Goal: Information Seeking & Learning: Learn about a topic

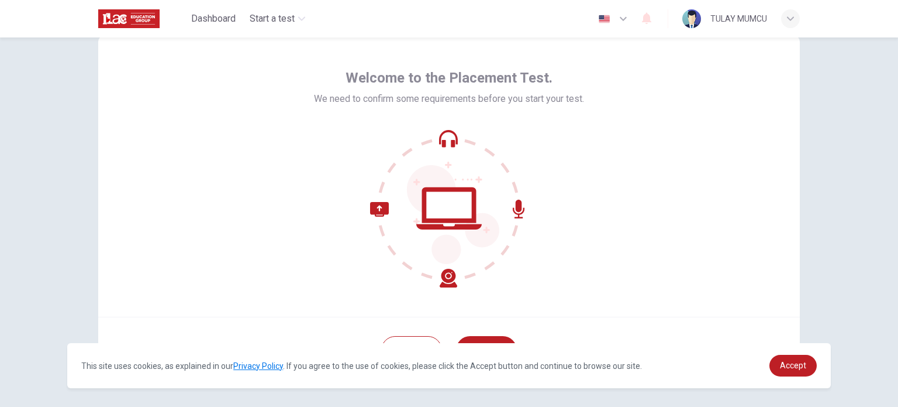
scroll to position [80, 0]
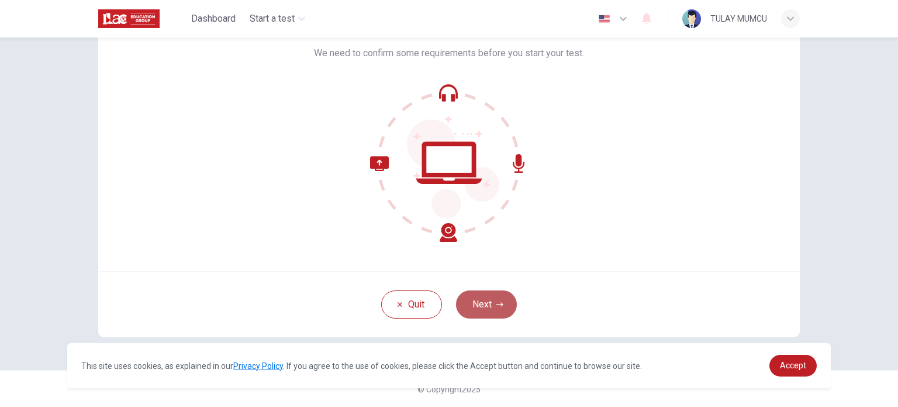
click at [492, 306] on button "Next" at bounding box center [486, 304] width 61 height 28
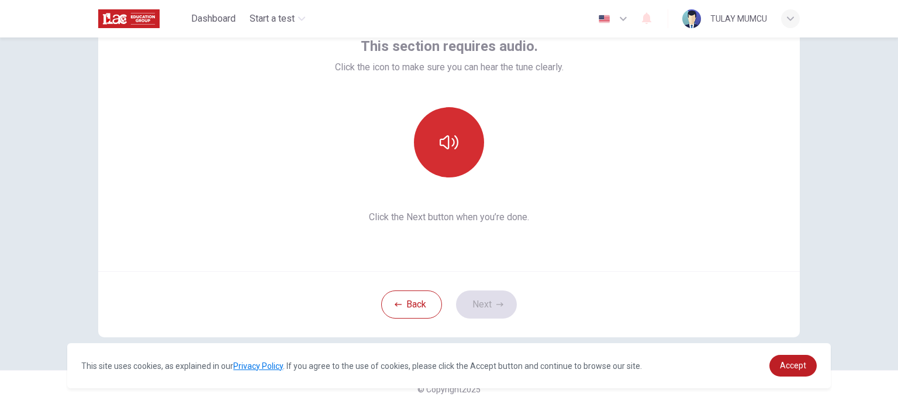
click at [448, 144] on icon "button" at bounding box center [449, 142] width 19 height 19
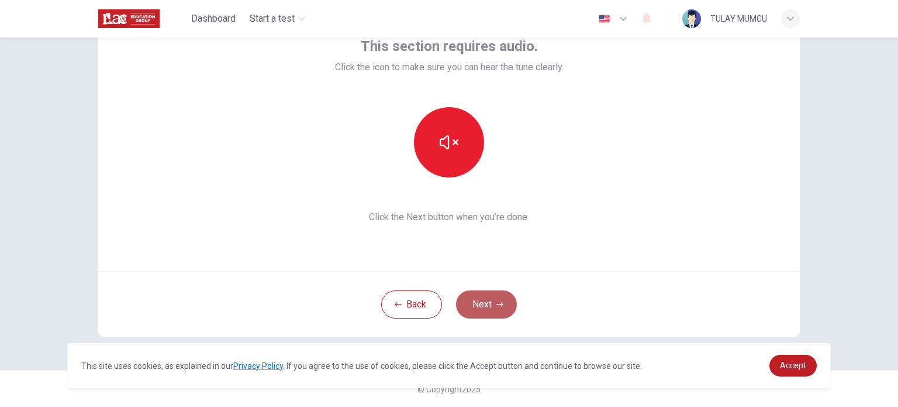
click at [491, 301] on button "Next" at bounding box center [486, 304] width 61 height 28
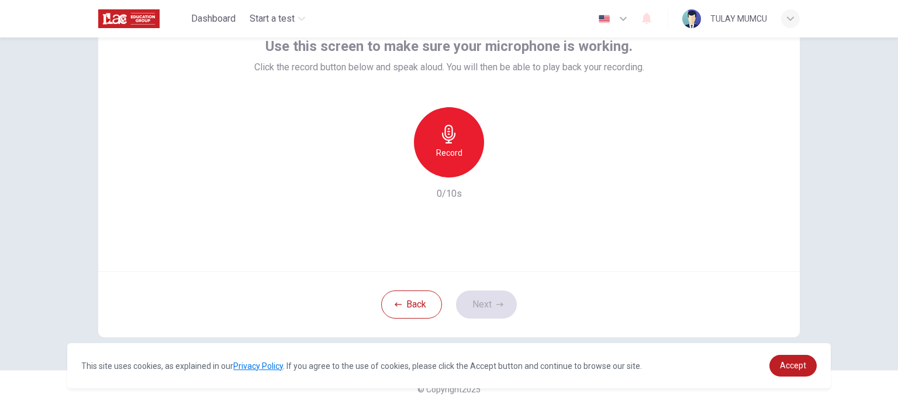
click at [455, 142] on icon "button" at bounding box center [449, 134] width 19 height 19
click at [450, 146] on h6 "Stop" at bounding box center [449, 153] width 18 height 14
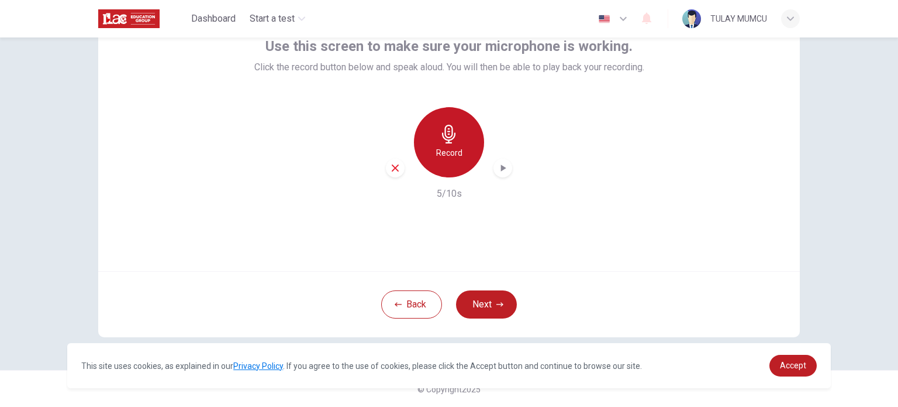
click at [441, 134] on icon "button" at bounding box center [449, 134] width 19 height 19
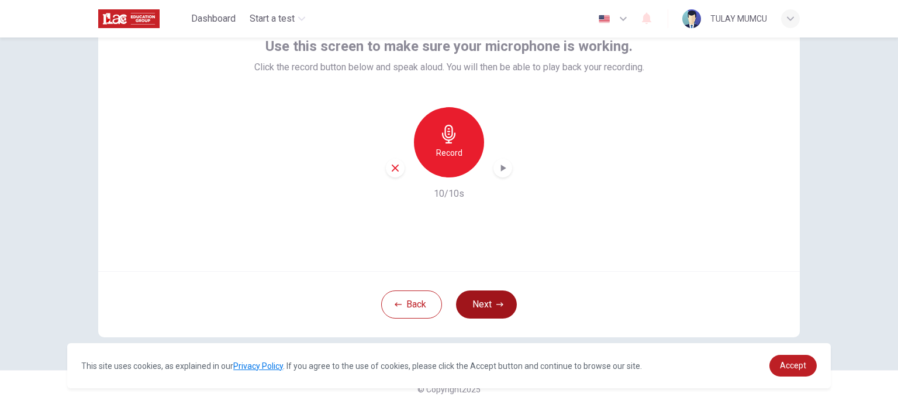
click at [484, 305] on button "Next" at bounding box center [486, 304] width 61 height 28
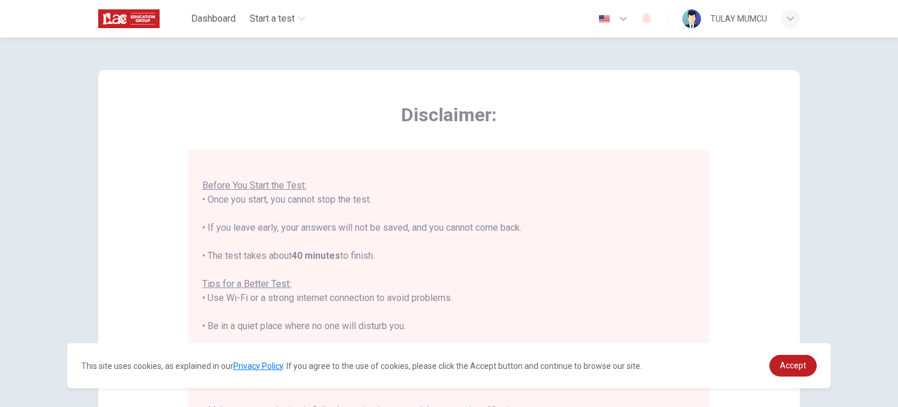
scroll to position [243, 0]
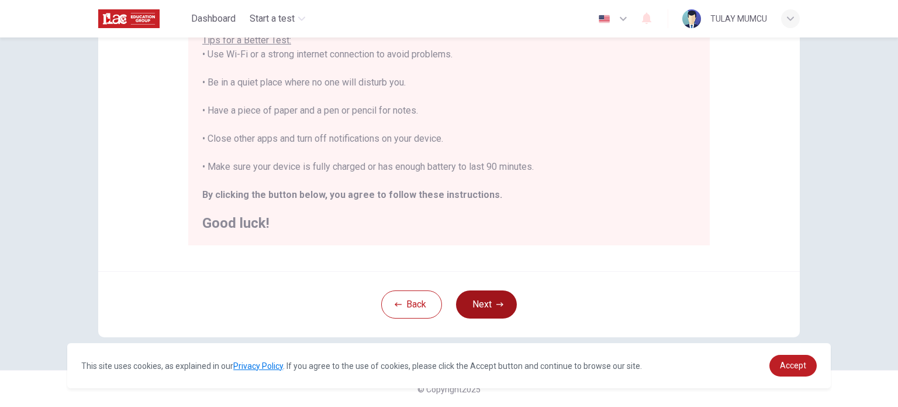
click at [497, 307] on icon "button" at bounding box center [500, 304] width 7 height 7
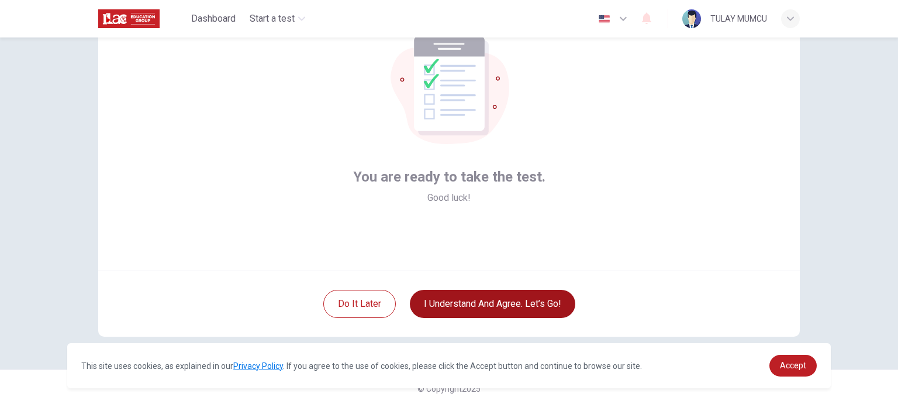
scroll to position [80, 0]
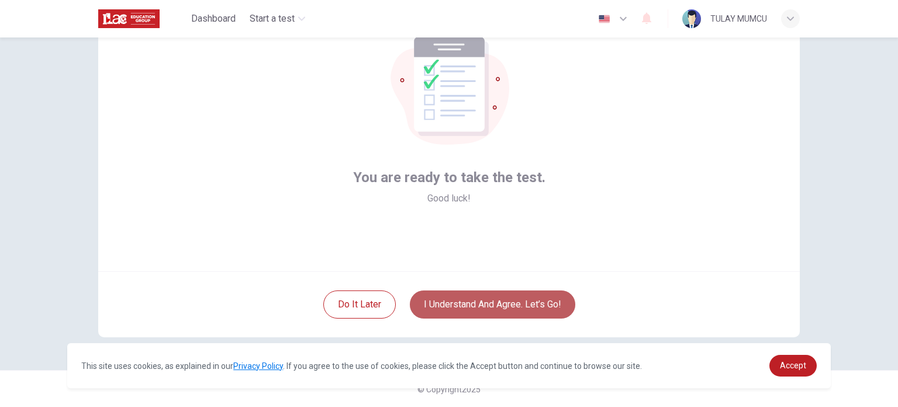
click at [523, 299] on button "I understand and agree. Let’s go!" at bounding box center [493, 304] width 166 height 28
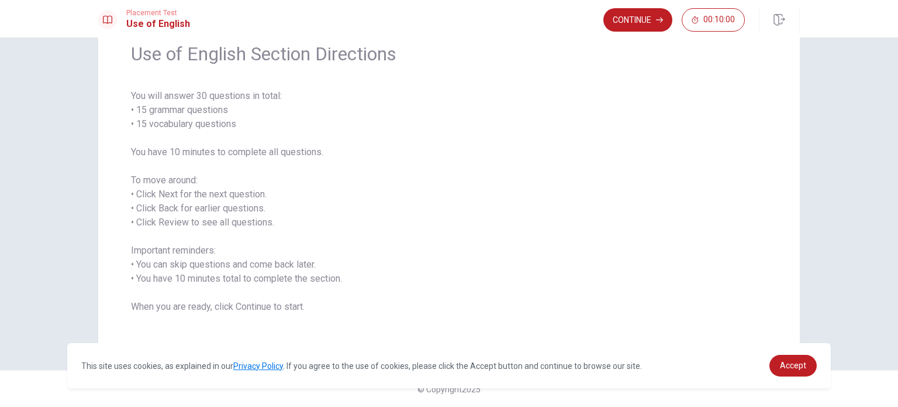
scroll to position [51, 0]
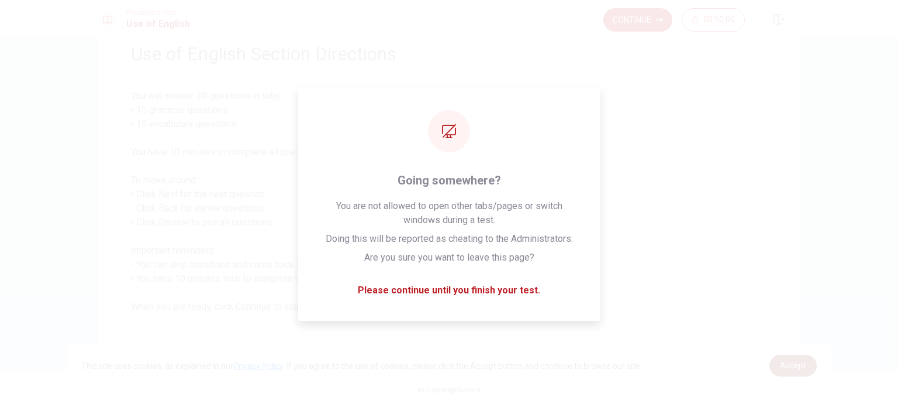
click at [791, 364] on span "Accept" at bounding box center [793, 364] width 26 height 9
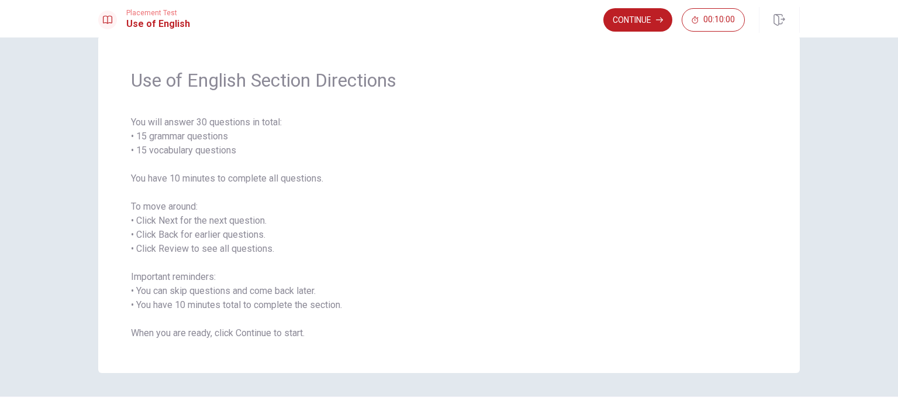
scroll to position [0, 0]
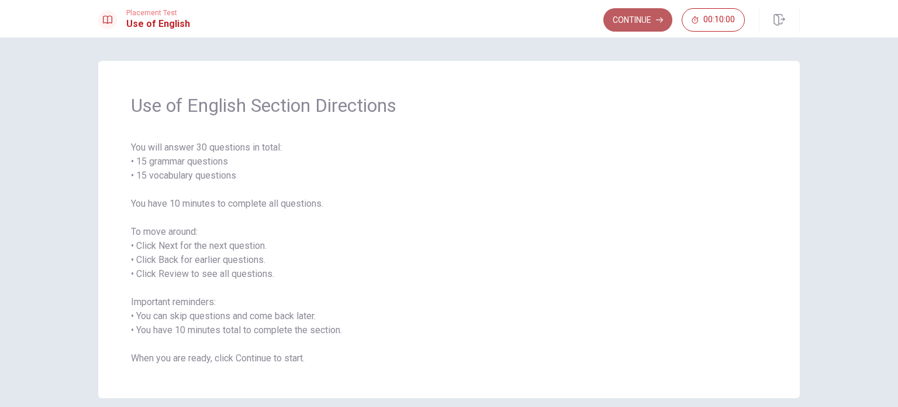
click at [652, 16] on button "Continue" at bounding box center [638, 19] width 69 height 23
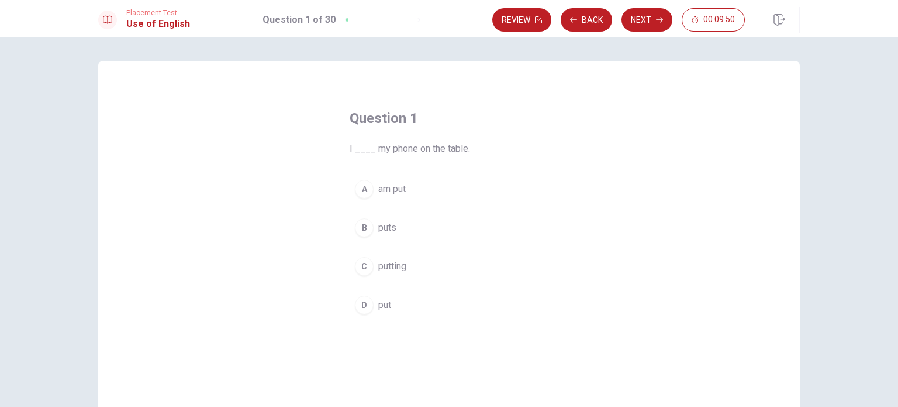
click at [360, 191] on div "A" at bounding box center [364, 189] width 19 height 19
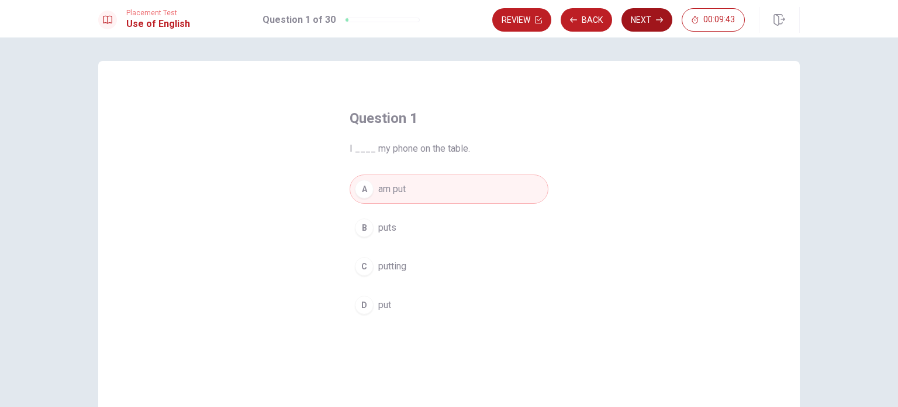
click at [662, 22] on icon "button" at bounding box center [659, 20] width 7 height 5
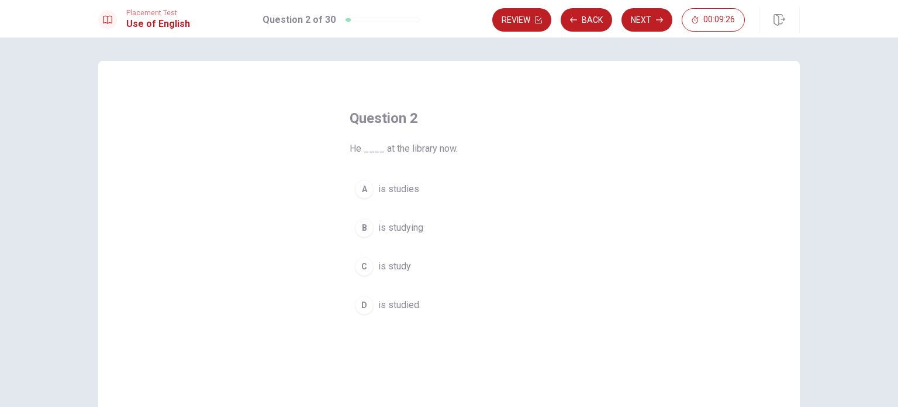
click at [361, 266] on div "C" at bounding box center [364, 266] width 19 height 19
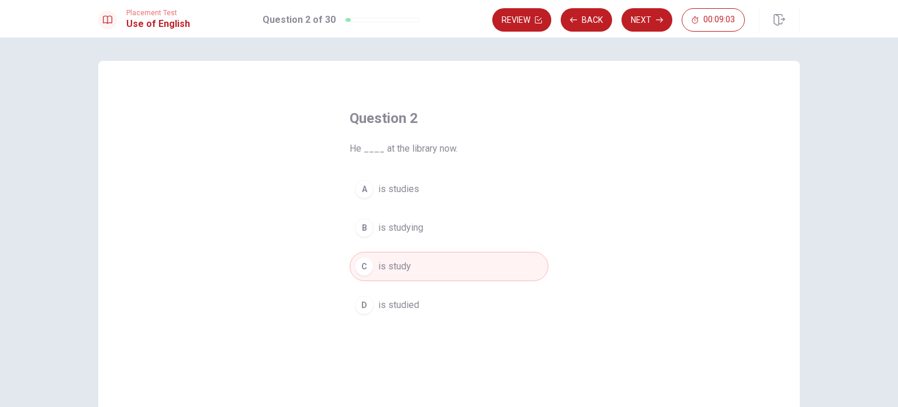
click at [364, 225] on div "B" at bounding box center [364, 227] width 19 height 19
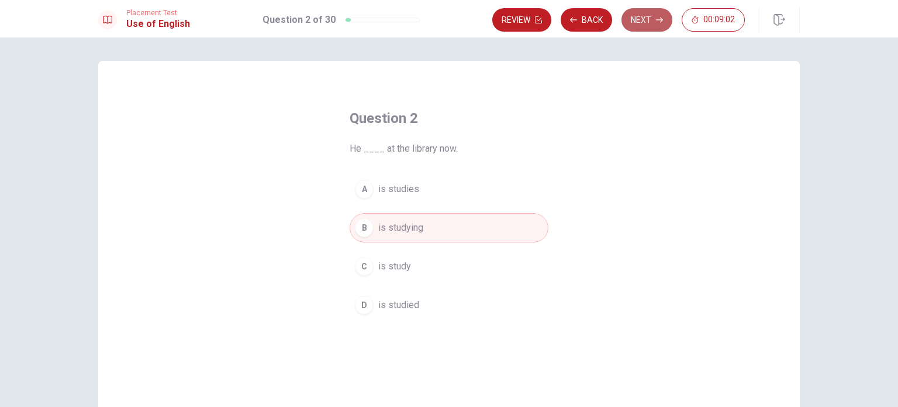
click at [650, 19] on button "Next" at bounding box center [647, 19] width 51 height 23
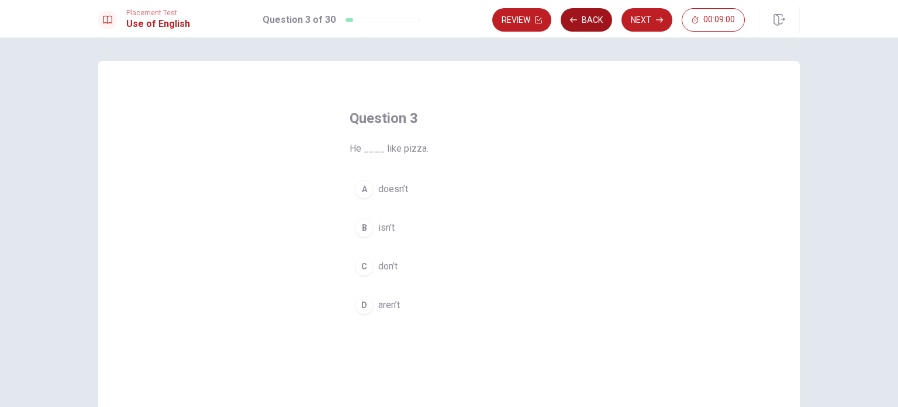
click at [584, 23] on button "Back" at bounding box center [586, 19] width 51 height 23
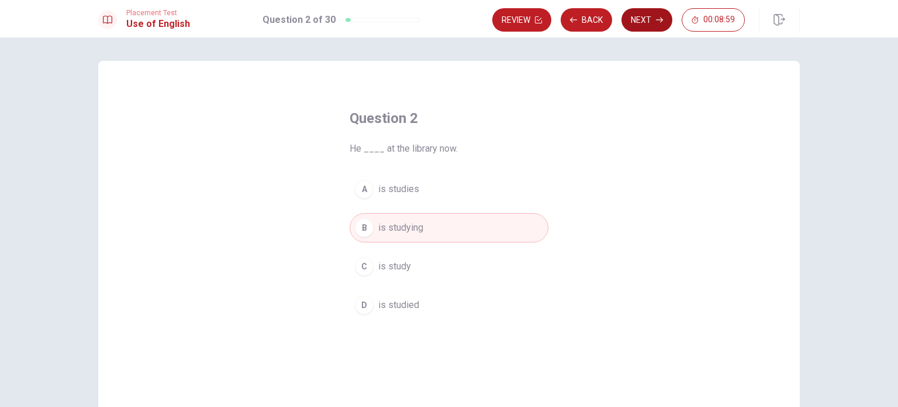
click at [650, 24] on button "Next" at bounding box center [647, 19] width 51 height 23
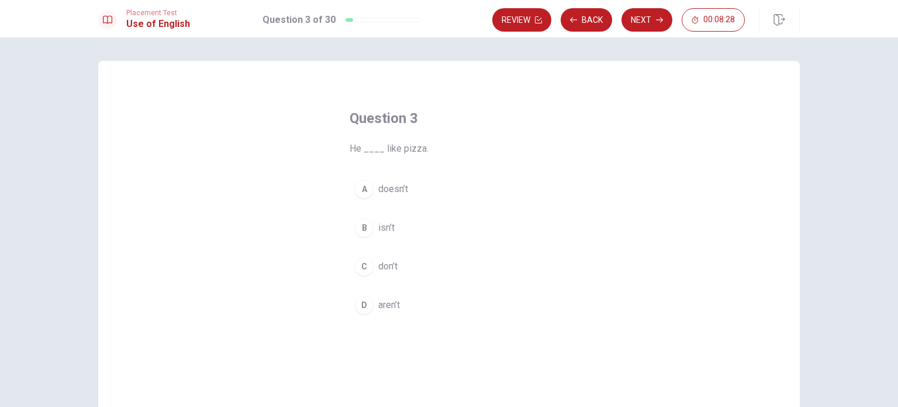
click at [363, 193] on div "A" at bounding box center [364, 189] width 19 height 19
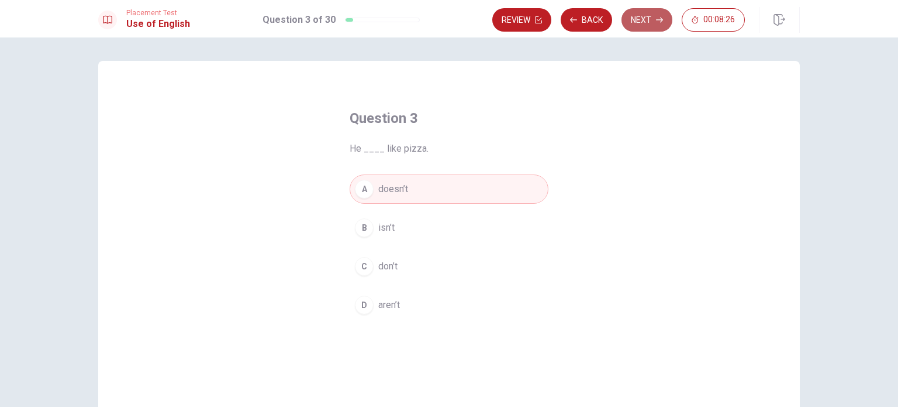
click at [648, 18] on button "Next" at bounding box center [647, 19] width 51 height 23
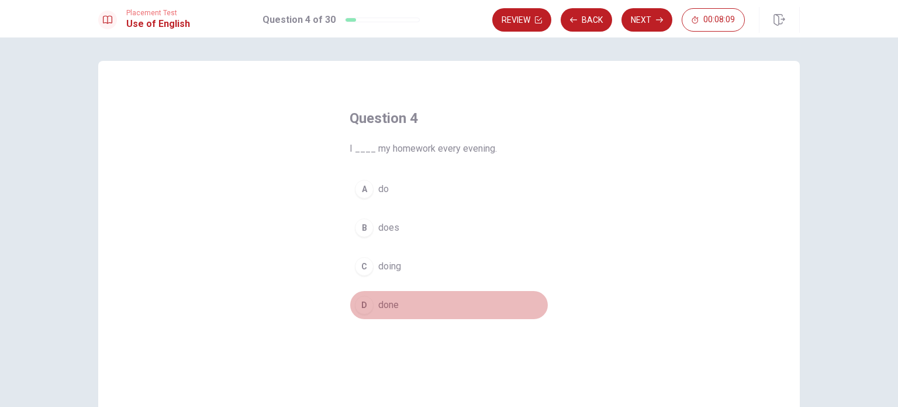
click at [390, 306] on span "done" at bounding box center [388, 305] width 20 height 14
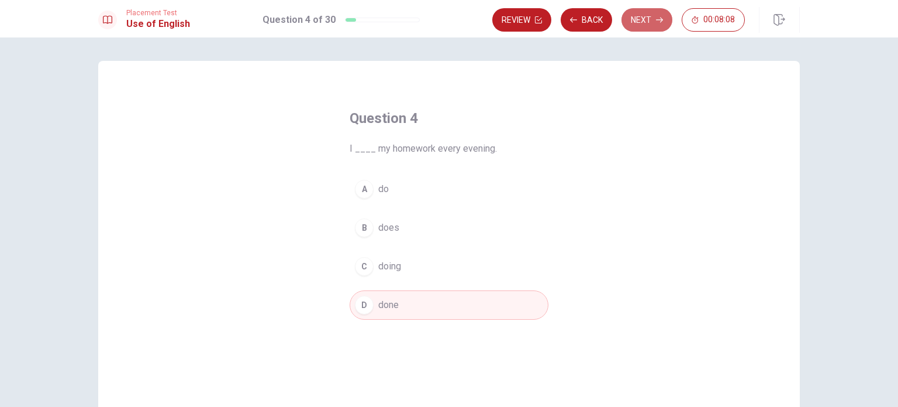
click at [636, 22] on button "Next" at bounding box center [647, 19] width 51 height 23
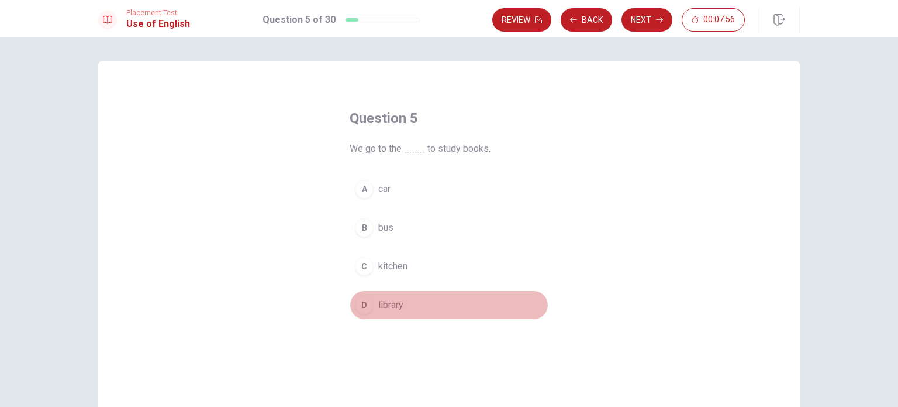
click at [365, 308] on div "D" at bounding box center [364, 304] width 19 height 19
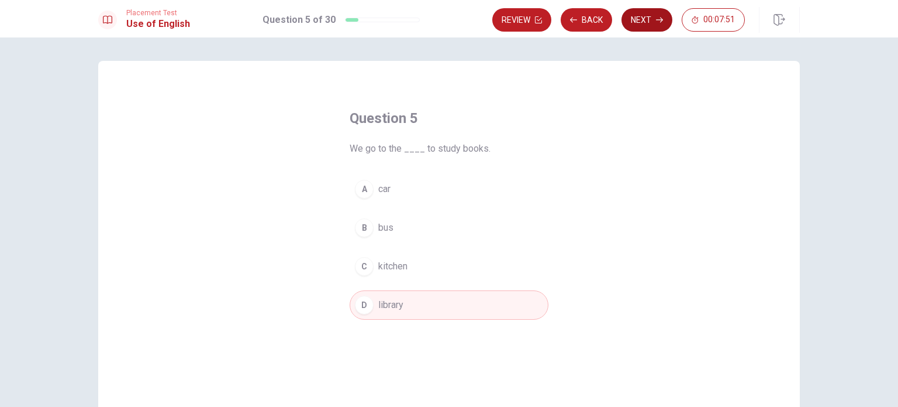
click at [656, 25] on button "Next" at bounding box center [647, 19] width 51 height 23
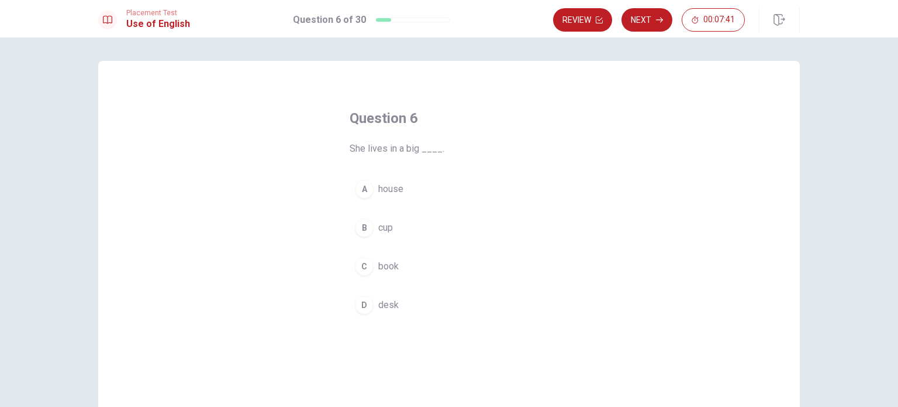
click at [363, 192] on div "A" at bounding box center [364, 189] width 19 height 19
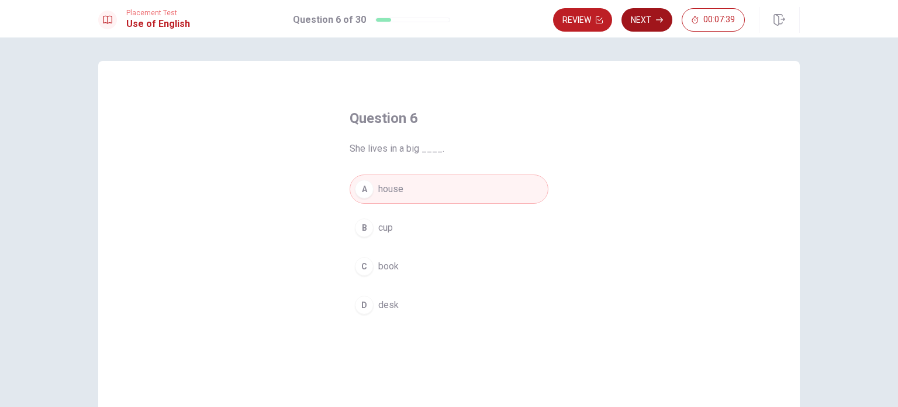
click at [650, 19] on button "Next" at bounding box center [647, 19] width 51 height 23
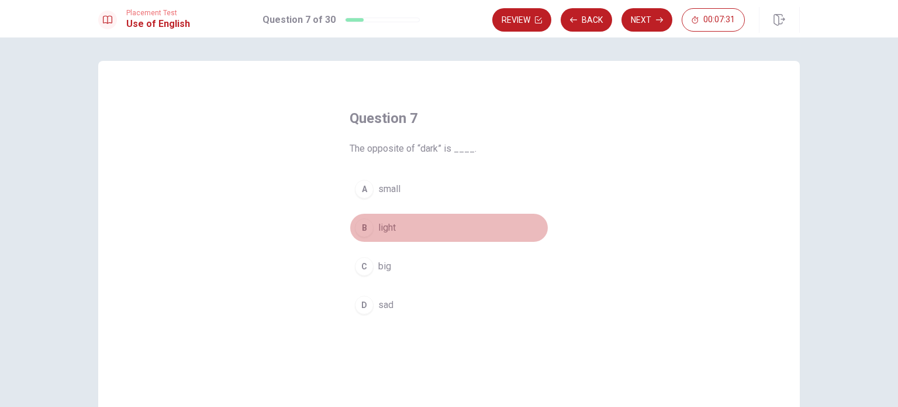
click at [361, 225] on div "B" at bounding box center [364, 227] width 19 height 19
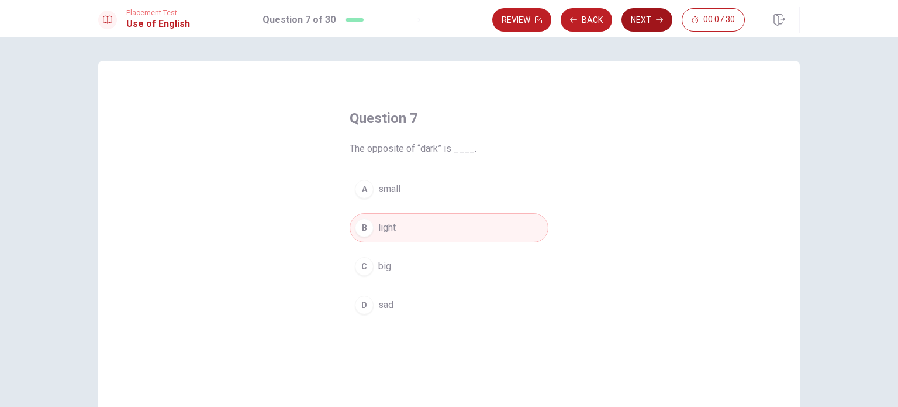
click at [650, 21] on button "Next" at bounding box center [647, 19] width 51 height 23
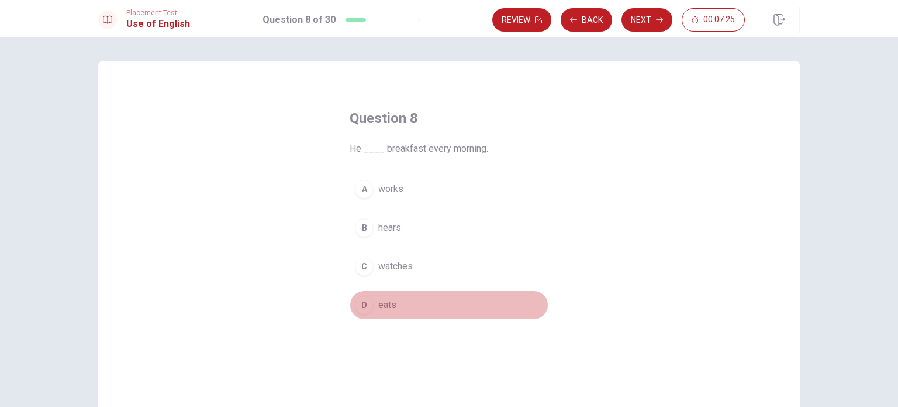
click at [359, 302] on div "D" at bounding box center [364, 304] width 19 height 19
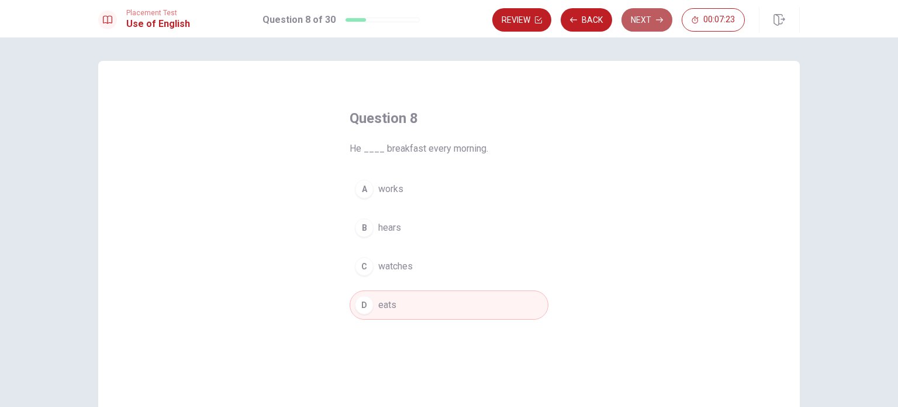
click at [655, 18] on button "Next" at bounding box center [647, 19] width 51 height 23
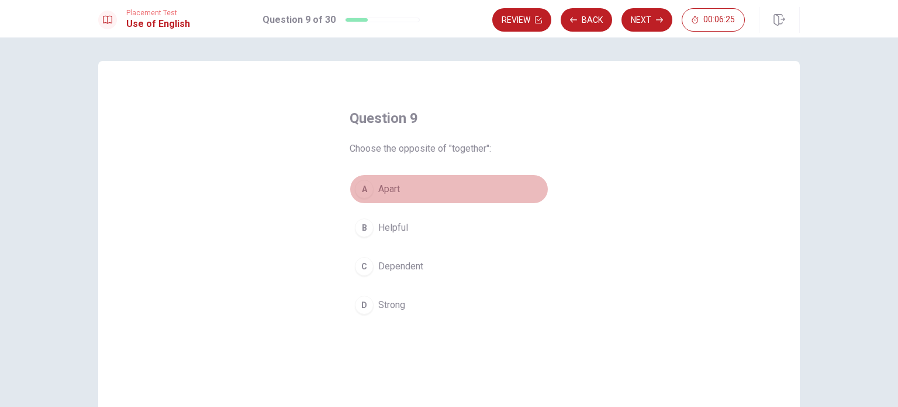
click at [357, 190] on div "A" at bounding box center [364, 189] width 19 height 19
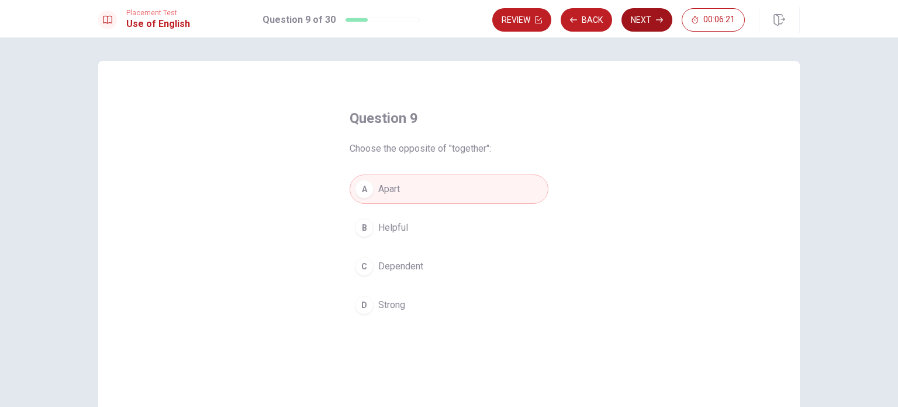
click at [649, 22] on button "Next" at bounding box center [647, 19] width 51 height 23
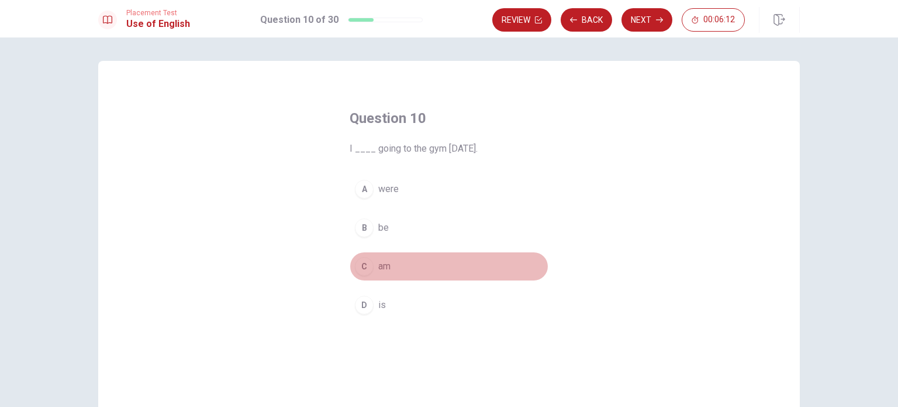
click at [366, 269] on div "C" at bounding box center [364, 266] width 19 height 19
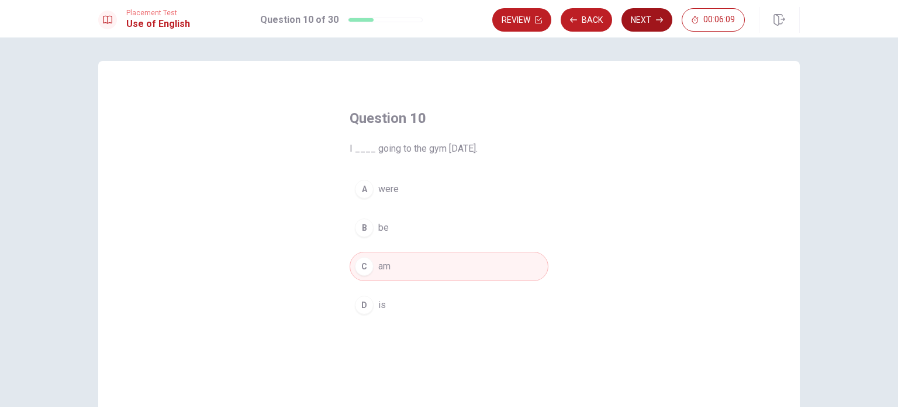
click at [655, 25] on button "Next" at bounding box center [647, 19] width 51 height 23
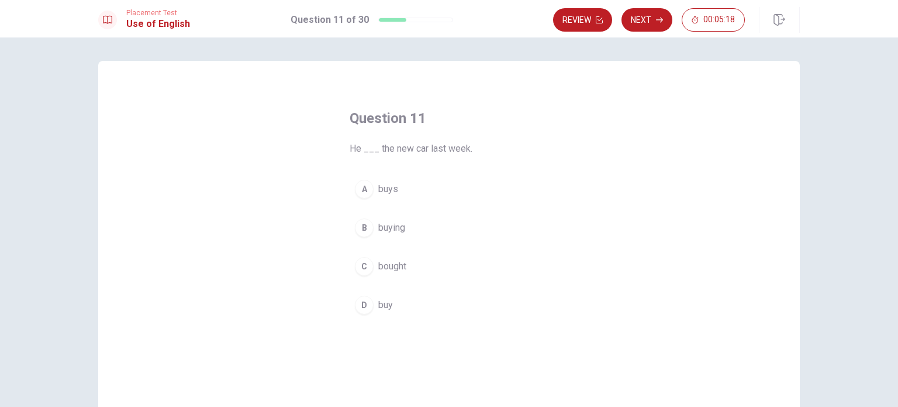
click at [387, 191] on span "buys" at bounding box center [388, 189] width 20 height 14
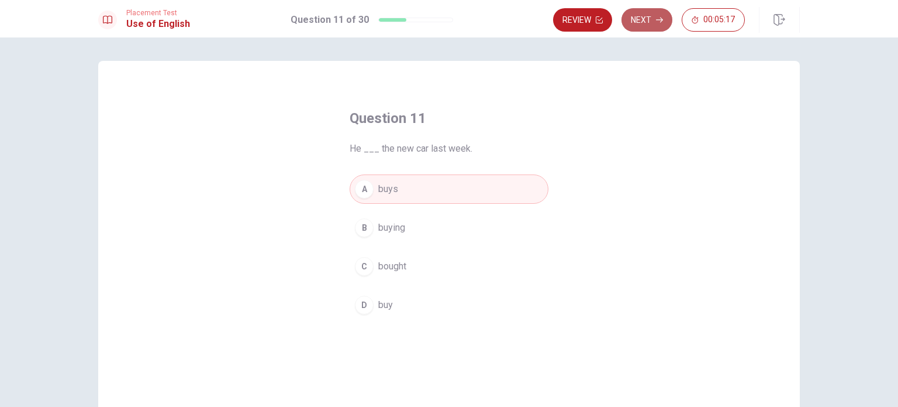
click at [659, 22] on icon "button" at bounding box center [659, 19] width 7 height 7
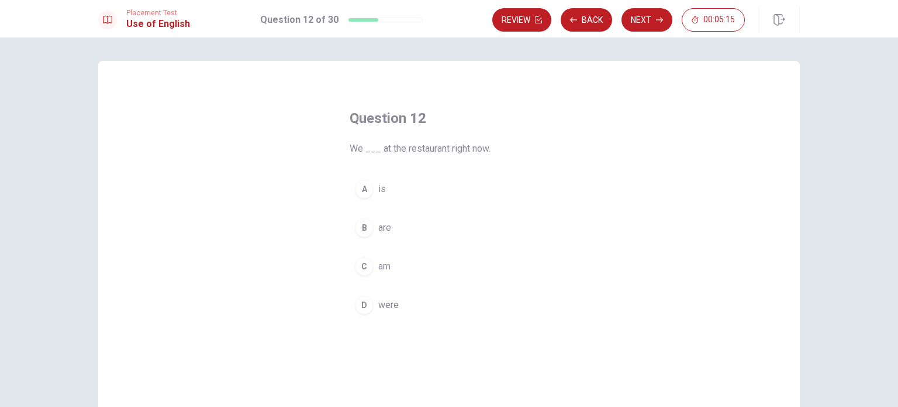
click at [399, 225] on button "B are" at bounding box center [449, 227] width 199 height 29
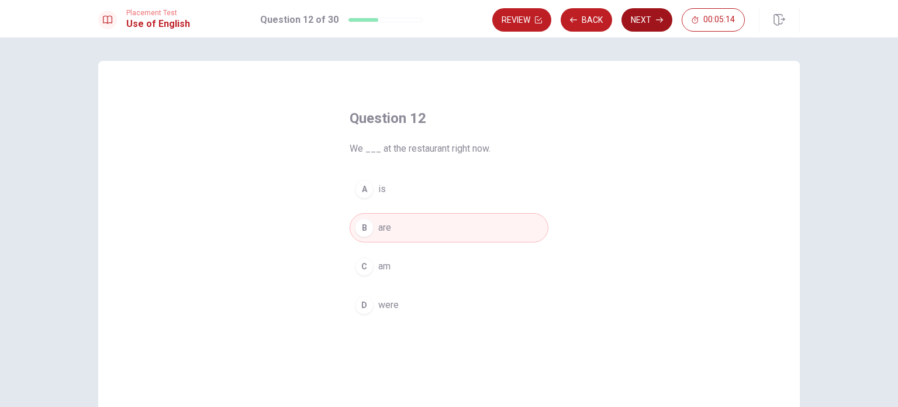
click at [647, 23] on button "Next" at bounding box center [647, 19] width 51 height 23
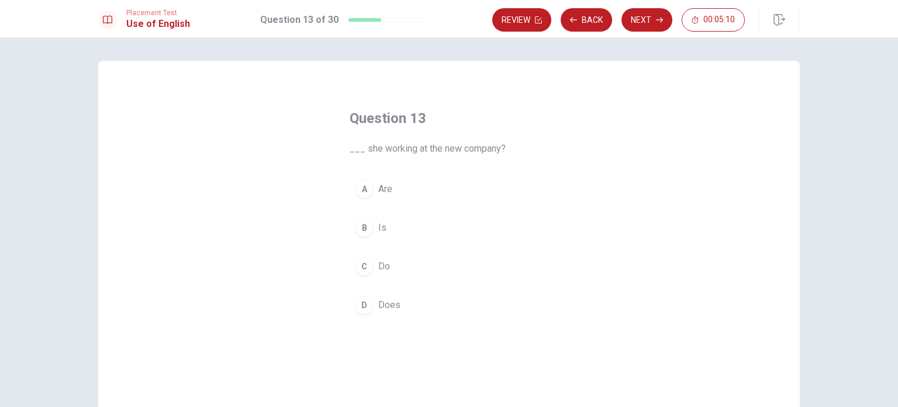
click at [424, 233] on button "B Is" at bounding box center [449, 227] width 199 height 29
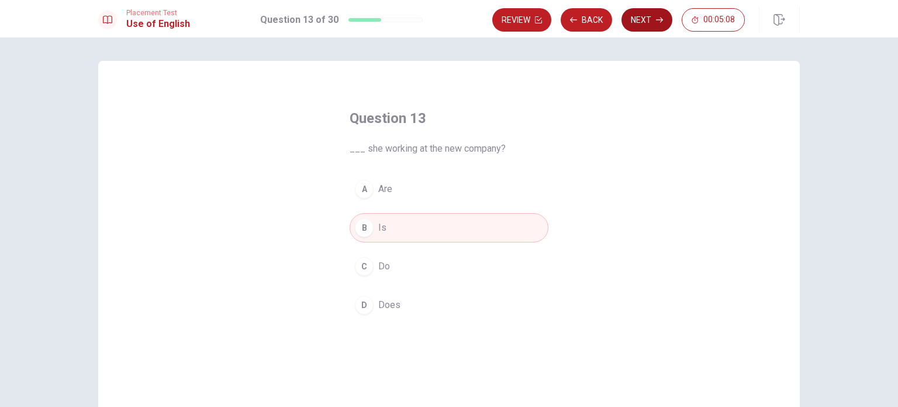
click at [648, 23] on button "Next" at bounding box center [647, 19] width 51 height 23
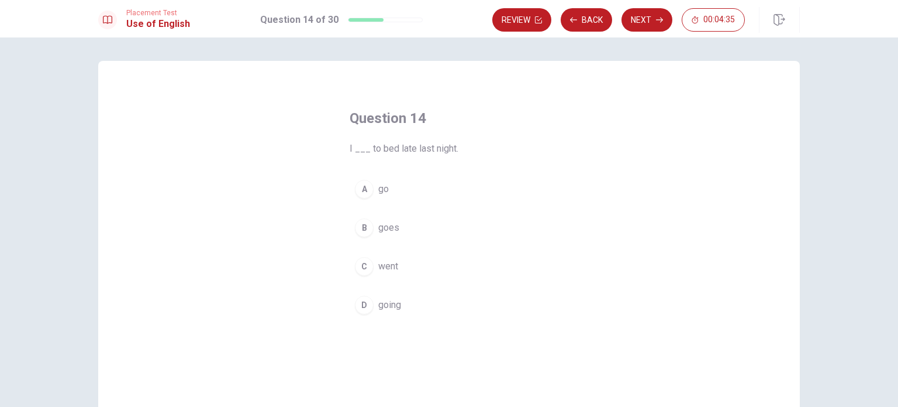
click at [384, 191] on span "go" at bounding box center [383, 189] width 11 height 14
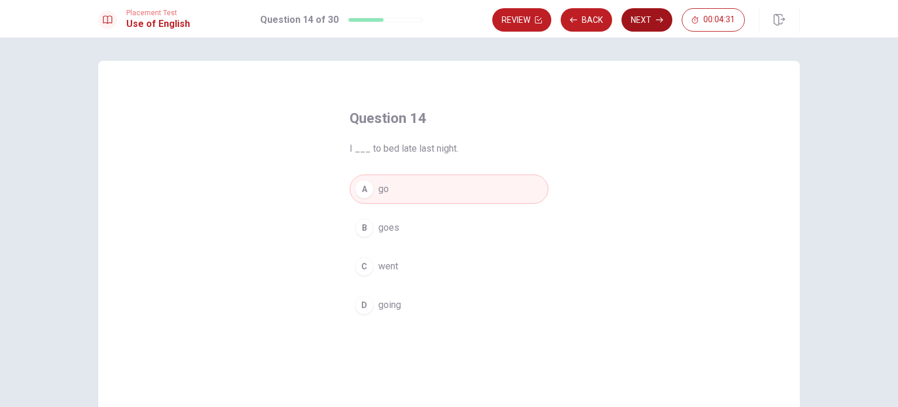
click at [657, 23] on button "Next" at bounding box center [647, 19] width 51 height 23
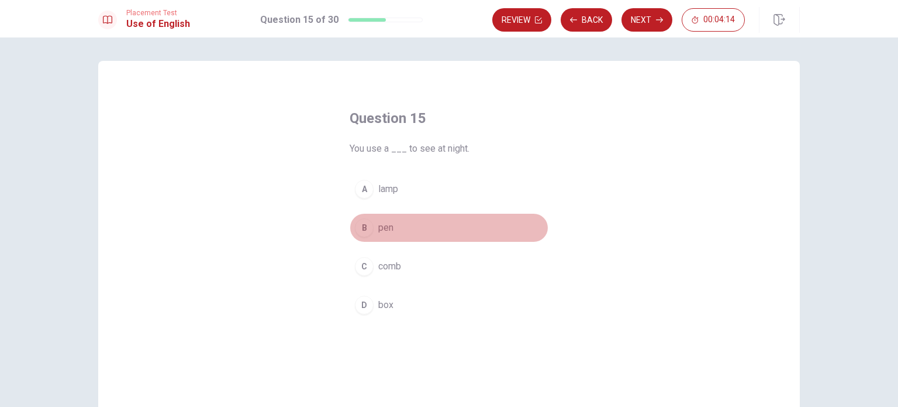
click at [412, 229] on button "B pen" at bounding box center [449, 227] width 199 height 29
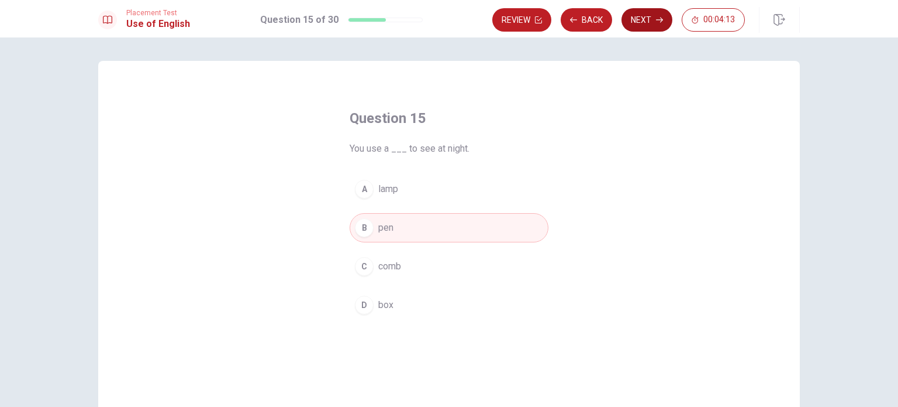
click at [648, 24] on button "Next" at bounding box center [647, 19] width 51 height 23
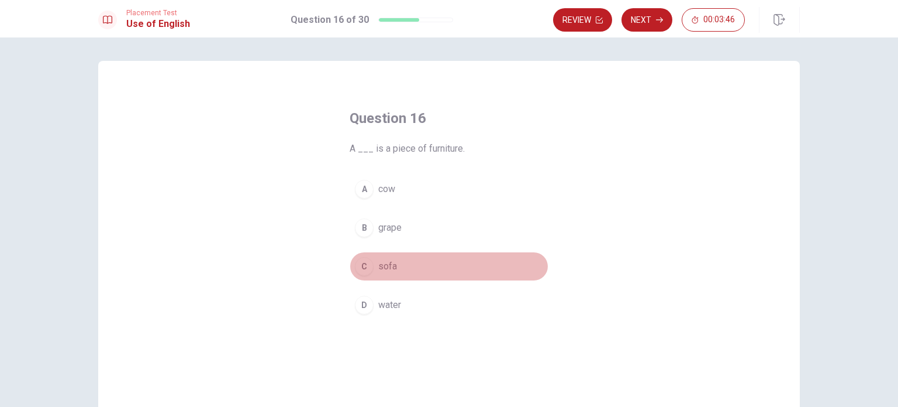
click at [414, 273] on button "C sofa" at bounding box center [449, 266] width 199 height 29
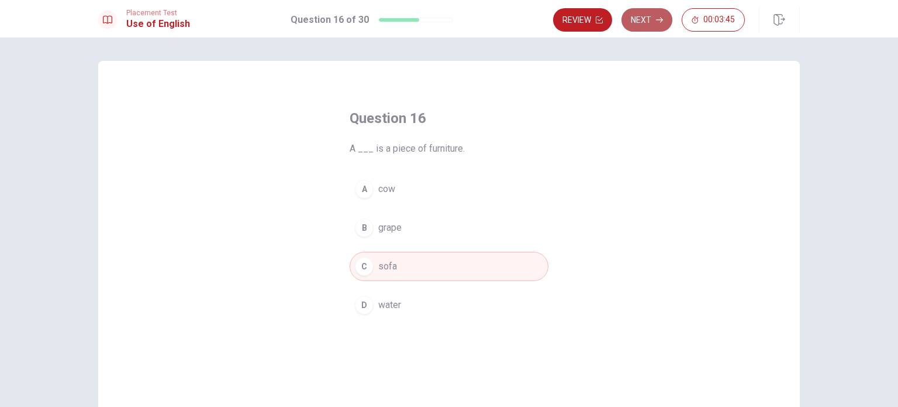
click at [642, 15] on button "Next" at bounding box center [647, 19] width 51 height 23
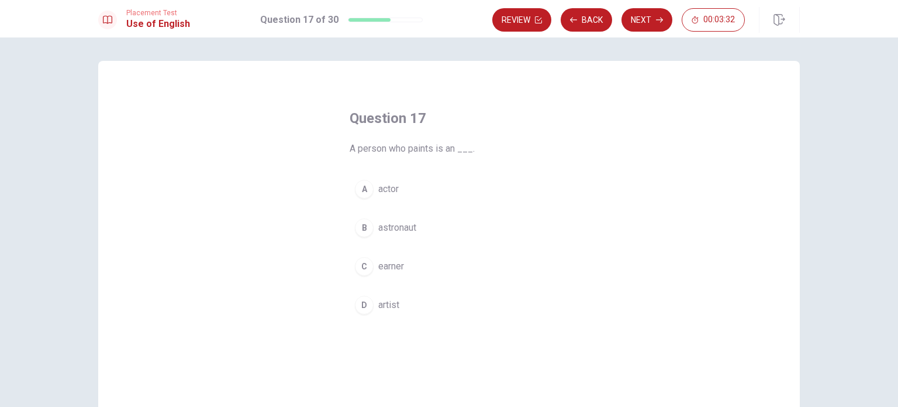
click at [398, 307] on button "D artist" at bounding box center [449, 304] width 199 height 29
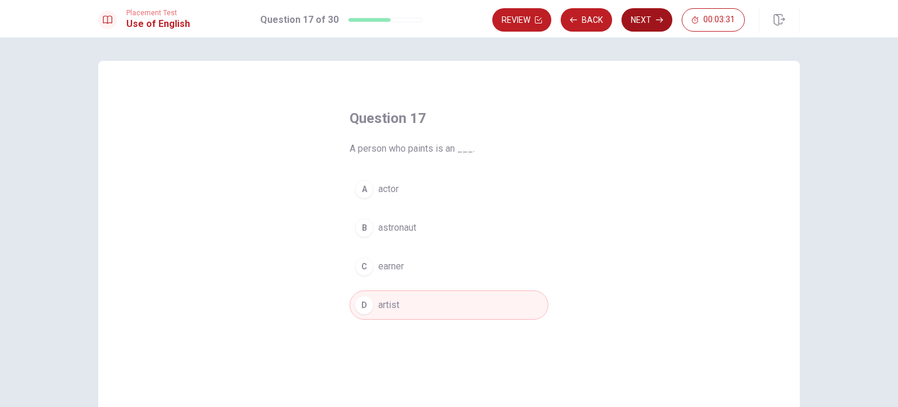
click at [652, 23] on button "Next" at bounding box center [647, 19] width 51 height 23
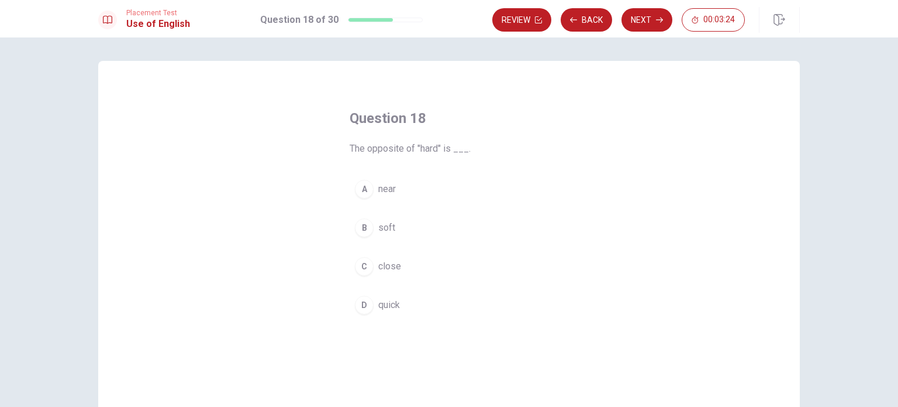
click at [363, 226] on div "B" at bounding box center [364, 227] width 19 height 19
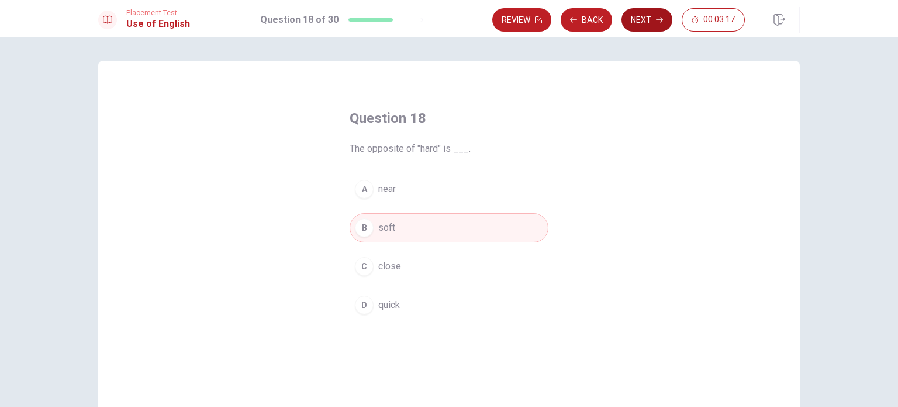
click at [642, 30] on button "Next" at bounding box center [647, 19] width 51 height 23
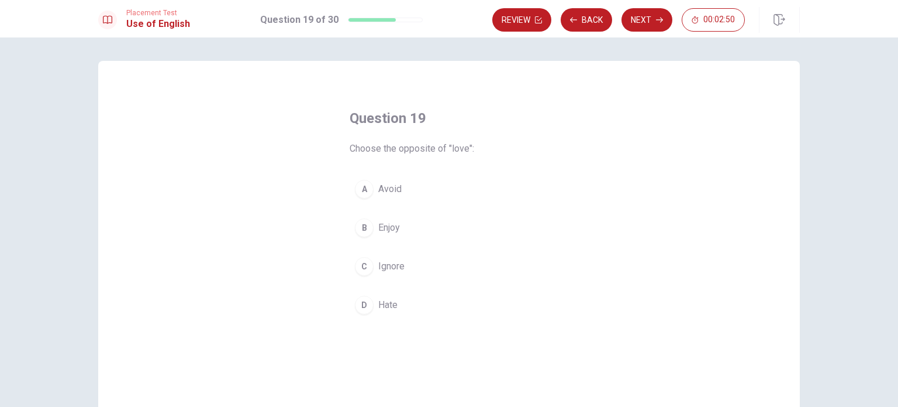
click at [394, 309] on span "Hate" at bounding box center [387, 305] width 19 height 14
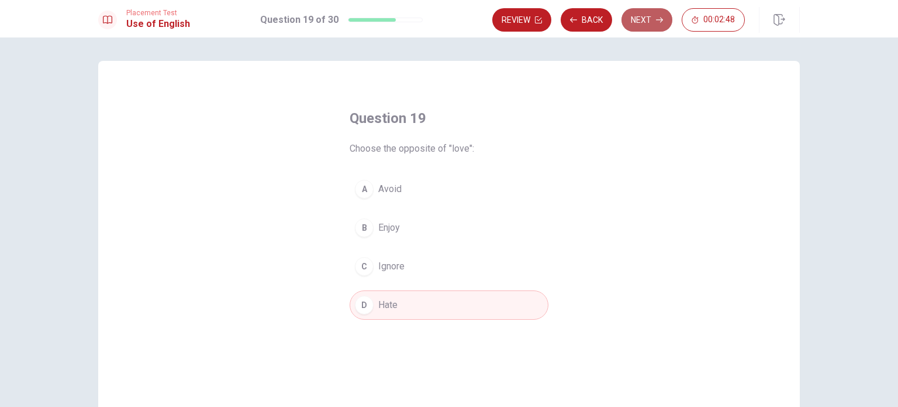
click at [654, 22] on button "Next" at bounding box center [647, 19] width 51 height 23
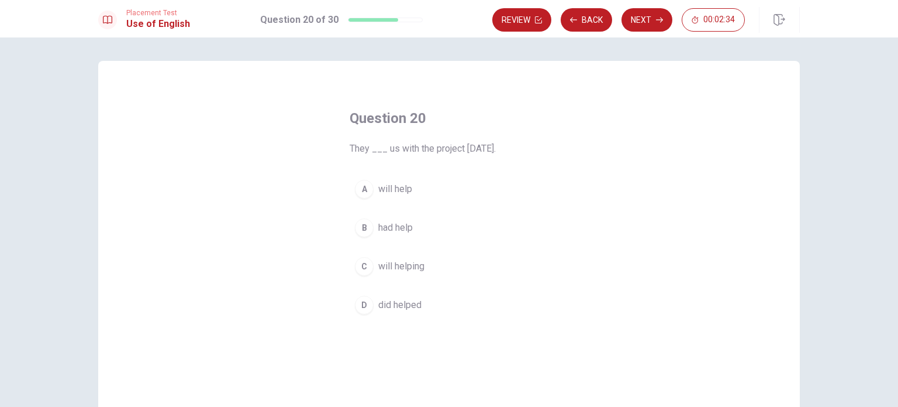
click at [409, 189] on button "A will help" at bounding box center [449, 188] width 199 height 29
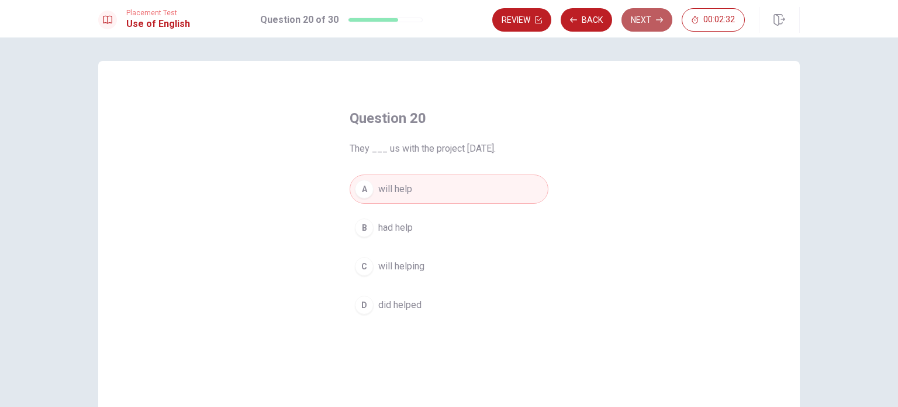
click at [650, 21] on button "Next" at bounding box center [647, 19] width 51 height 23
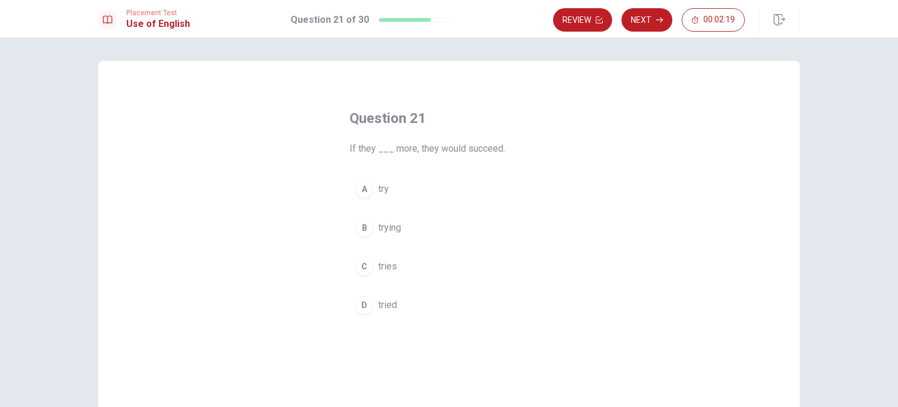
click at [392, 266] on span "tries" at bounding box center [387, 266] width 19 height 14
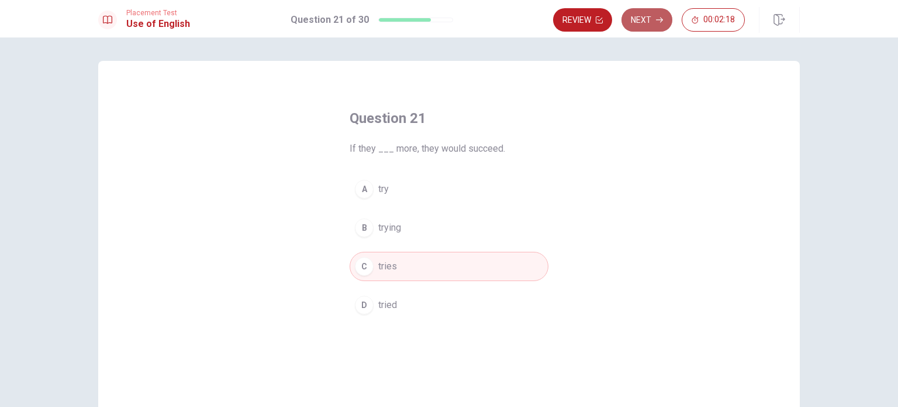
click at [650, 15] on button "Next" at bounding box center [647, 19] width 51 height 23
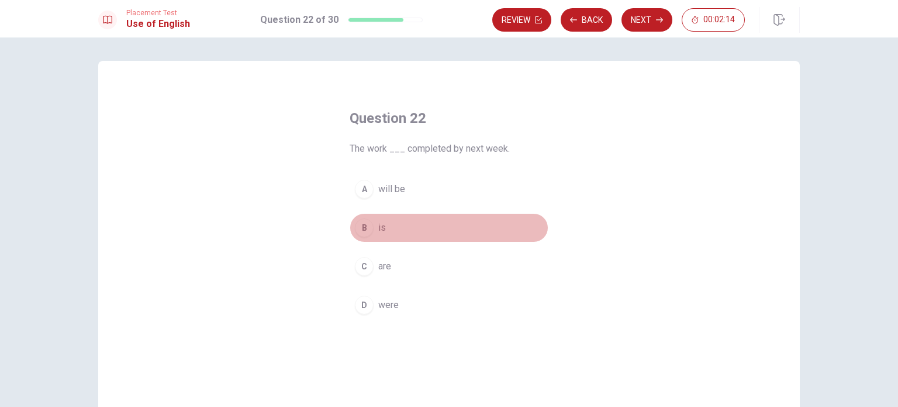
click at [397, 233] on button "B is" at bounding box center [449, 227] width 199 height 29
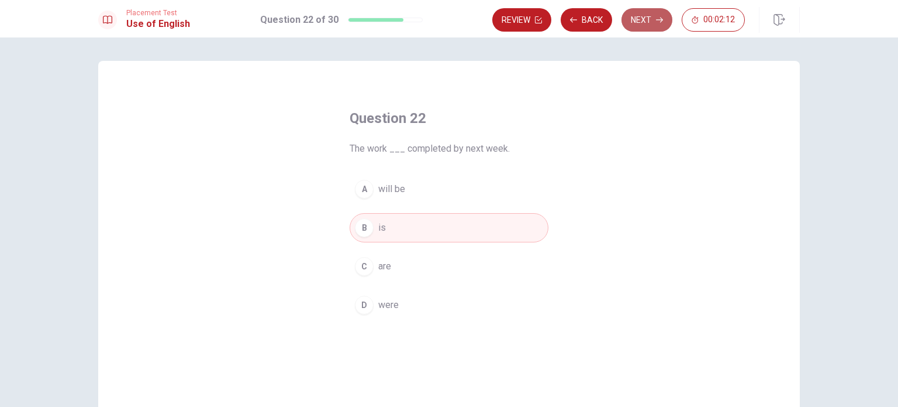
click at [649, 24] on button "Next" at bounding box center [647, 19] width 51 height 23
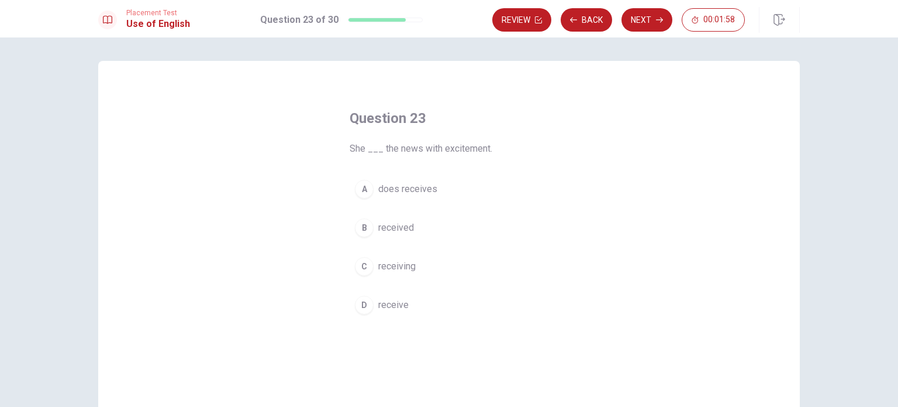
click at [431, 226] on button "B received" at bounding box center [449, 227] width 199 height 29
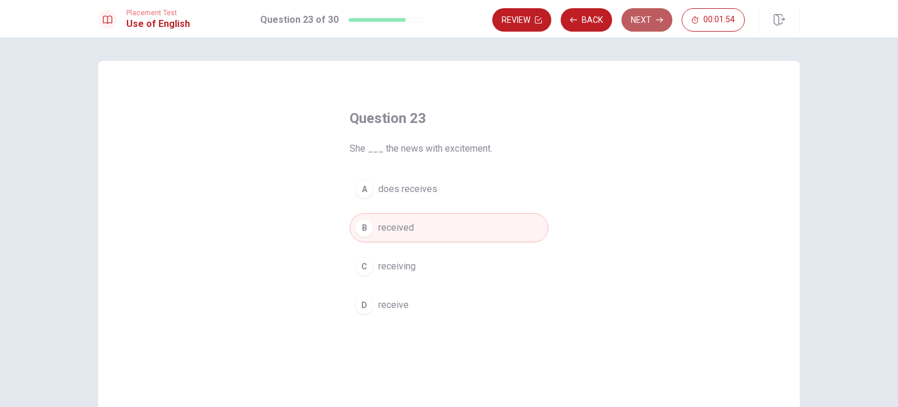
click at [653, 27] on button "Next" at bounding box center [647, 19] width 51 height 23
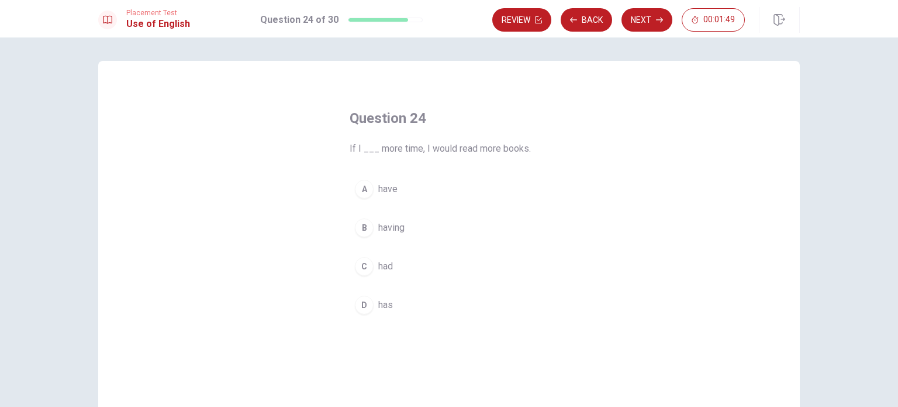
click at [429, 191] on button "A have" at bounding box center [449, 188] width 199 height 29
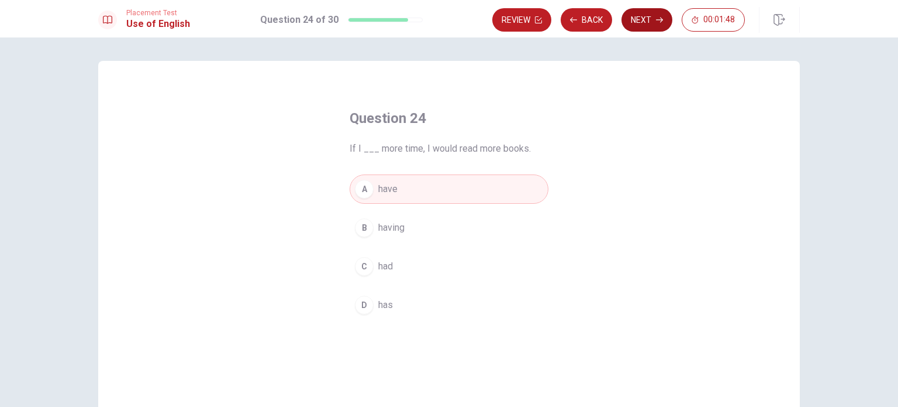
click at [648, 17] on button "Next" at bounding box center [647, 19] width 51 height 23
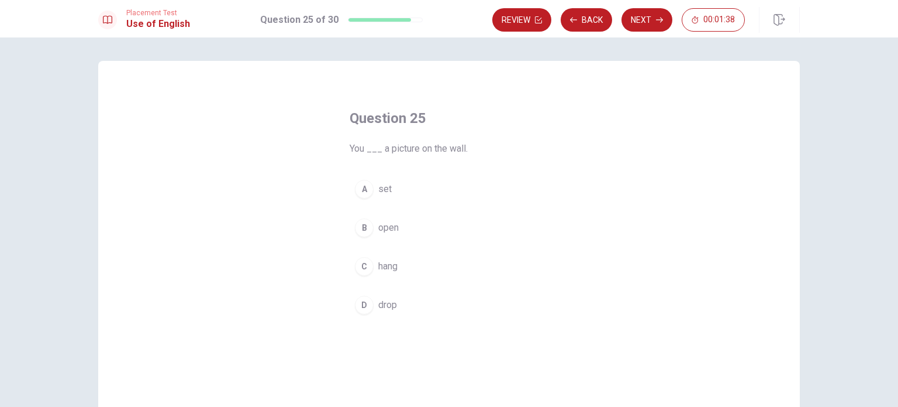
click at [407, 194] on button "A set" at bounding box center [449, 188] width 199 height 29
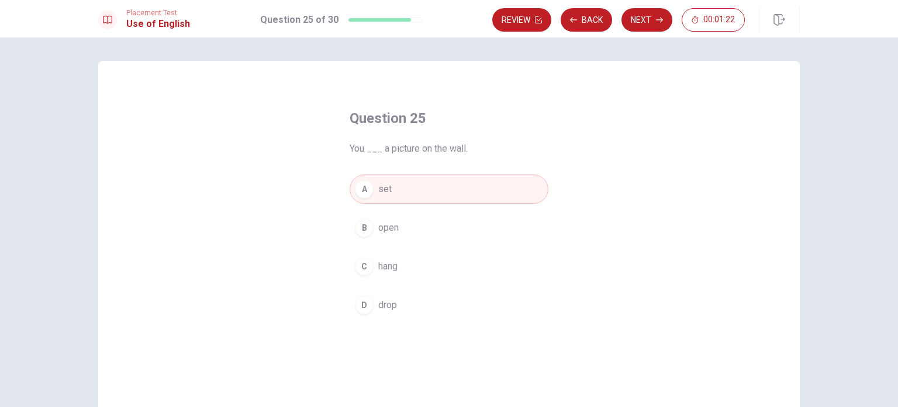
click at [414, 271] on button "C hang" at bounding box center [449, 266] width 199 height 29
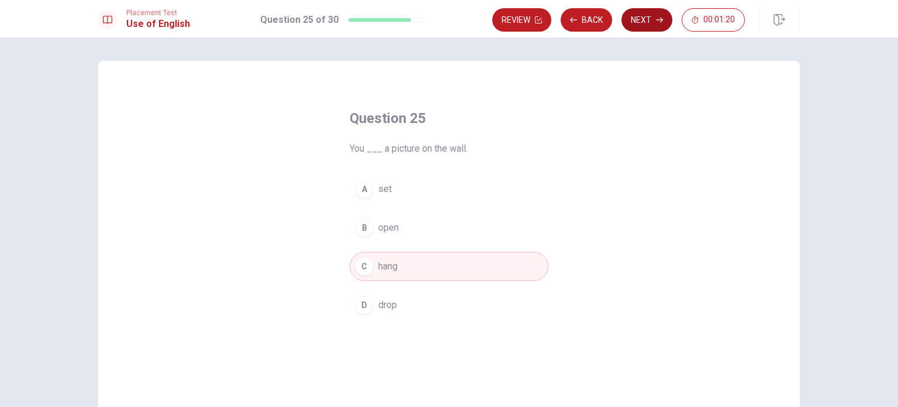
click at [656, 21] on button "Next" at bounding box center [647, 19] width 51 height 23
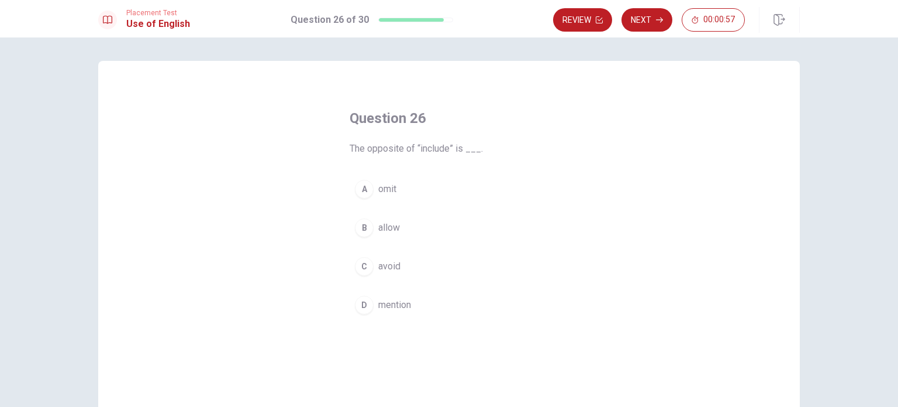
click at [415, 263] on button "C avoid" at bounding box center [449, 266] width 199 height 29
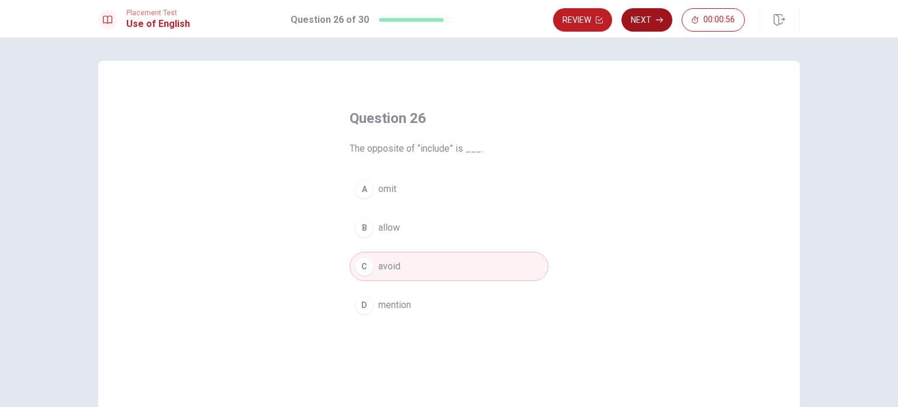
click at [653, 21] on button "Next" at bounding box center [647, 19] width 51 height 23
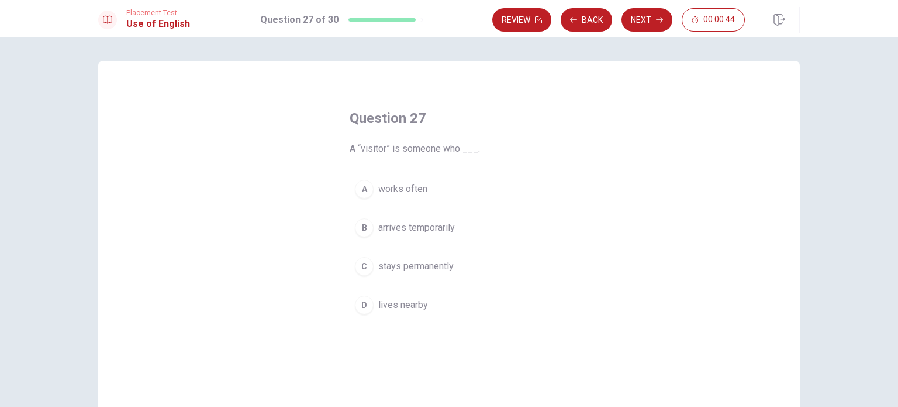
click at [343, 215] on div "Question 27 A “visitor” is someone who ___. A works often B arrives temporarily…" at bounding box center [449, 214] width 246 height 248
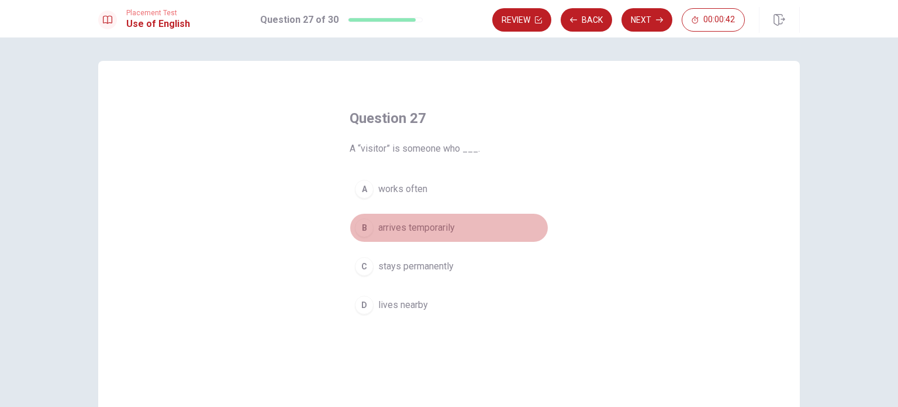
click at [356, 226] on div "B" at bounding box center [364, 227] width 19 height 19
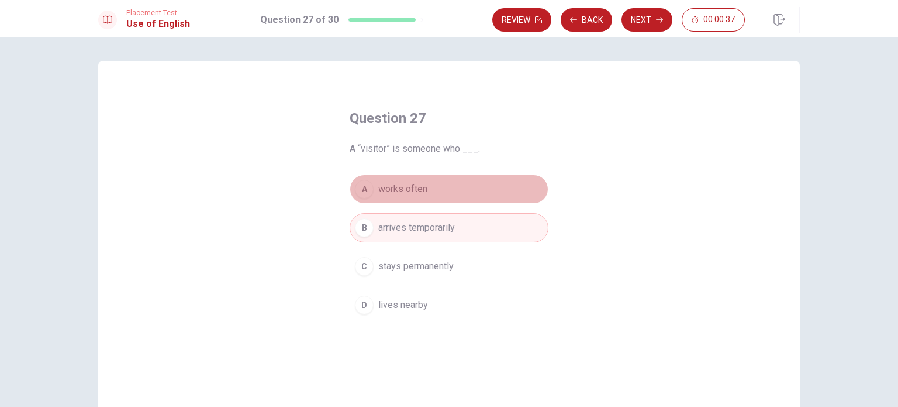
click at [366, 194] on div "A" at bounding box center [364, 189] width 19 height 19
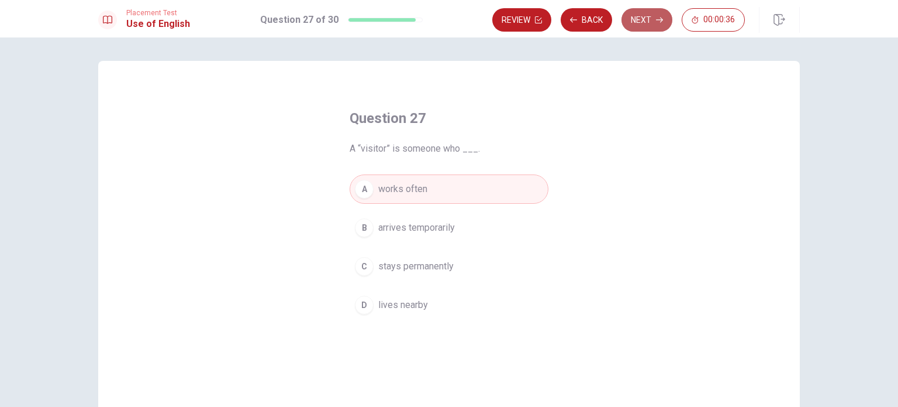
click at [653, 22] on button "Next" at bounding box center [647, 19] width 51 height 23
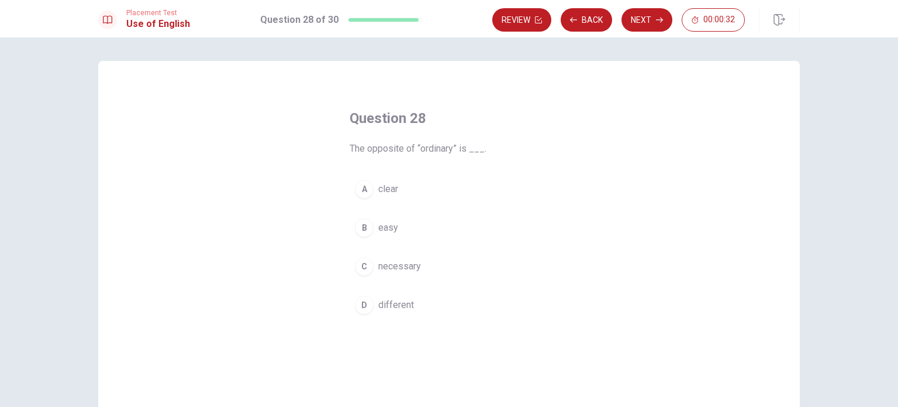
click at [402, 304] on span "different" at bounding box center [396, 305] width 36 height 14
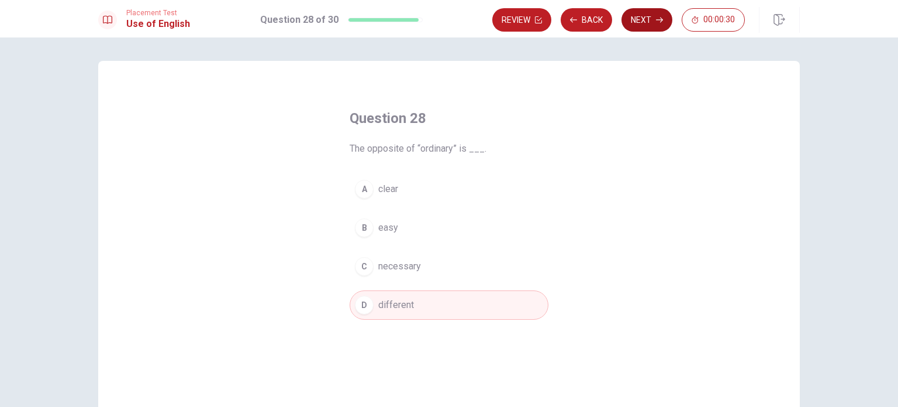
click at [643, 24] on button "Next" at bounding box center [647, 19] width 51 height 23
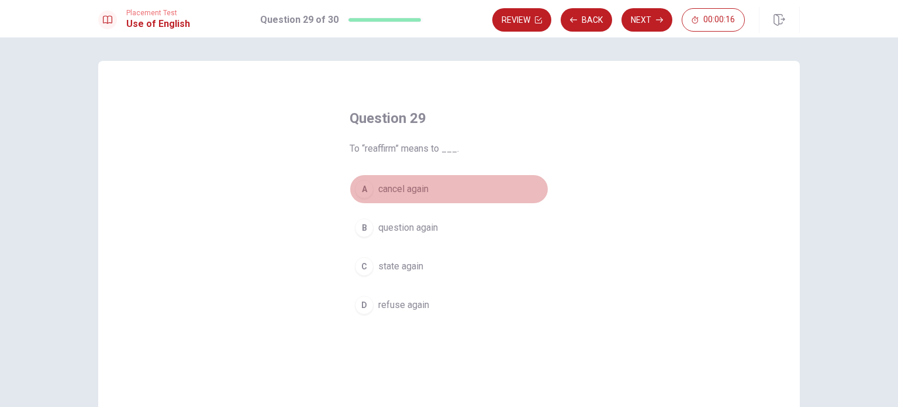
click at [360, 185] on div "A" at bounding box center [364, 189] width 19 height 19
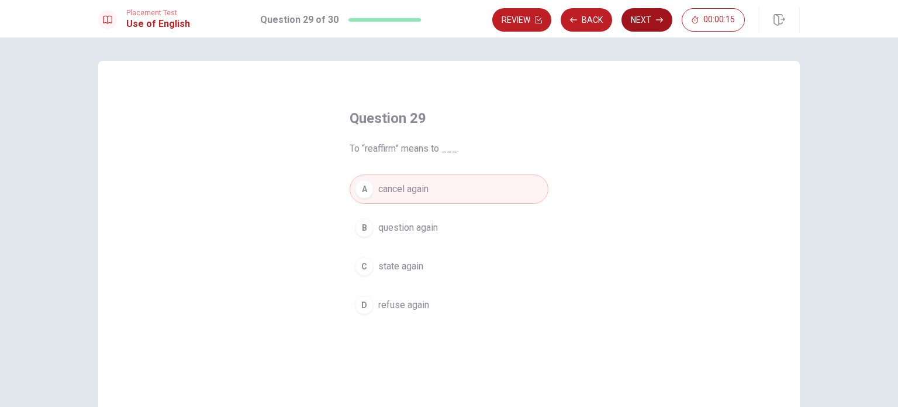
click at [649, 27] on button "Next" at bounding box center [647, 19] width 51 height 23
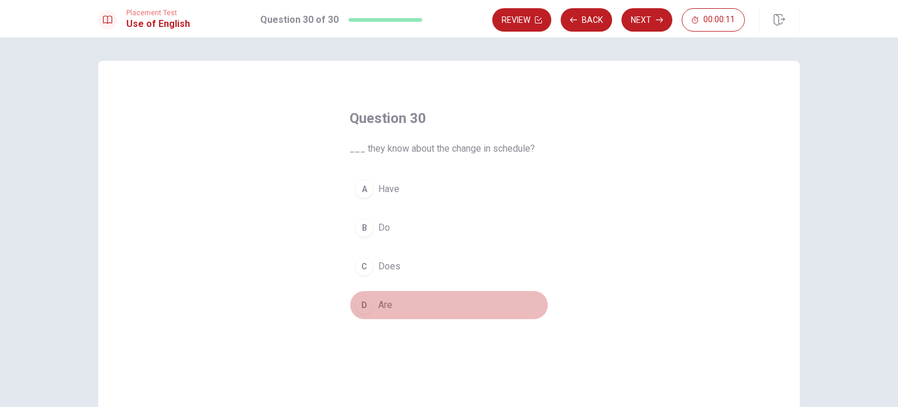
click at [387, 309] on span "Are" at bounding box center [385, 305] width 14 height 14
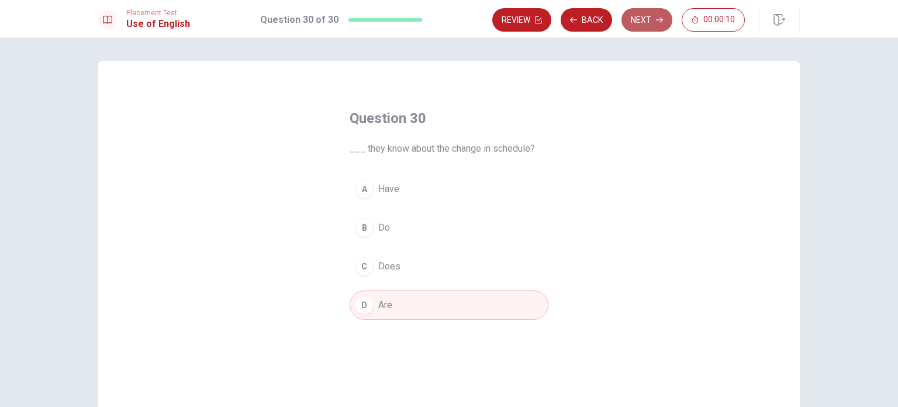
click at [650, 20] on button "Next" at bounding box center [647, 19] width 51 height 23
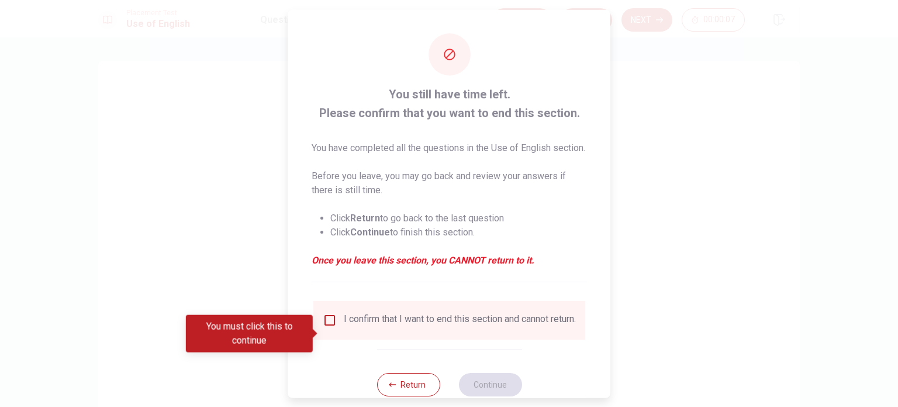
click at [721, 229] on div at bounding box center [449, 203] width 898 height 407
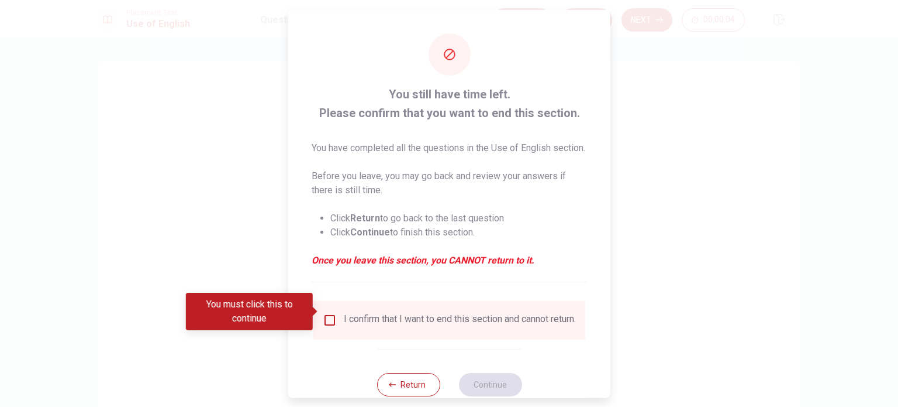
scroll to position [43, 0]
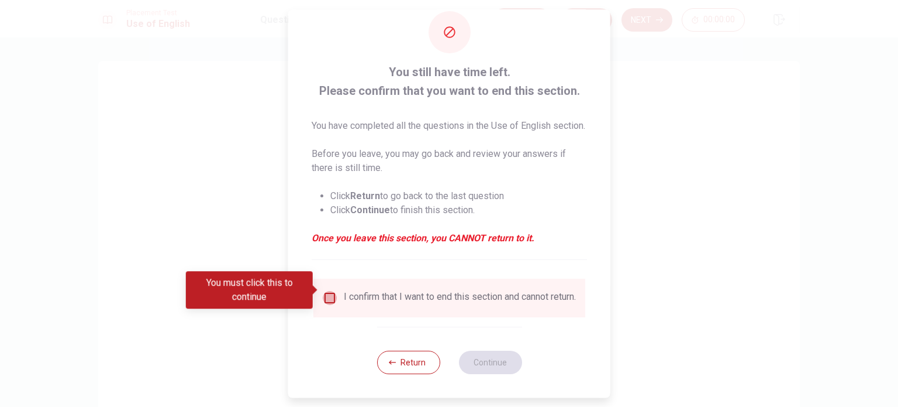
click at [333, 292] on input "You must click this to continue" at bounding box center [330, 298] width 14 height 14
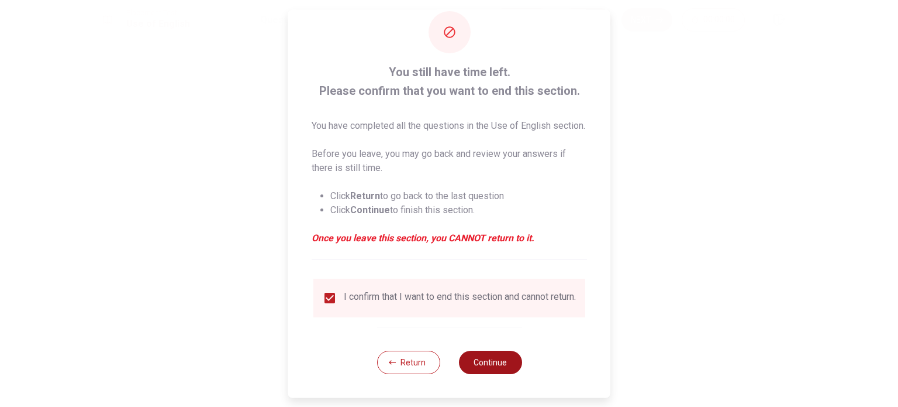
click at [489, 359] on button "Continue" at bounding box center [490, 361] width 63 height 23
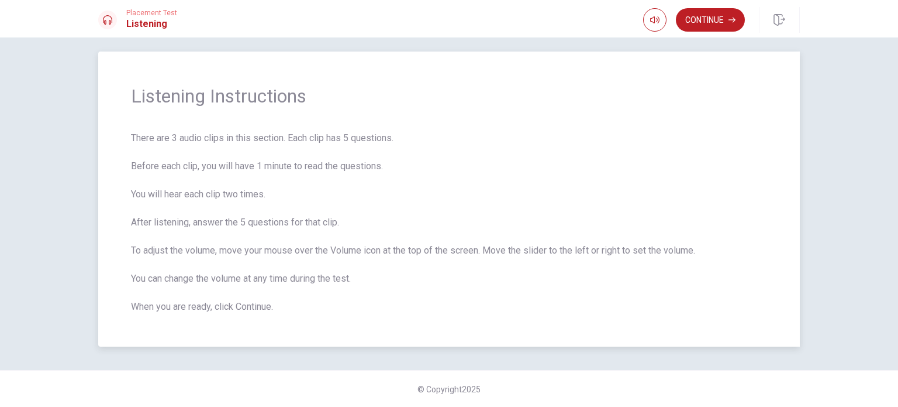
scroll to position [0, 0]
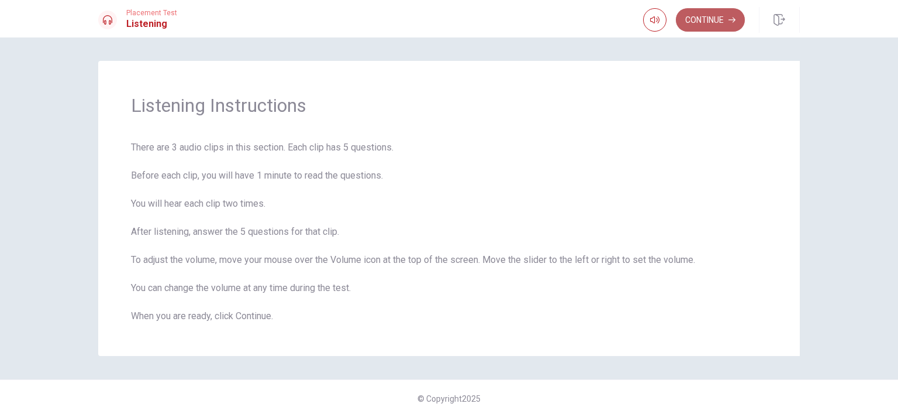
click at [728, 21] on button "Continue" at bounding box center [710, 19] width 69 height 23
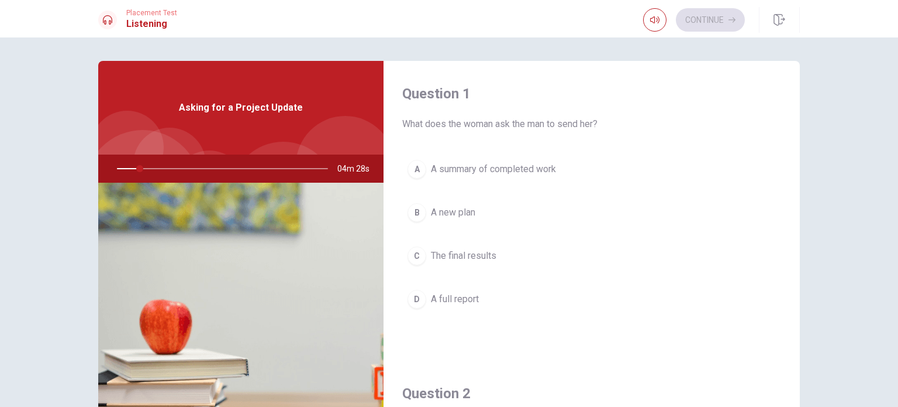
drag, startPoint x: 136, startPoint y: 168, endPoint x: 70, endPoint y: 167, distance: 66.1
click at [70, 167] on div "Question 1 What does the woman ask the man to send her? A A summary of complete…" at bounding box center [449, 221] width 898 height 369
drag, startPoint x: 137, startPoint y: 168, endPoint x: 94, endPoint y: 154, distance: 45.3
click at [94, 154] on div "Question 1 What does the woman ask the man to send her? A A summary of complete…" at bounding box center [449, 264] width 739 height 407
drag, startPoint x: 139, startPoint y: 168, endPoint x: 62, endPoint y: 168, distance: 77.2
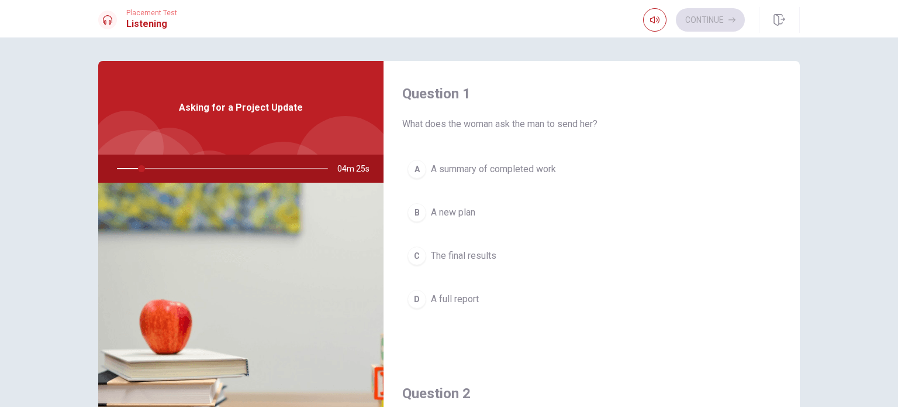
click at [62, 168] on div "Question 1 What does the woman ask the man to send her? A A summary of complete…" at bounding box center [449, 221] width 898 height 369
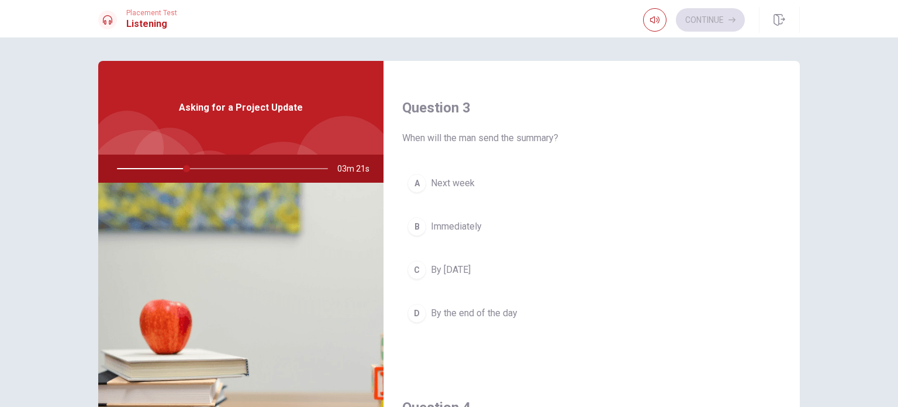
scroll to position [292, 0]
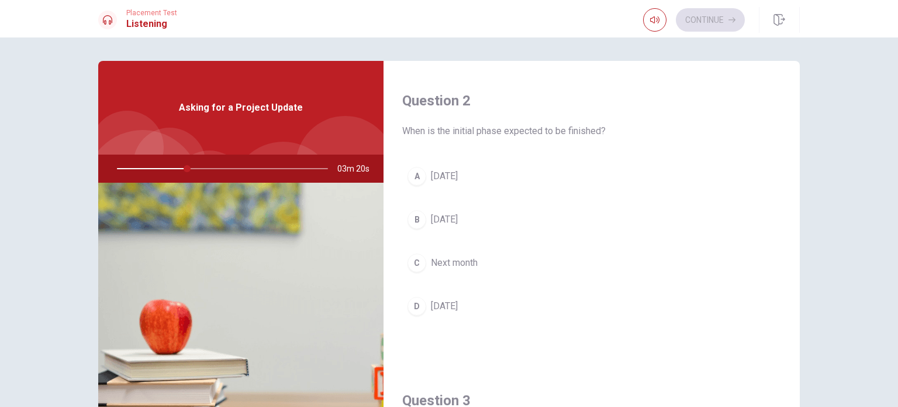
click at [416, 170] on div "A" at bounding box center [417, 176] width 19 height 19
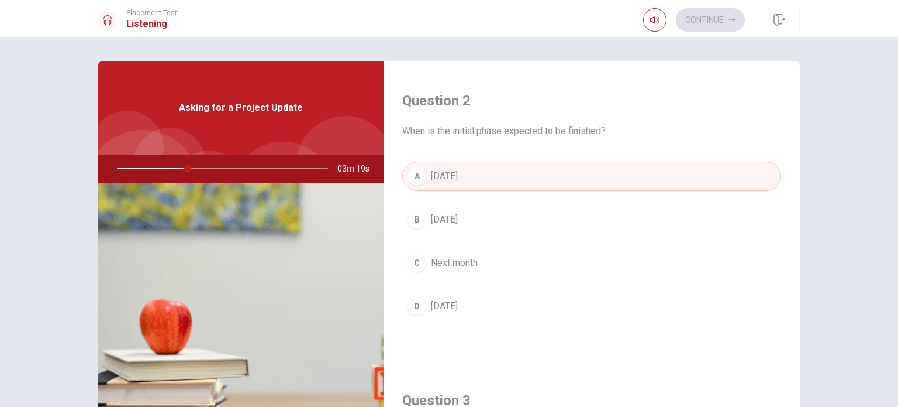
scroll to position [585, 0]
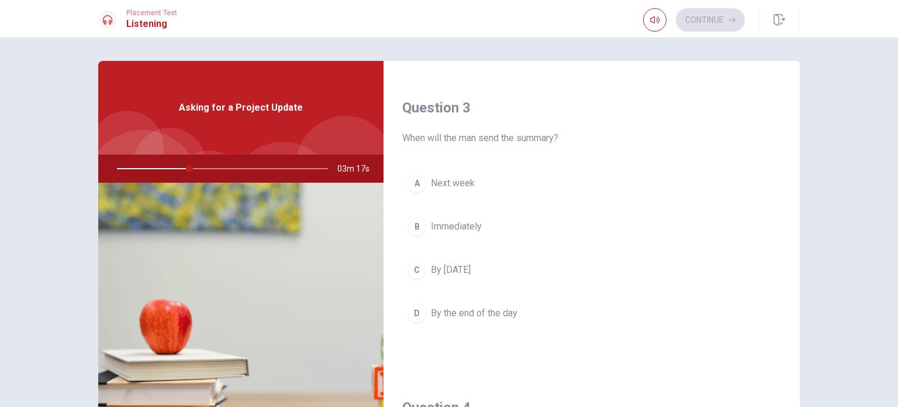
click at [412, 222] on div "B" at bounding box center [417, 226] width 19 height 19
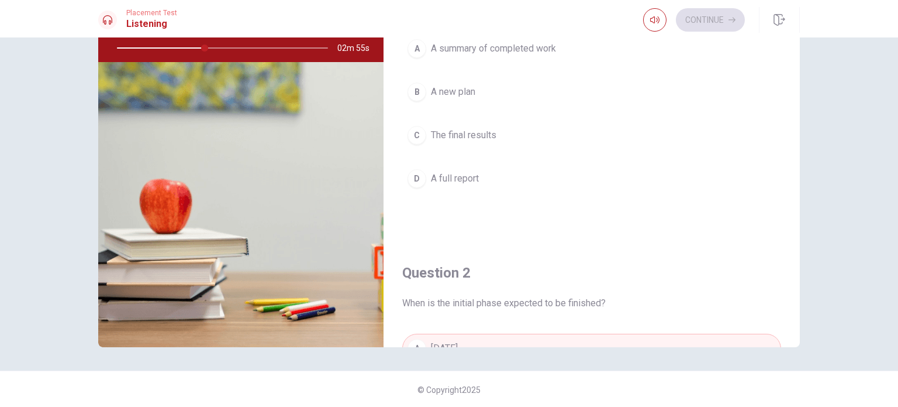
scroll to position [122, 0]
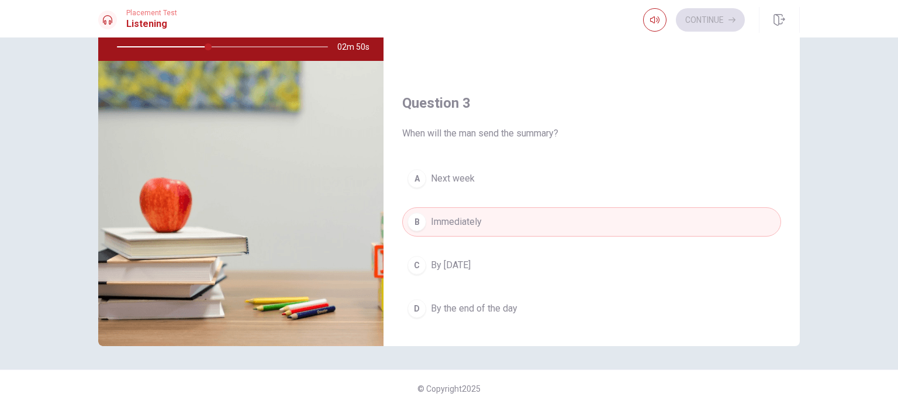
click at [797, 342] on div "Question 1 What does the woman ask the man to send her? A A summary of complete…" at bounding box center [592, 142] width 416 height 407
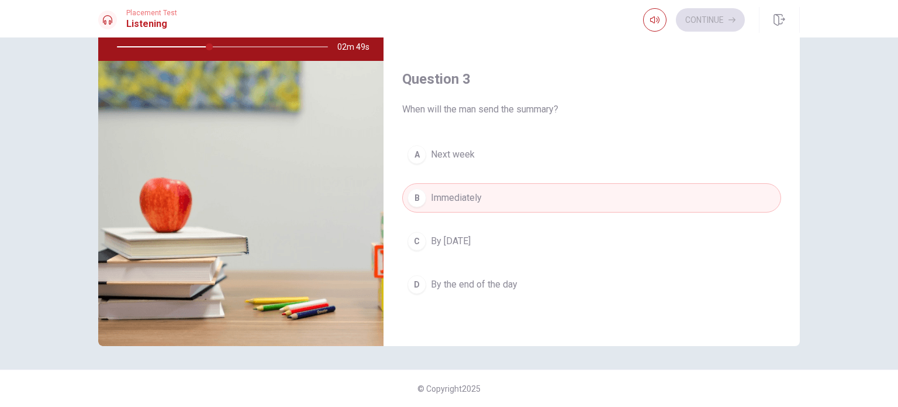
click at [797, 342] on div "Question 1 What does the woman ask the man to send her? A A summary of complete…" at bounding box center [592, 142] width 416 height 407
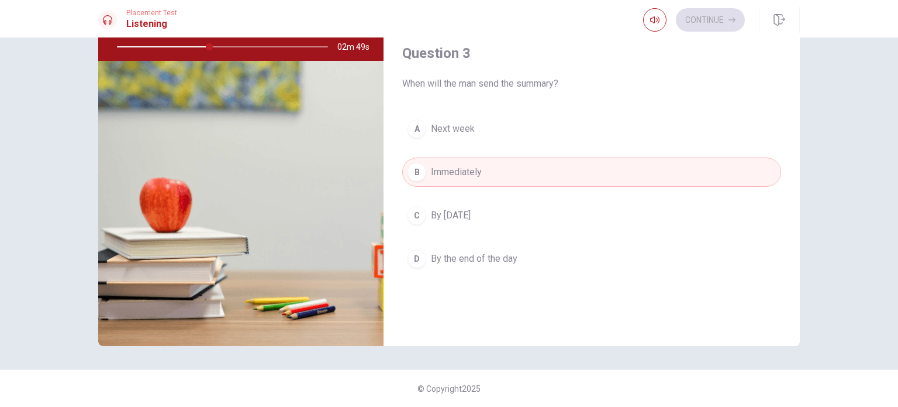
click at [797, 342] on div "Question 1 What does the woman ask the man to send her? A A summary of complete…" at bounding box center [592, 142] width 416 height 407
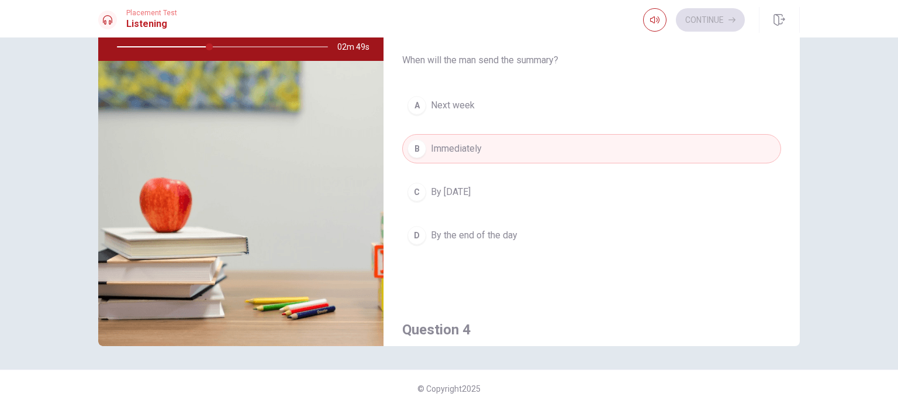
click at [797, 342] on div "Question 1 What does the woman ask the man to send her? A A summary of complete…" at bounding box center [592, 142] width 416 height 407
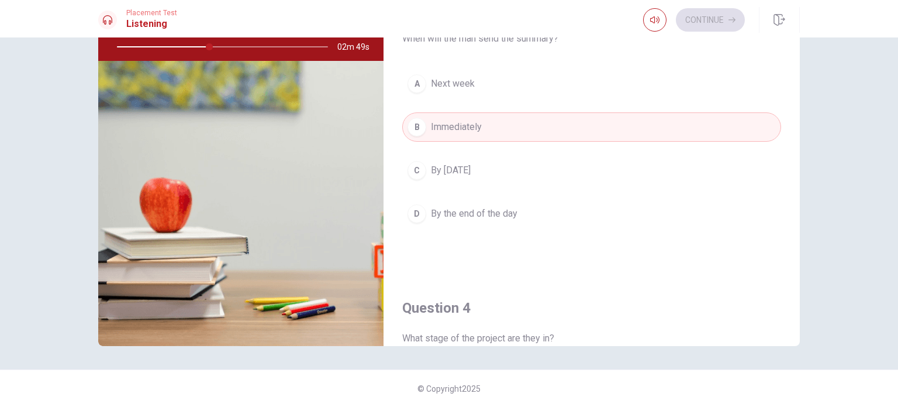
click at [797, 342] on div "Question 1 What does the woman ask the man to send her? A A summary of complete…" at bounding box center [592, 142] width 416 height 407
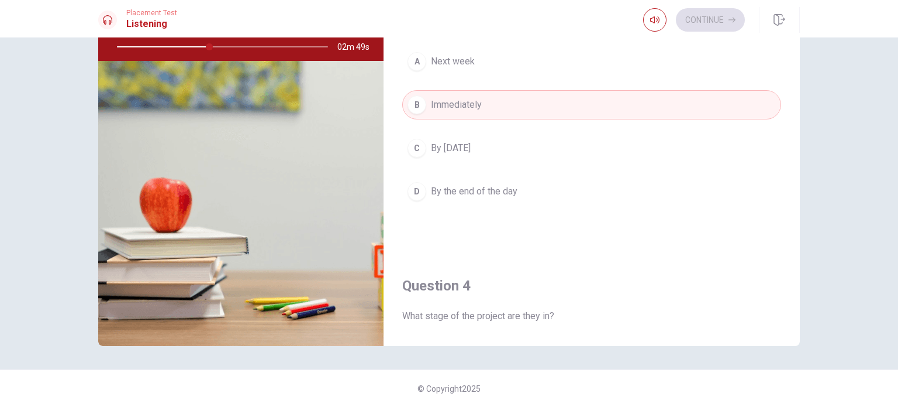
click at [797, 342] on div "Question 1 What does the woman ask the man to send her? A A summary of complete…" at bounding box center [592, 142] width 416 height 407
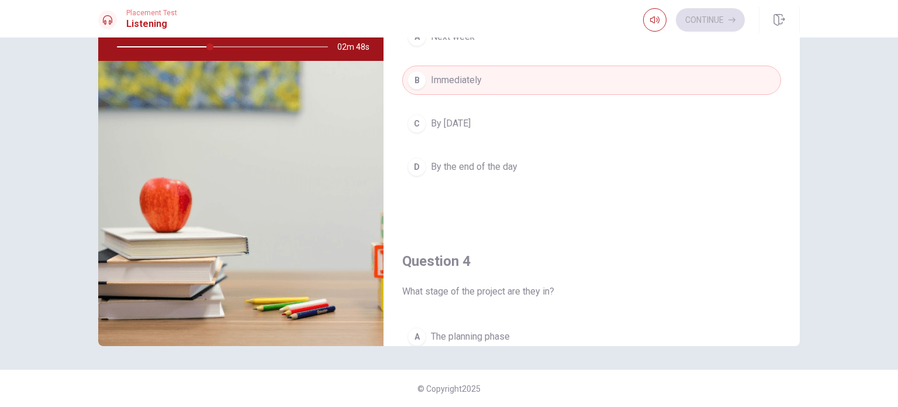
click at [797, 342] on div "Question 1 What does the woman ask the man to send her? A A summary of complete…" at bounding box center [592, 142] width 416 height 407
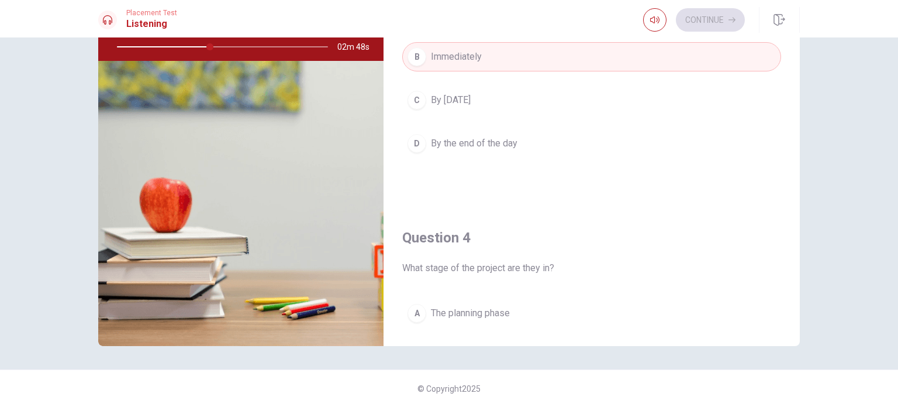
click at [797, 342] on div "Question 1 What does the woman ask the man to send her? A A summary of complete…" at bounding box center [592, 142] width 416 height 407
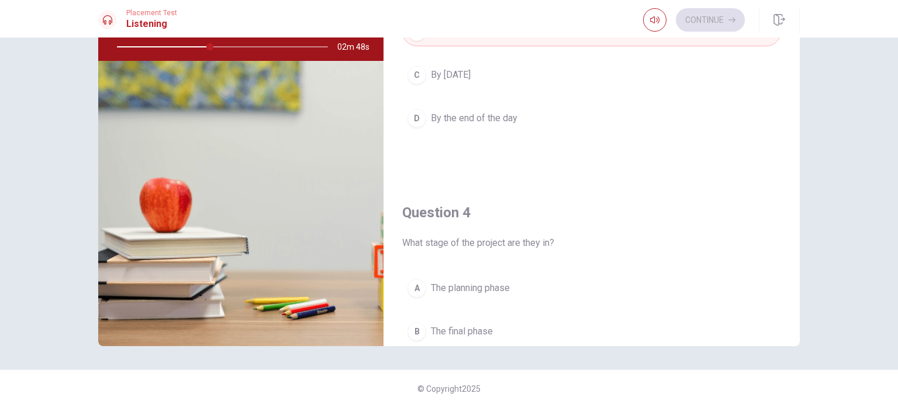
click at [797, 342] on div "Question 1 What does the woman ask the man to send her? A A summary of complete…" at bounding box center [592, 142] width 416 height 407
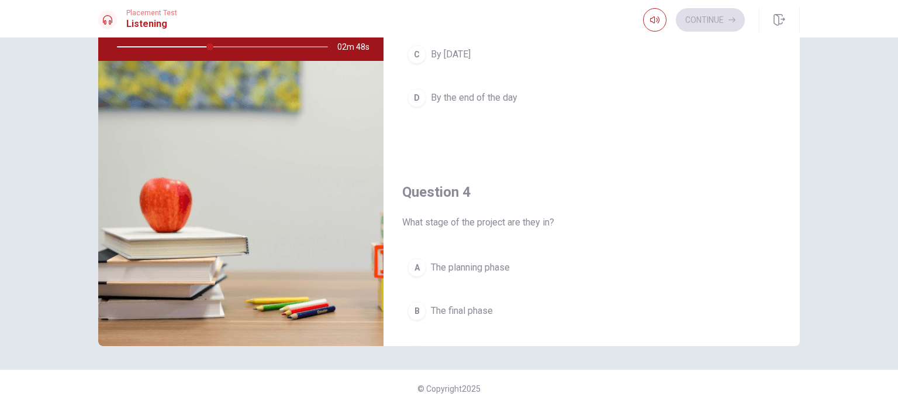
click at [797, 342] on div "Question 1 What does the woman ask the man to send her? A A summary of complete…" at bounding box center [592, 142] width 416 height 407
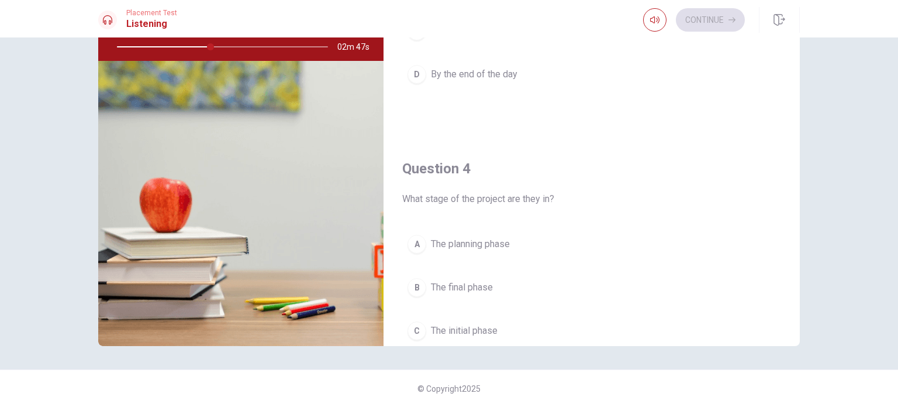
click at [797, 342] on div "Question 1 What does the woman ask the man to send her? A A summary of complete…" at bounding box center [592, 142] width 416 height 407
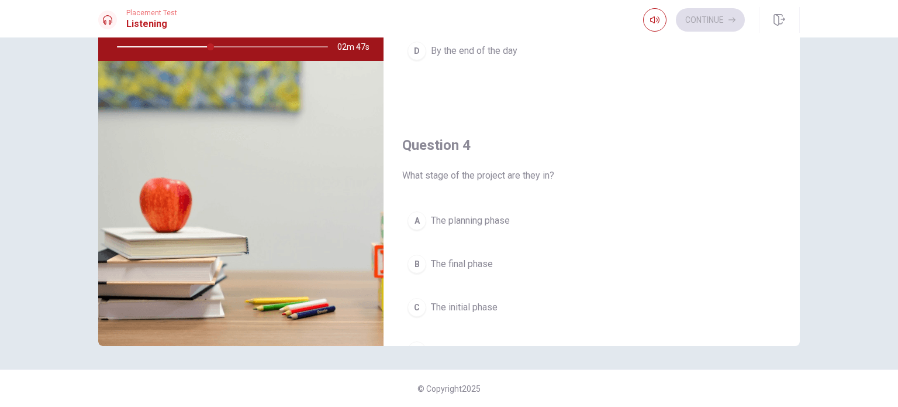
click at [797, 342] on div "Question 1 What does the woman ask the man to send her? A A summary of complete…" at bounding box center [592, 142] width 416 height 407
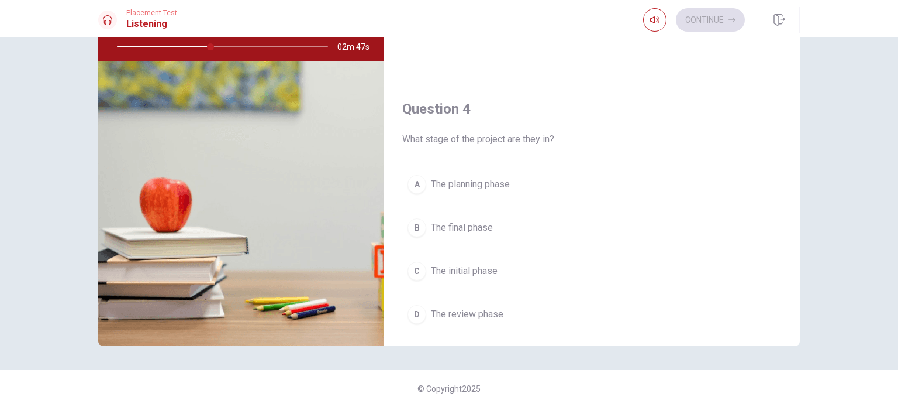
click at [797, 342] on div "Question 1 What does the woman ask the man to send her? A A summary of complete…" at bounding box center [592, 142] width 416 height 407
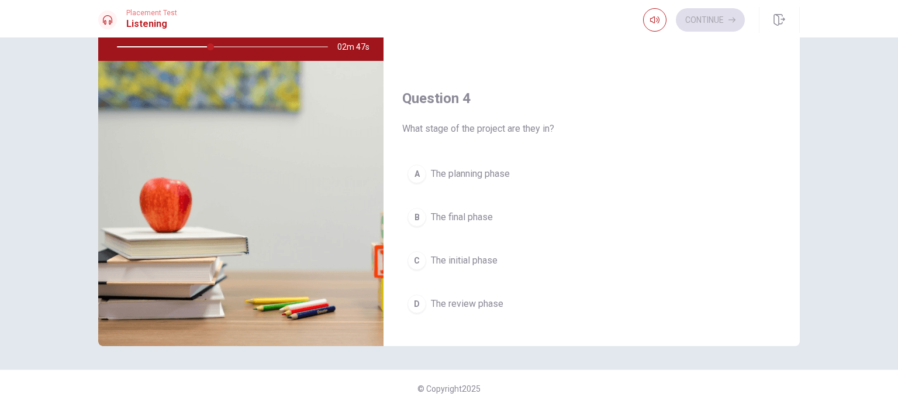
click at [797, 342] on div "Question 1 What does the woman ask the man to send her? A A summary of complete…" at bounding box center [592, 142] width 416 height 407
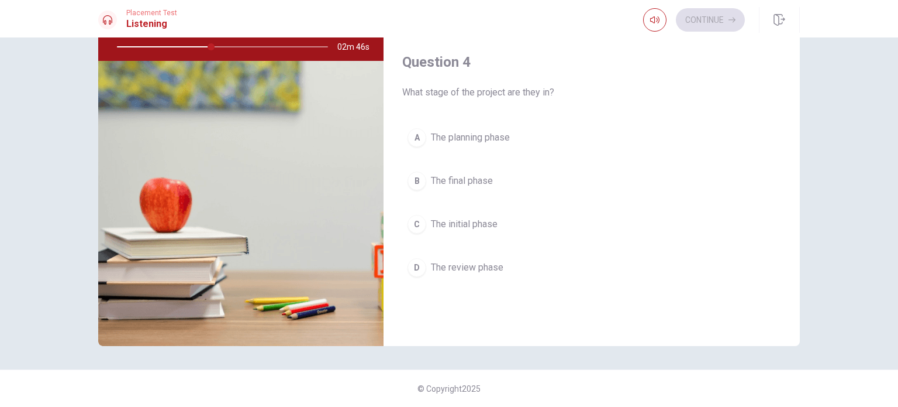
click at [797, 342] on div "Question 1 What does the woman ask the man to send her? A A summary of complete…" at bounding box center [592, 142] width 416 height 407
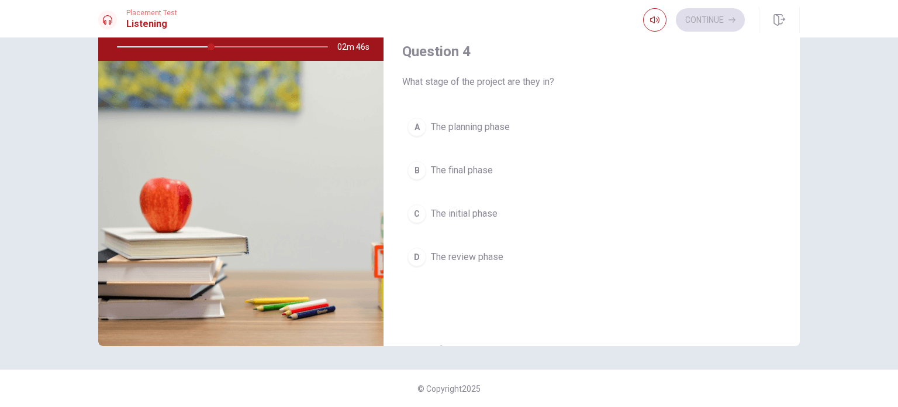
click at [797, 342] on div "Question 1 What does the woman ask the man to send her? A A summary of complete…" at bounding box center [592, 142] width 416 height 407
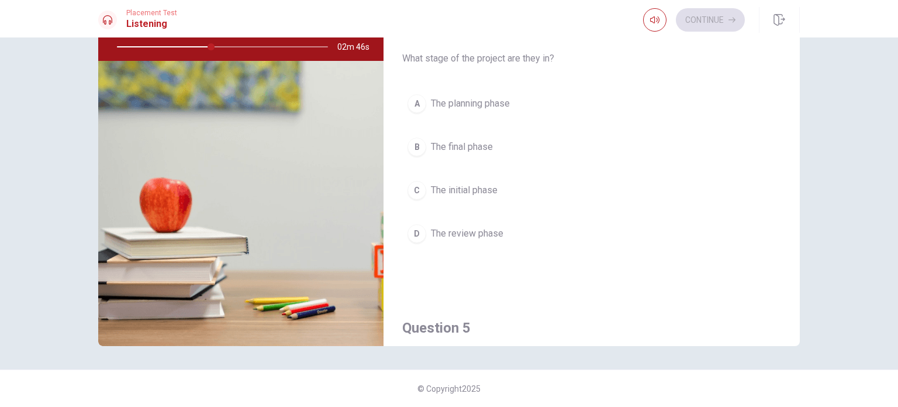
click at [797, 342] on div "Question 1 What does the woman ask the man to send her? A A summary of complete…" at bounding box center [592, 142] width 416 height 407
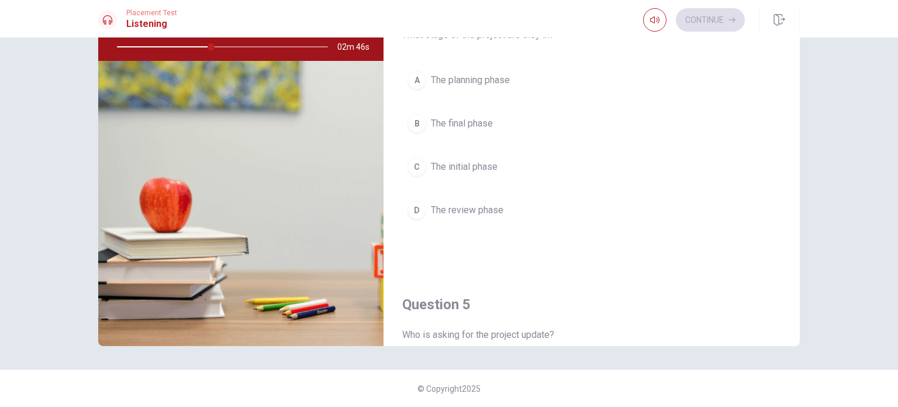
click at [797, 342] on div "Question 1 What does the woman ask the man to send her? A A summary of complete…" at bounding box center [592, 142] width 416 height 407
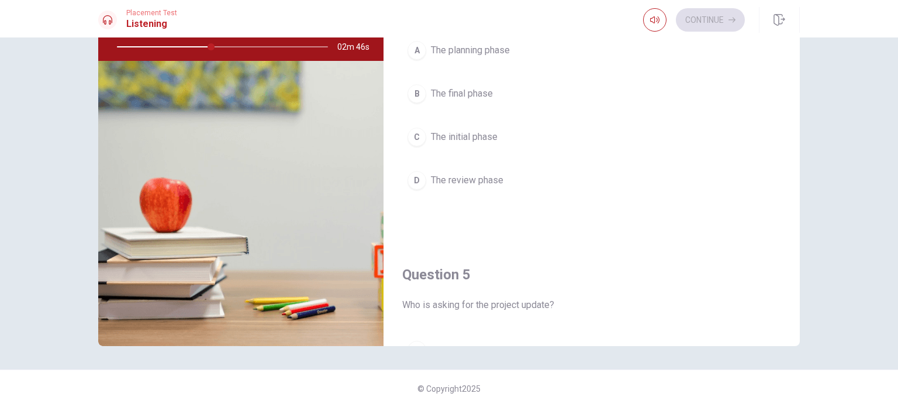
click at [797, 342] on div "Question 1 What does the woman ask the man to send her? A A summary of complete…" at bounding box center [592, 142] width 416 height 407
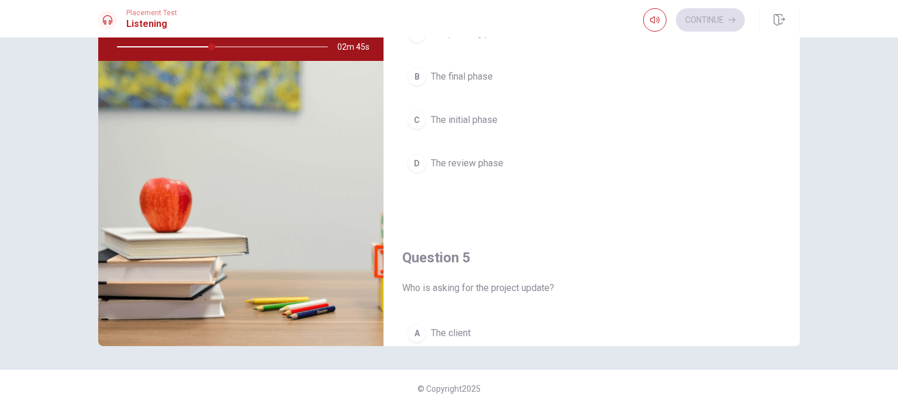
click at [797, 342] on div "Question 1 What does the woman ask the man to send her? A A summary of complete…" at bounding box center [592, 142] width 416 height 407
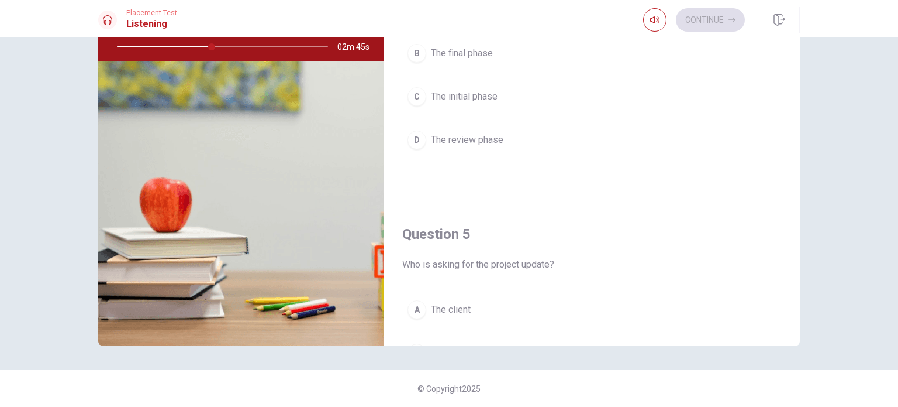
click at [797, 342] on div "Question 1 What does the woman ask the man to send her? A A summary of complete…" at bounding box center [592, 142] width 416 height 407
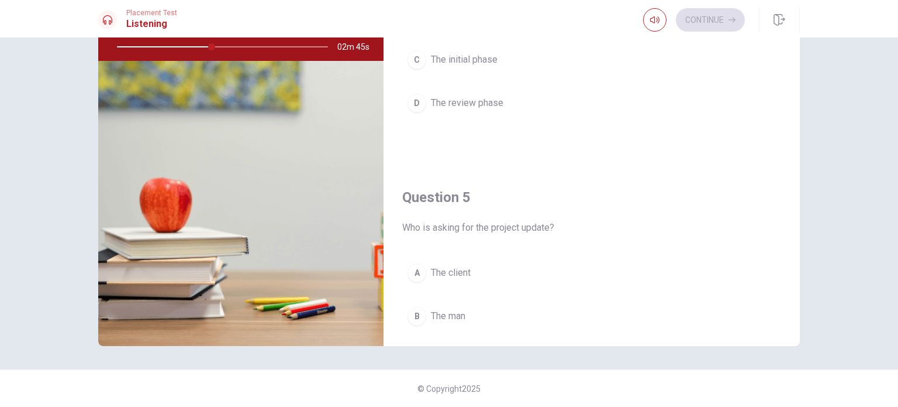
click at [797, 342] on div "Question 1 What does the woman ask the man to send her? A A summary of complete…" at bounding box center [592, 142] width 416 height 407
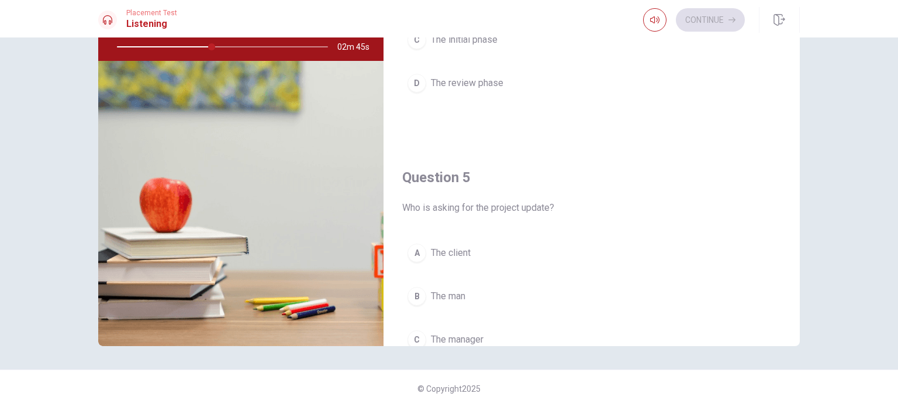
click at [797, 342] on div "Question 1 What does the woman ask the man to send her? A A summary of complete…" at bounding box center [592, 142] width 416 height 407
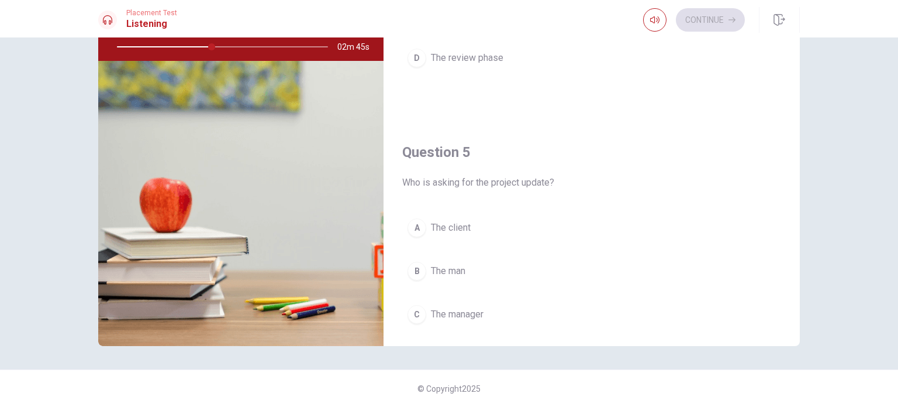
click at [797, 342] on div "Question 1 What does the woman ask the man to send her? A A summary of complete…" at bounding box center [592, 142] width 416 height 407
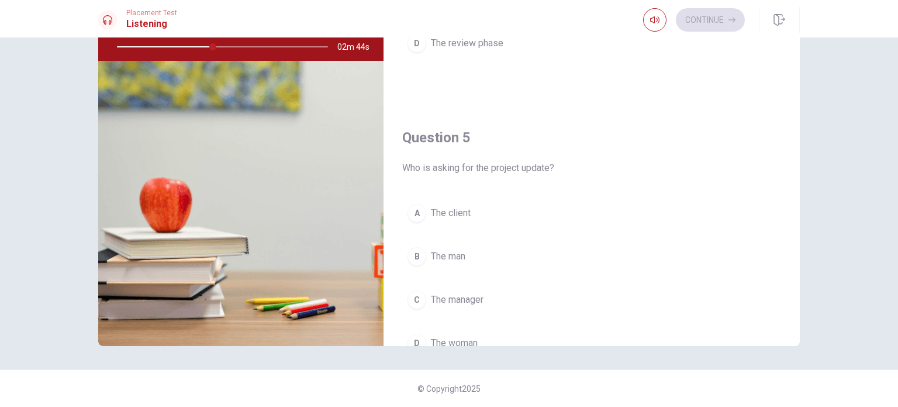
click at [797, 342] on div "Question 1 What does the woman ask the man to send her? A A summary of complete…" at bounding box center [449, 142] width 739 height 407
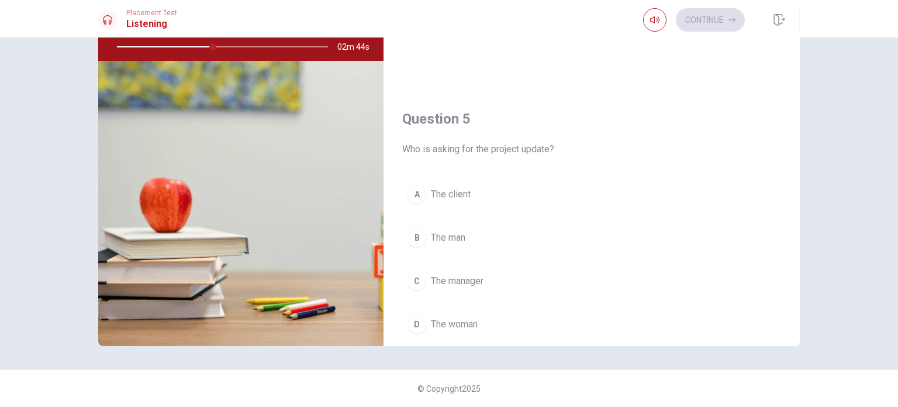
scroll to position [1053, 0]
click at [797, 342] on div "Question 1 What does the woman ask the man to send her? A A summary of complete…" at bounding box center [449, 142] width 739 height 407
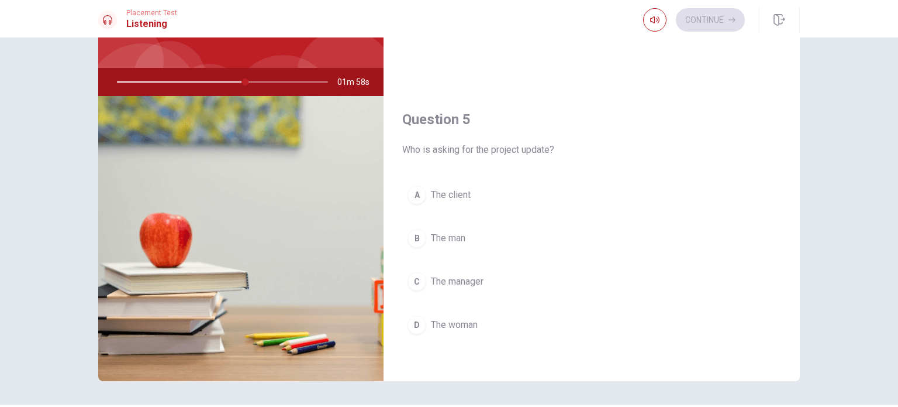
scroll to position [122, 0]
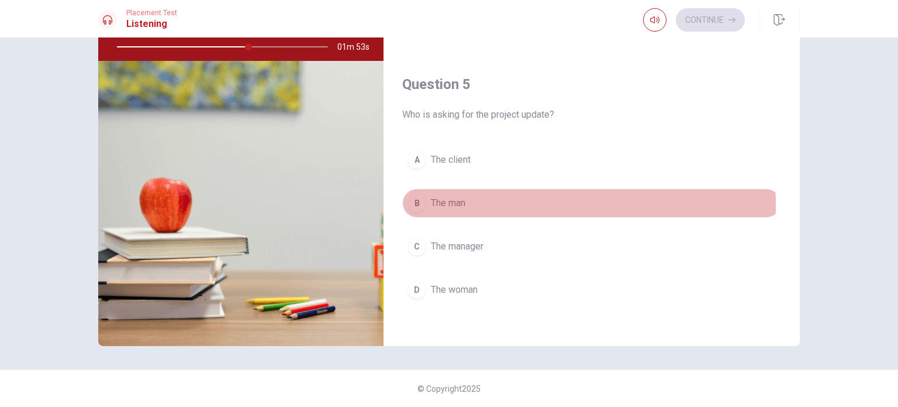
click at [417, 199] on div "B" at bounding box center [417, 203] width 19 height 19
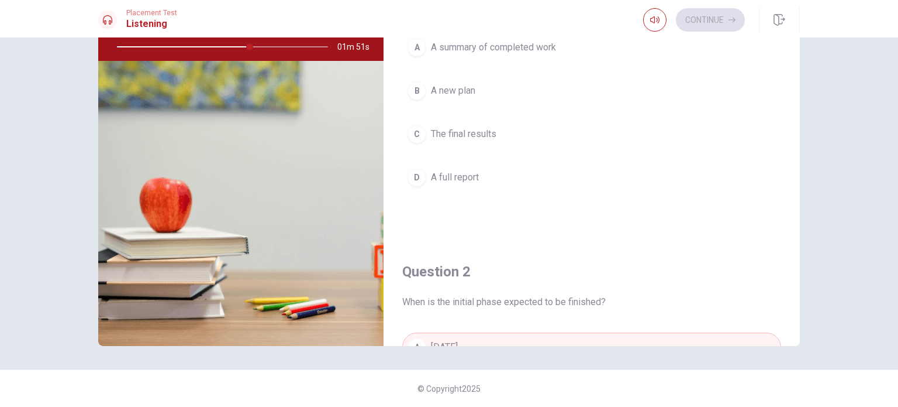
scroll to position [0, 0]
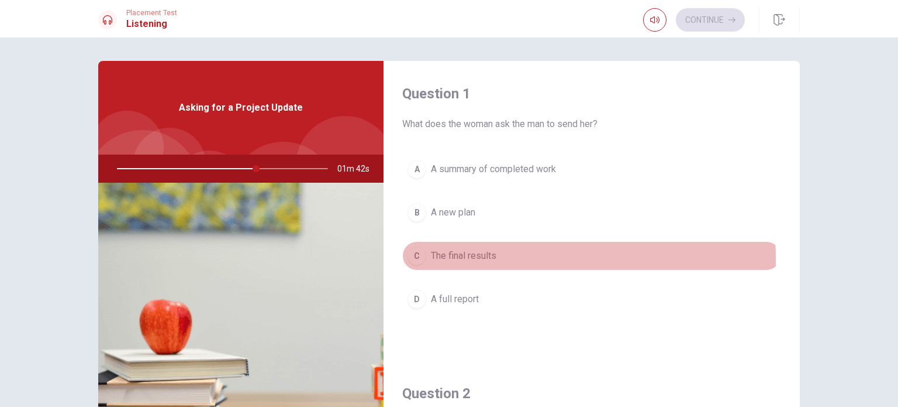
click at [412, 259] on div "C" at bounding box center [417, 255] width 19 height 19
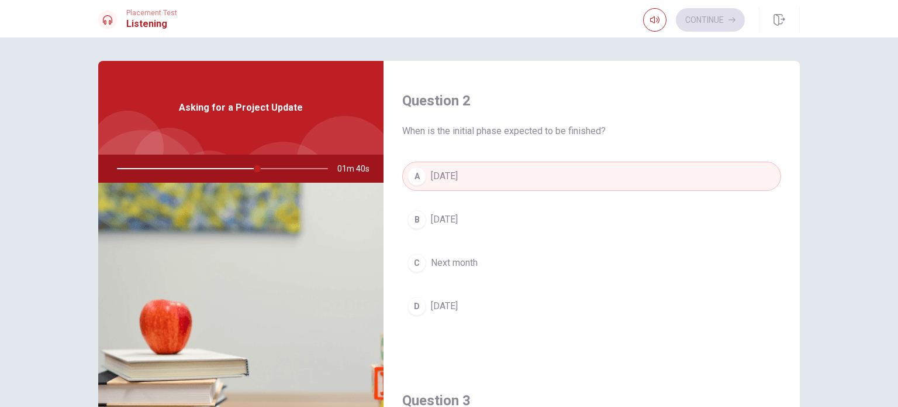
scroll to position [877, 0]
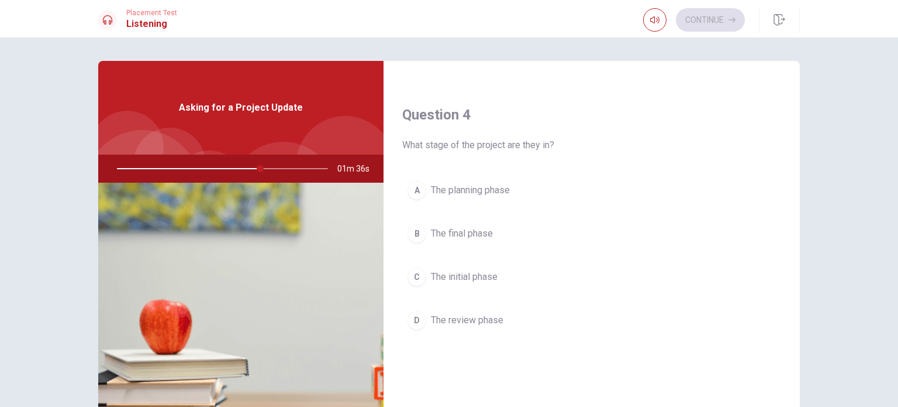
click at [414, 187] on div "A" at bounding box center [417, 190] width 19 height 19
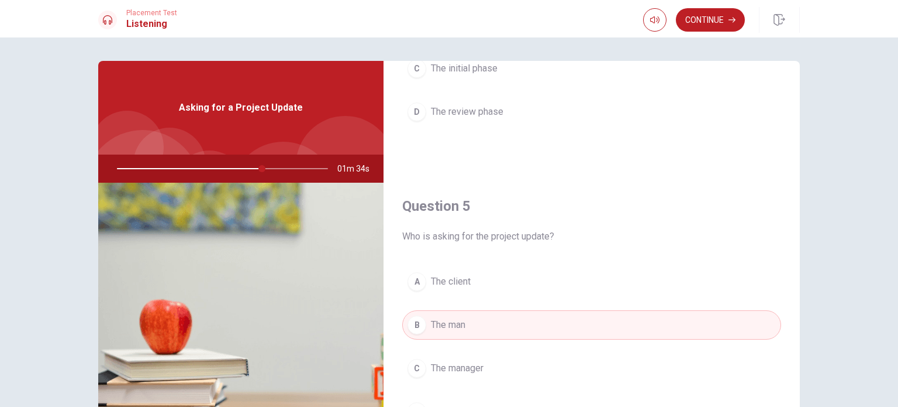
scroll to position [122, 0]
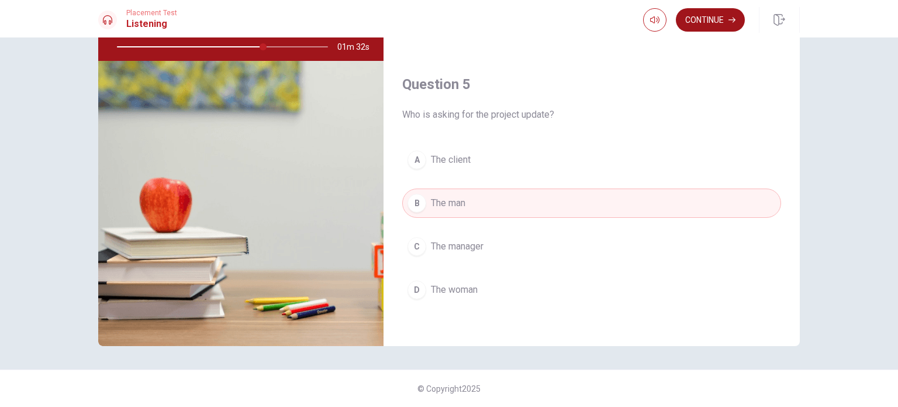
click at [711, 15] on button "Continue" at bounding box center [710, 19] width 69 height 23
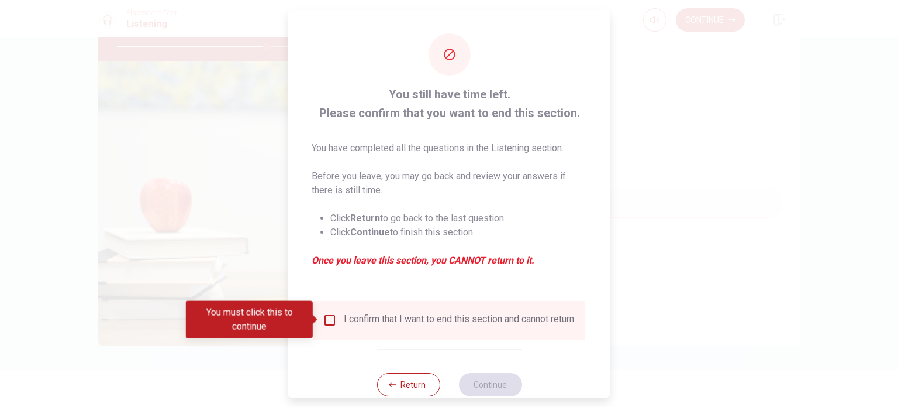
click at [333, 322] on input "You must click this to continue" at bounding box center [330, 319] width 14 height 14
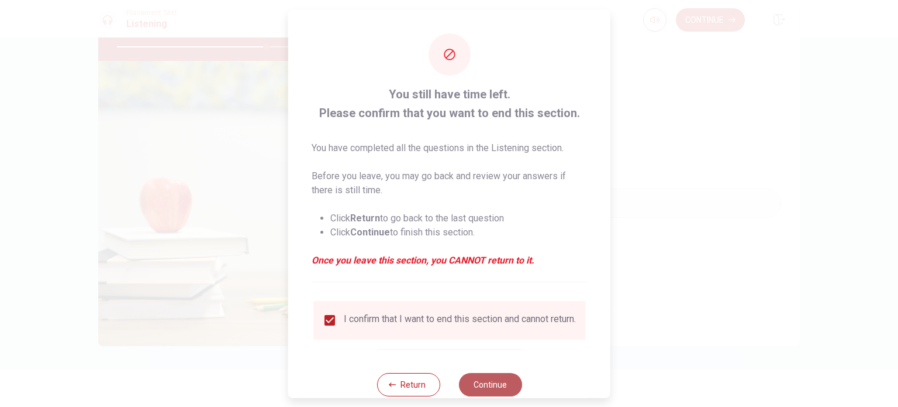
click at [484, 387] on button "Continue" at bounding box center [490, 383] width 63 height 23
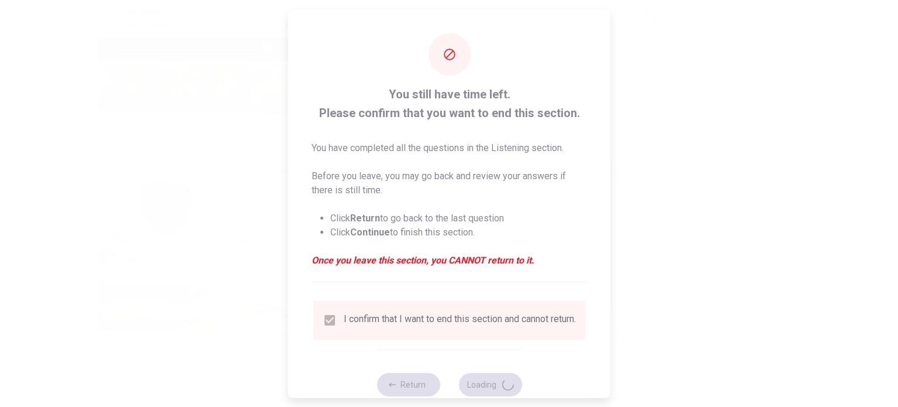
type input "72"
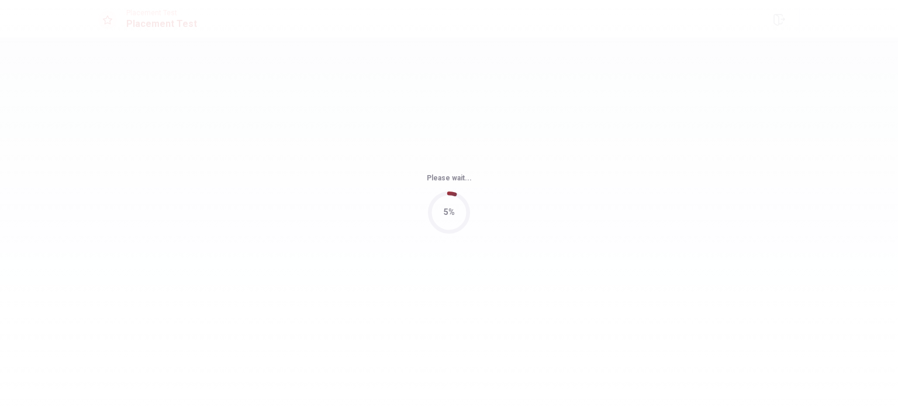
scroll to position [0, 0]
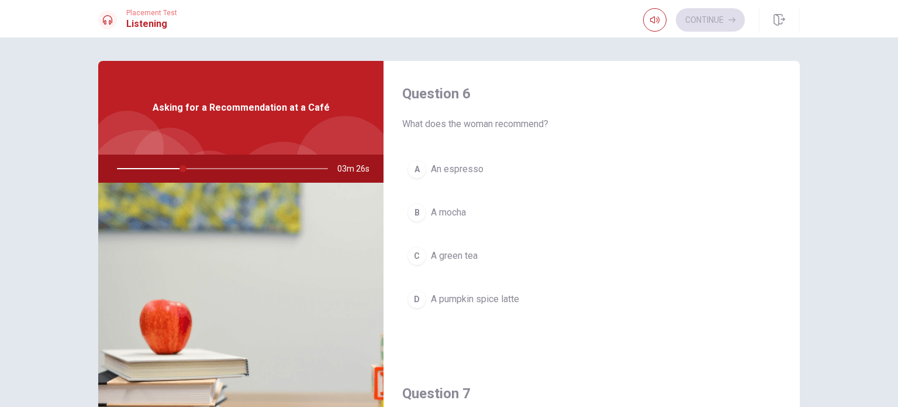
click at [415, 304] on div "D" at bounding box center [417, 299] width 19 height 19
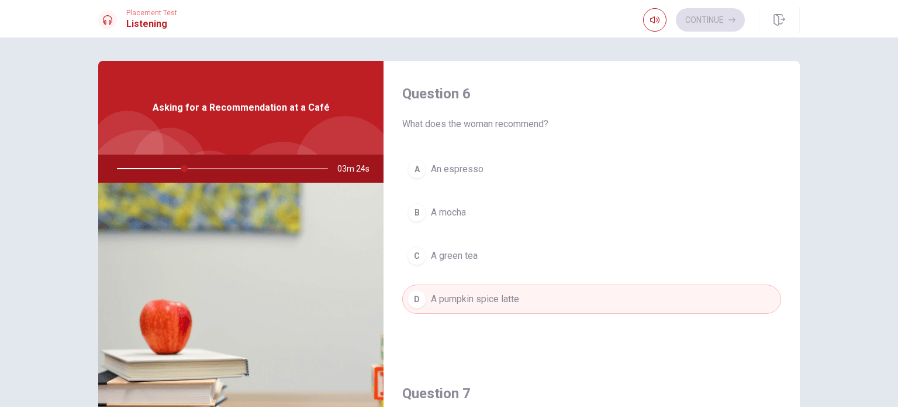
scroll to position [292, 0]
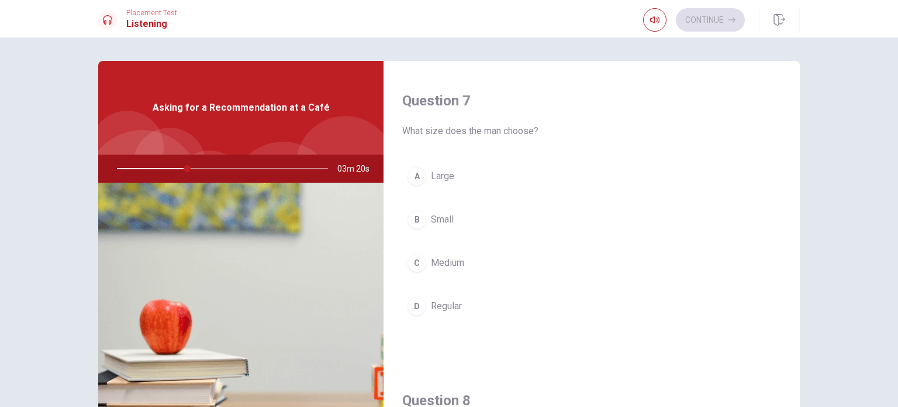
click at [414, 177] on div "A" at bounding box center [417, 176] width 19 height 19
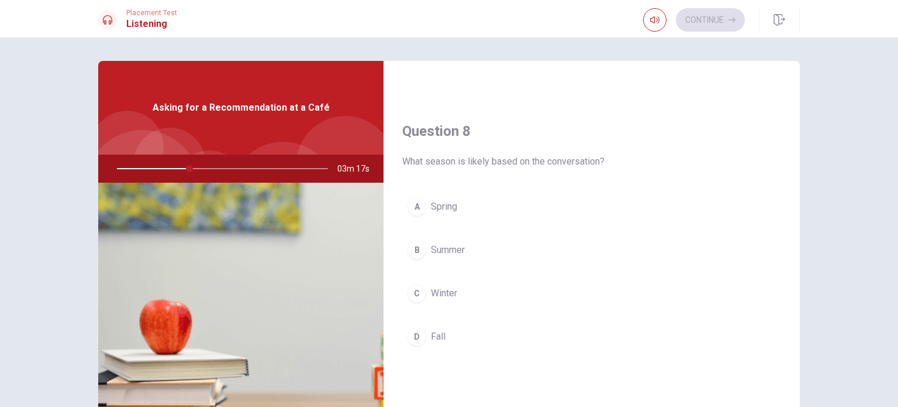
scroll to position [585, 0]
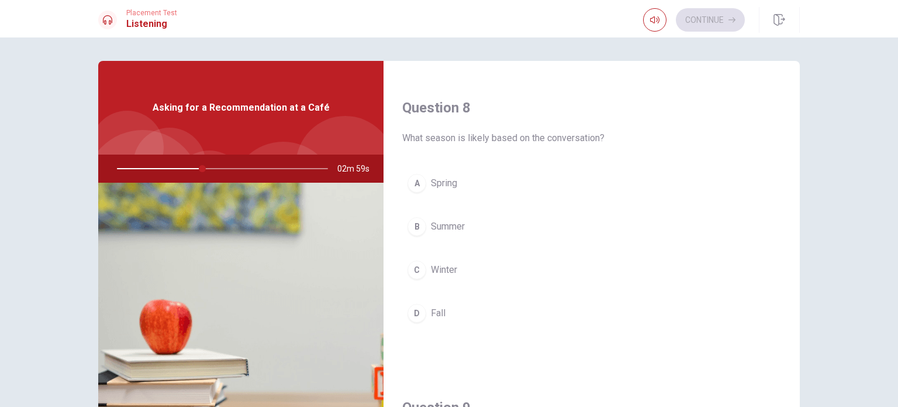
click at [412, 270] on div "C" at bounding box center [417, 269] width 19 height 19
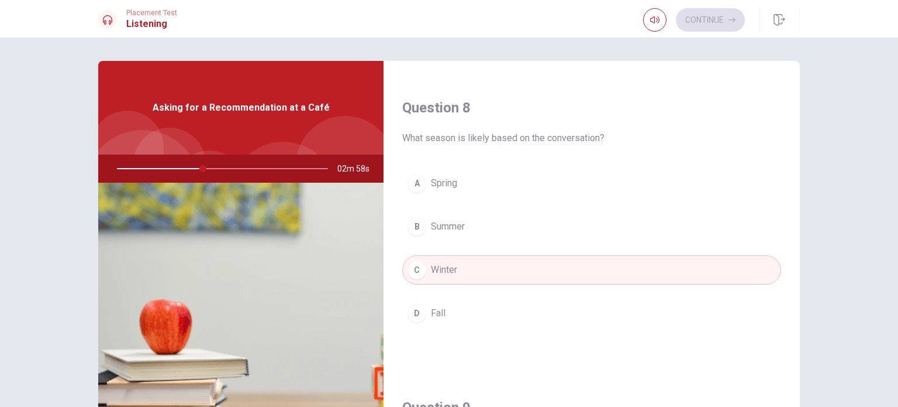
scroll to position [877, 0]
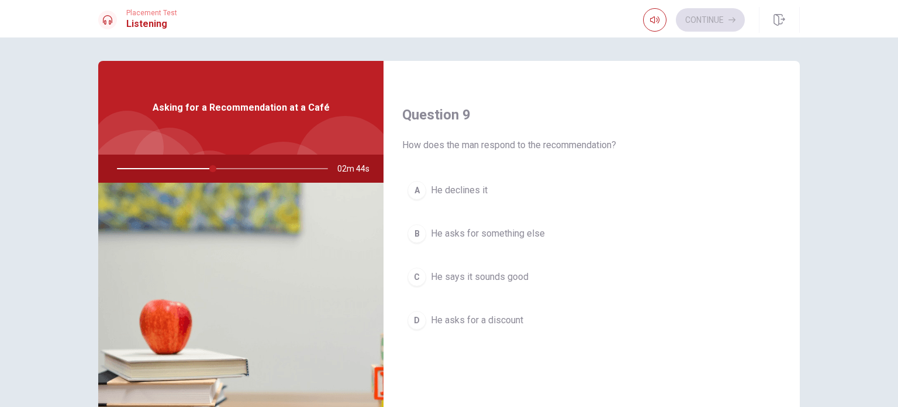
click at [409, 315] on div "D" at bounding box center [417, 320] width 19 height 19
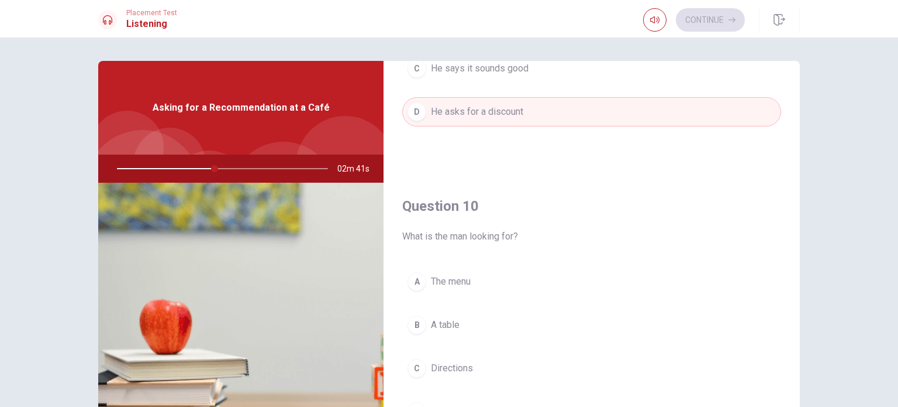
scroll to position [793, 0]
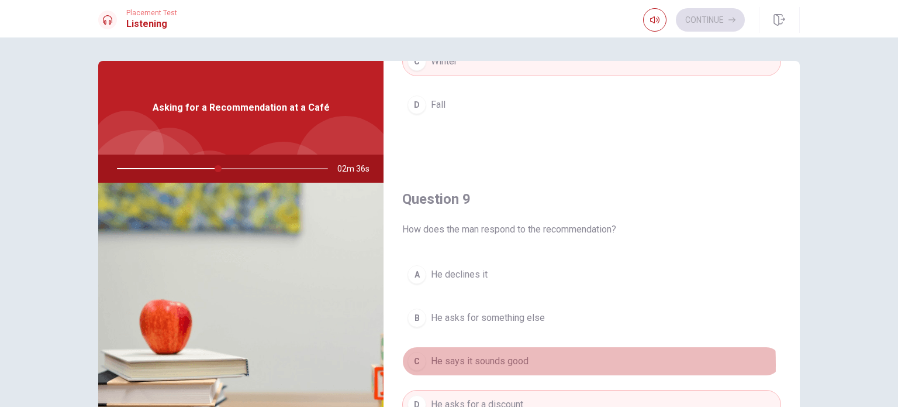
click at [412, 360] on div "C" at bounding box center [417, 361] width 19 height 19
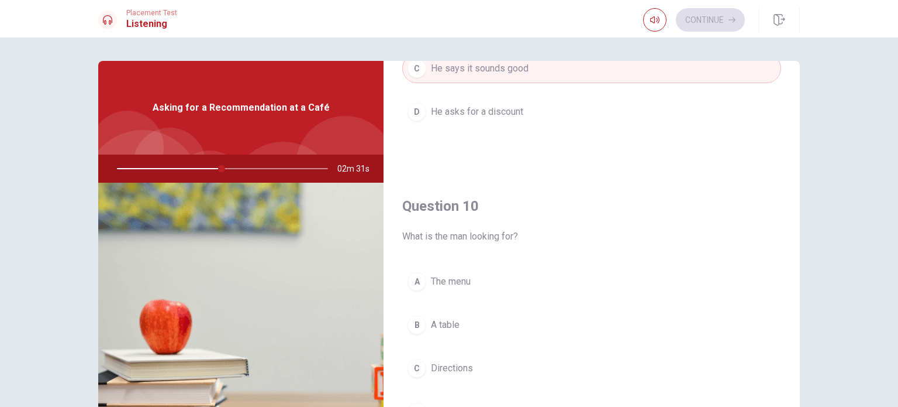
scroll to position [122, 0]
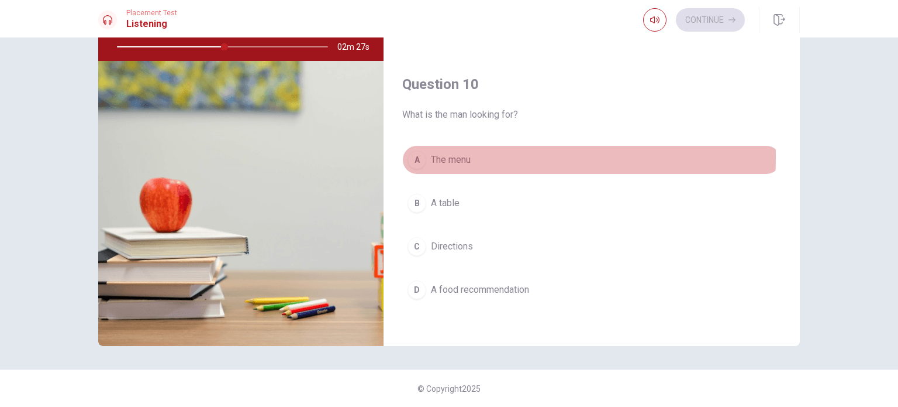
click at [412, 153] on div "A" at bounding box center [417, 159] width 19 height 19
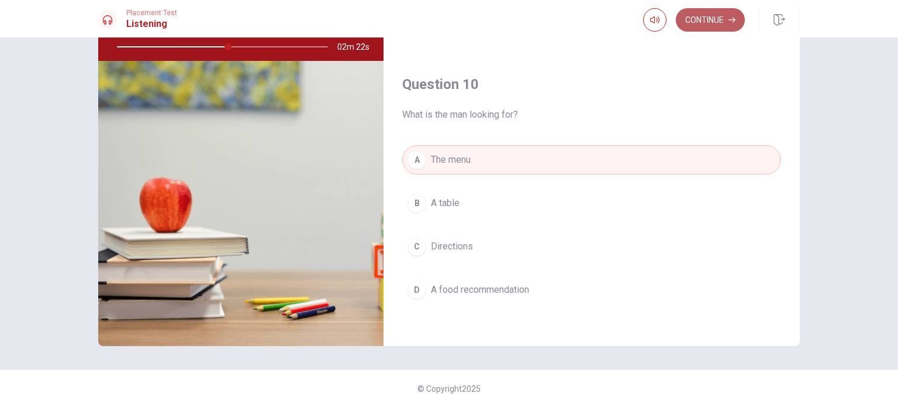
click at [717, 23] on button "Continue" at bounding box center [710, 19] width 69 height 23
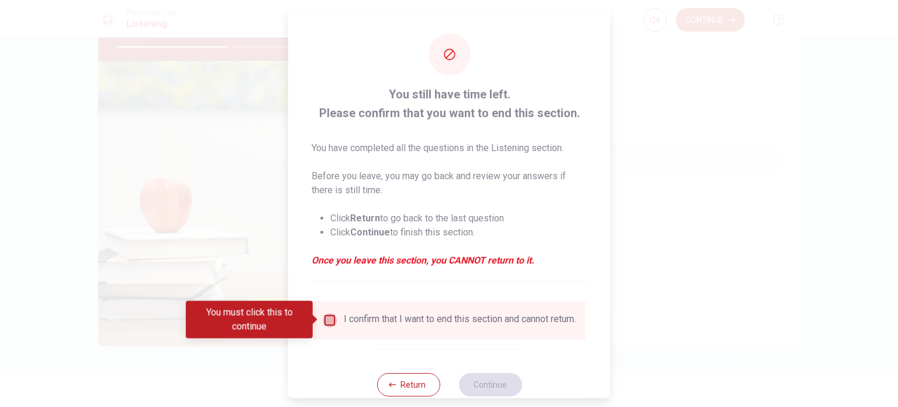
click at [329, 322] on input "You must click this to continue" at bounding box center [330, 319] width 14 height 14
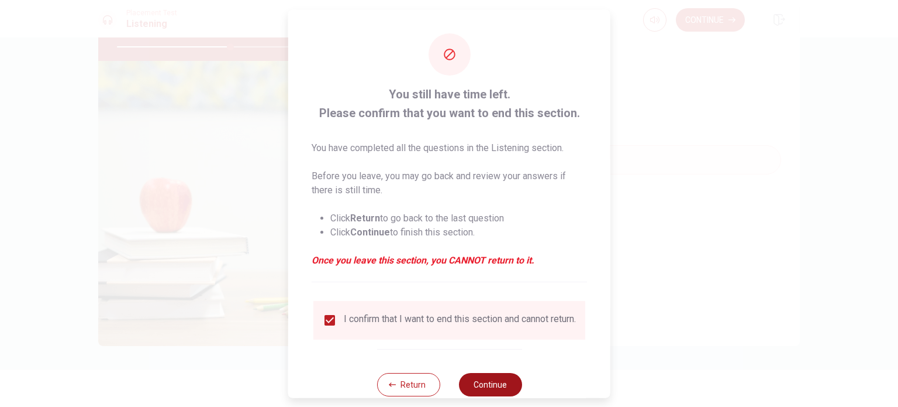
click at [493, 384] on button "Continue" at bounding box center [490, 383] width 63 height 23
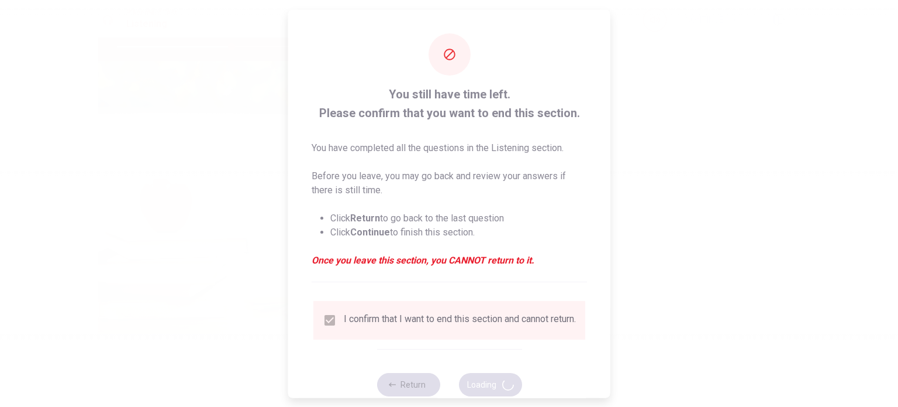
type input "55"
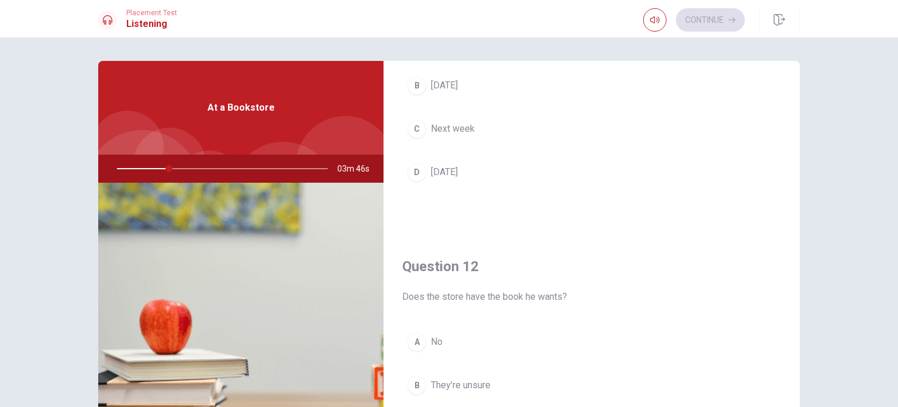
scroll to position [0, 0]
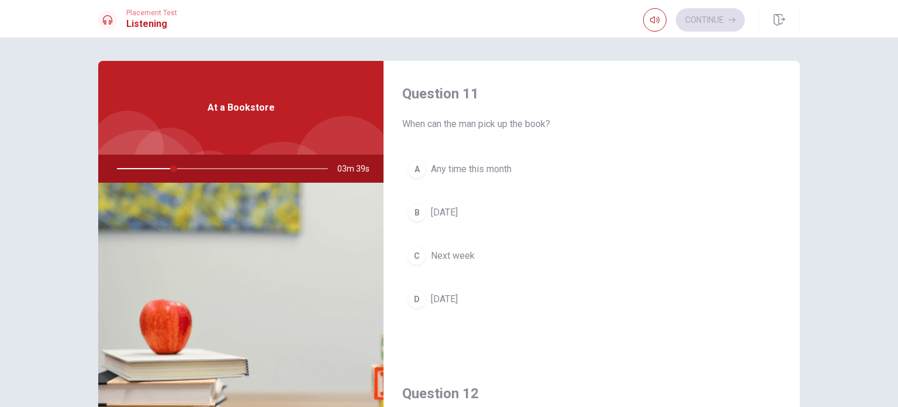
click at [697, 233] on div "A Any time this month B [DATE] C Next week D [DATE]" at bounding box center [591, 245] width 379 height 183
drag, startPoint x: 234, startPoint y: 169, endPoint x: 123, endPoint y: 168, distance: 110.6
click at [123, 168] on div at bounding box center [220, 168] width 235 height 28
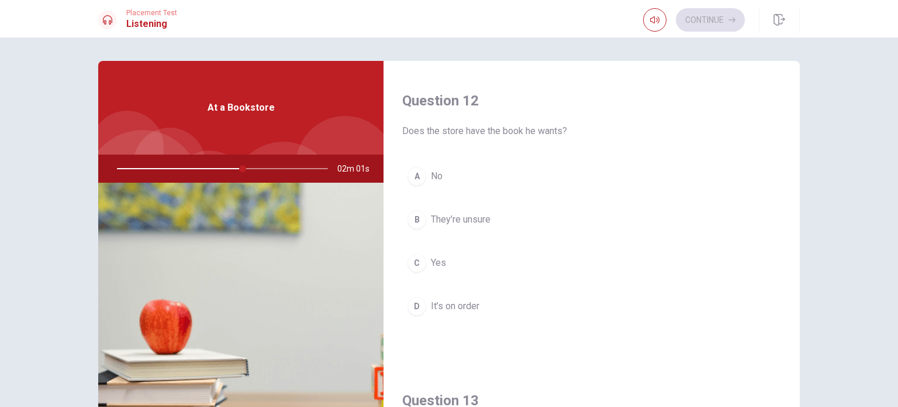
scroll to position [585, 0]
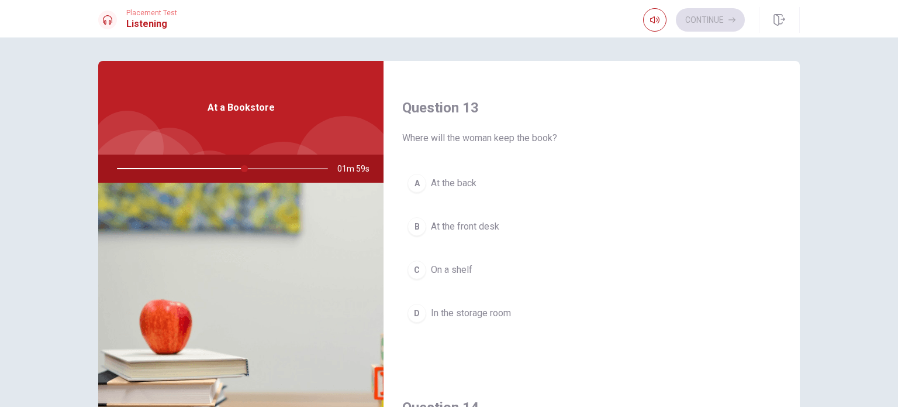
click at [427, 226] on button "B At the front desk" at bounding box center [591, 226] width 379 height 29
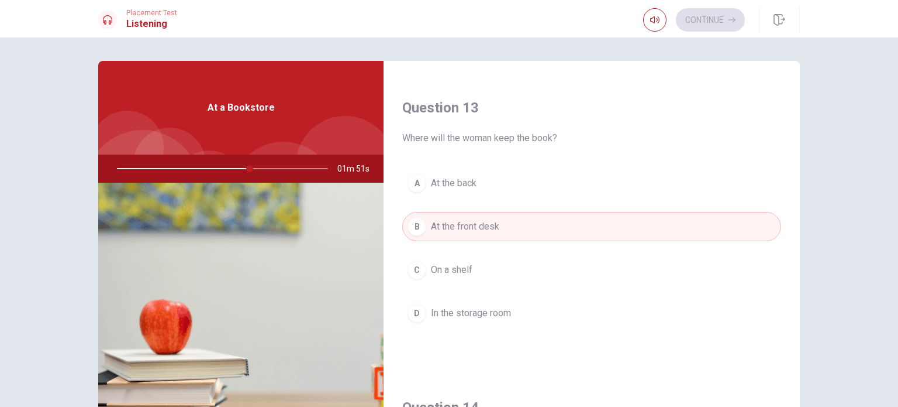
scroll to position [877, 0]
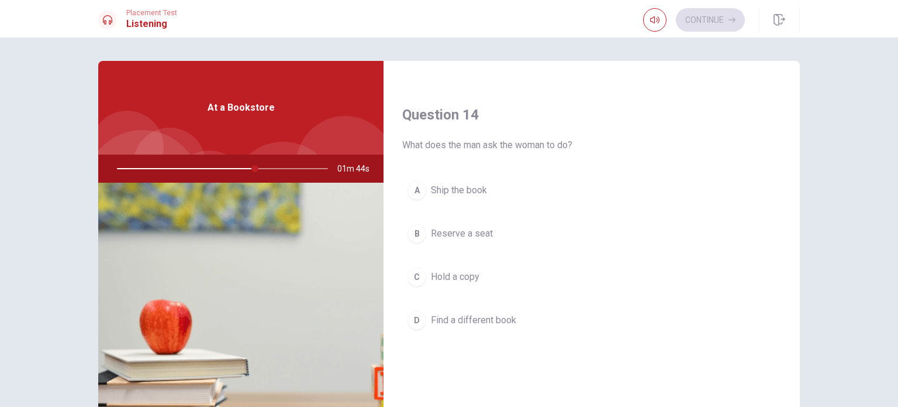
click at [409, 315] on div "D" at bounding box center [417, 320] width 19 height 19
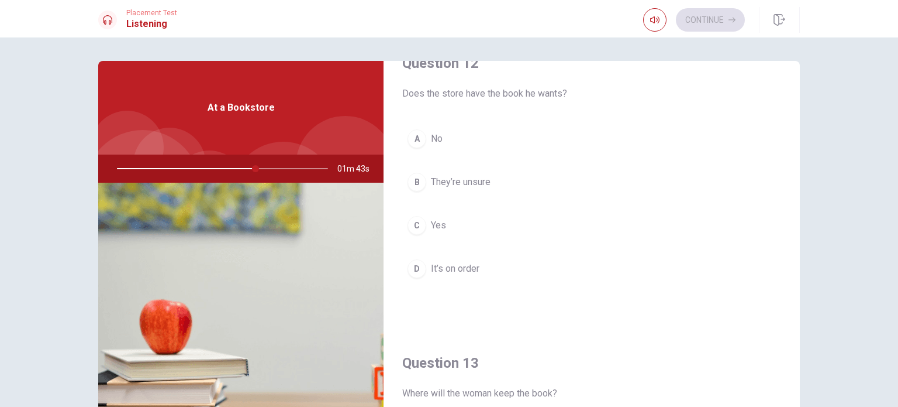
scroll to position [292, 0]
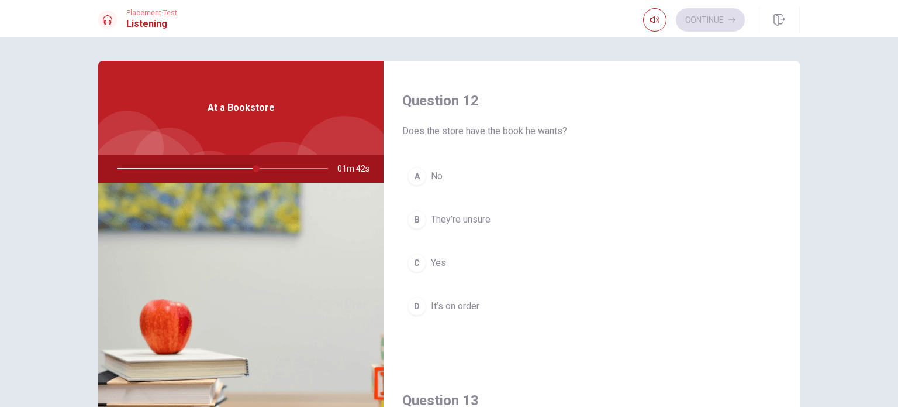
click at [422, 180] on button "A No" at bounding box center [591, 175] width 379 height 29
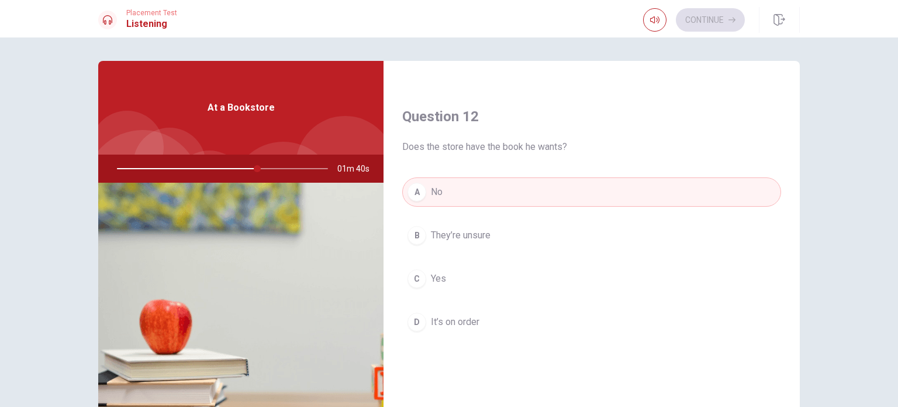
scroll to position [0, 0]
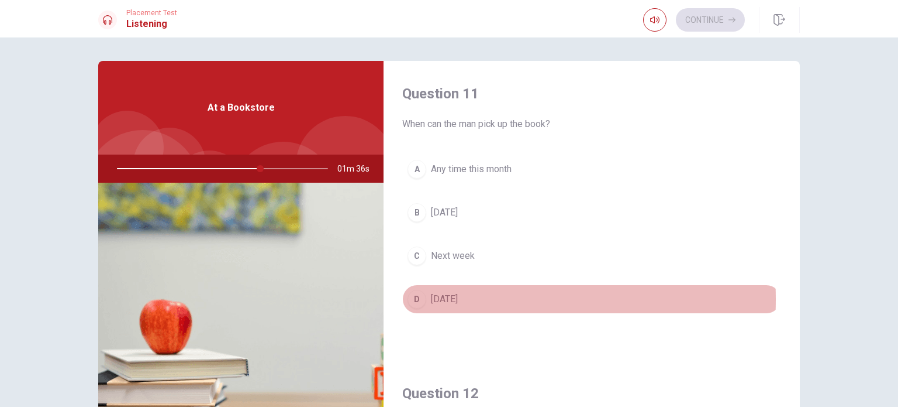
click at [412, 298] on div "D" at bounding box center [417, 299] width 19 height 19
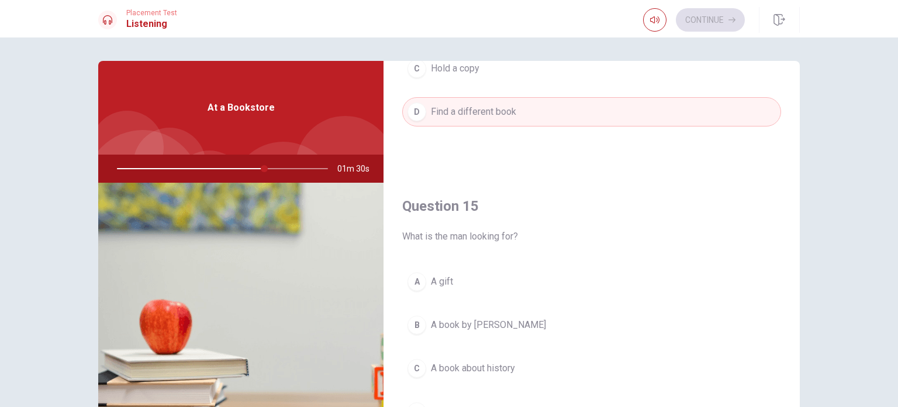
scroll to position [122, 0]
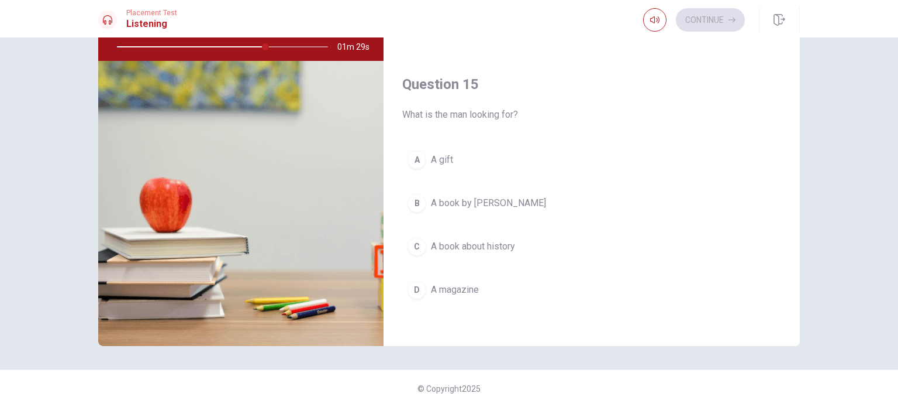
click at [424, 240] on button "C A book about history" at bounding box center [591, 246] width 379 height 29
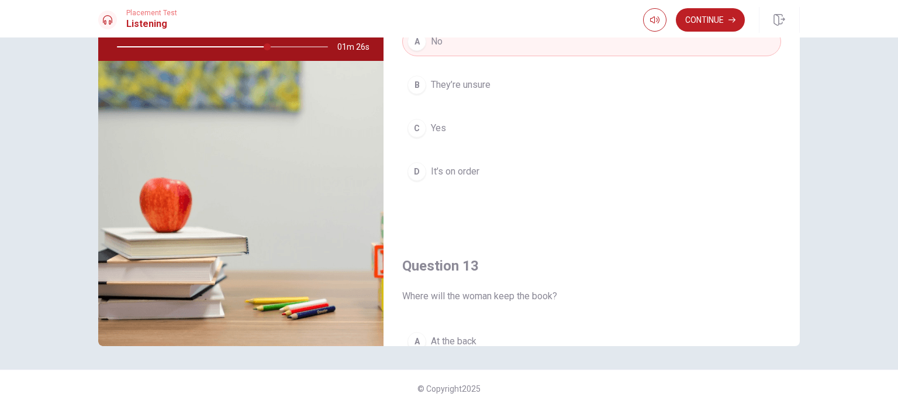
scroll to position [208, 0]
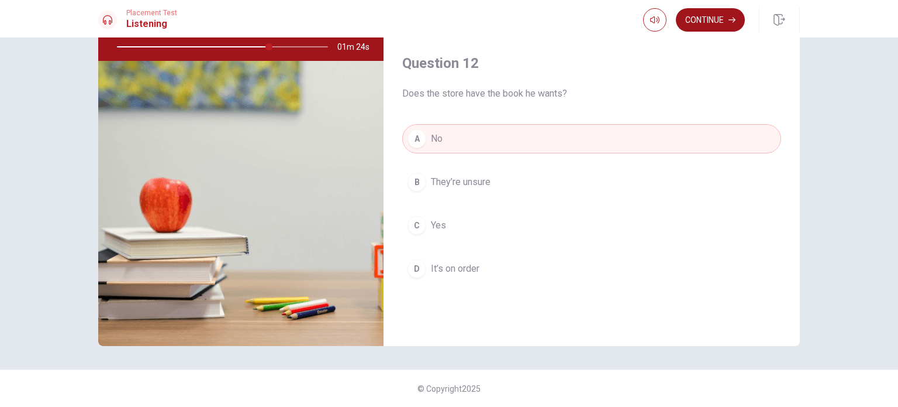
click at [690, 16] on button "Continue" at bounding box center [710, 19] width 69 height 23
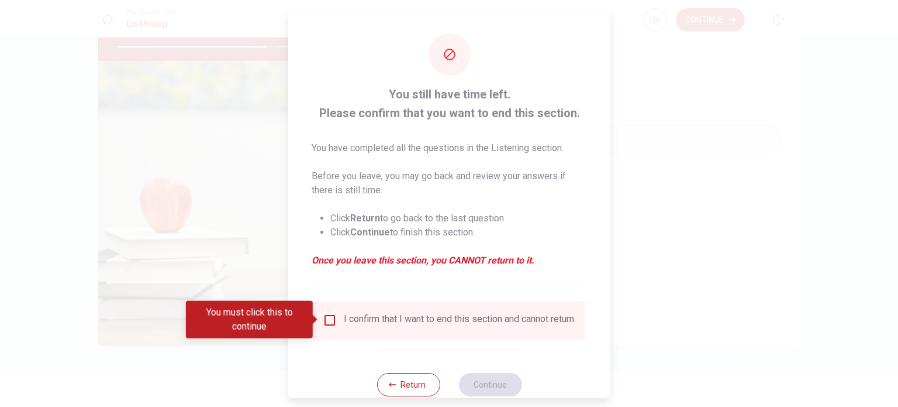
click at [327, 320] on input "You must click this to continue" at bounding box center [330, 319] width 14 height 14
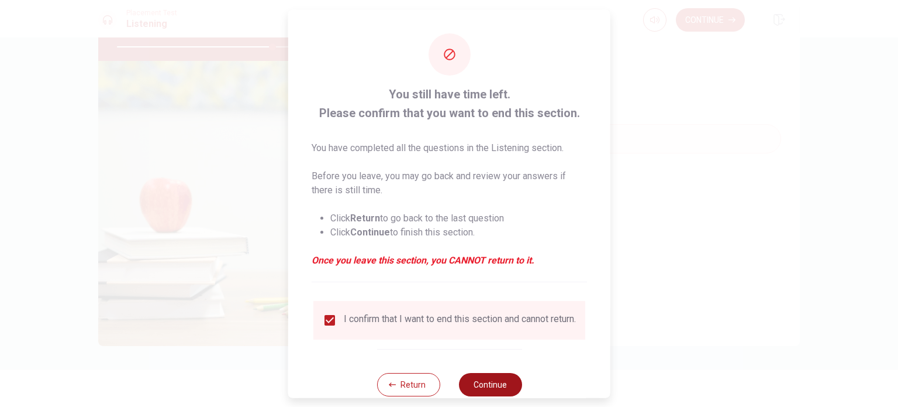
click at [484, 392] on button "Continue" at bounding box center [490, 383] width 63 height 23
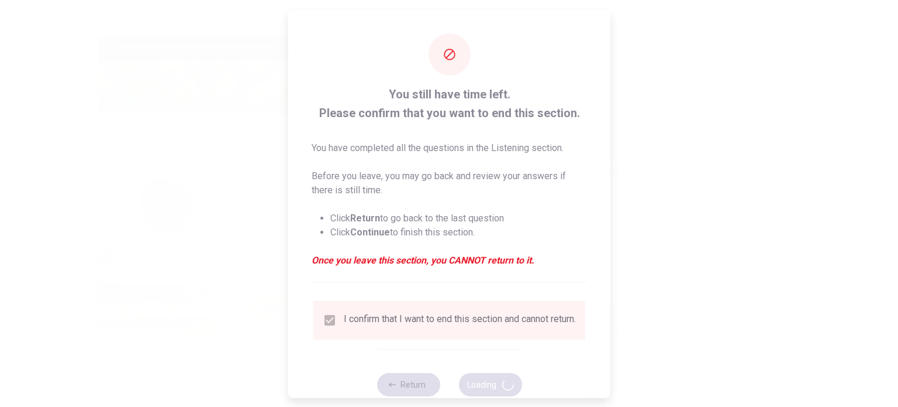
type input "74"
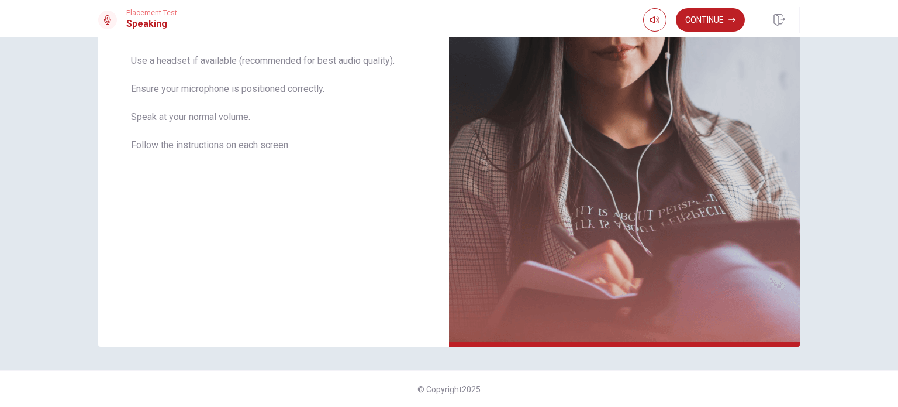
scroll to position [0, 0]
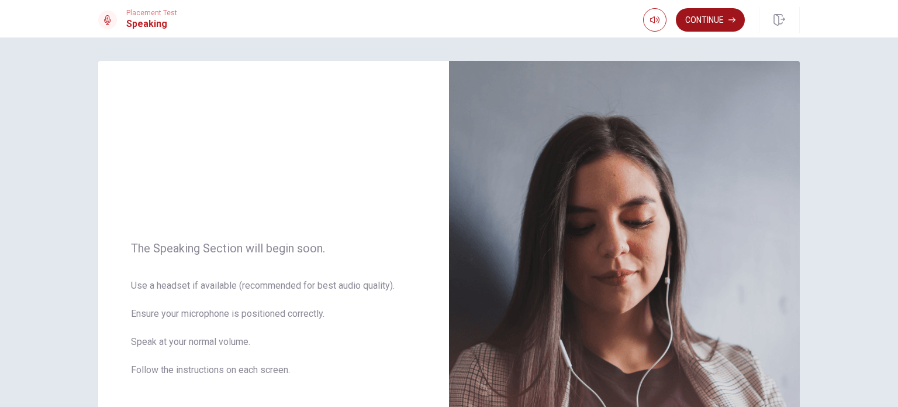
click at [705, 18] on button "Continue" at bounding box center [710, 19] width 69 height 23
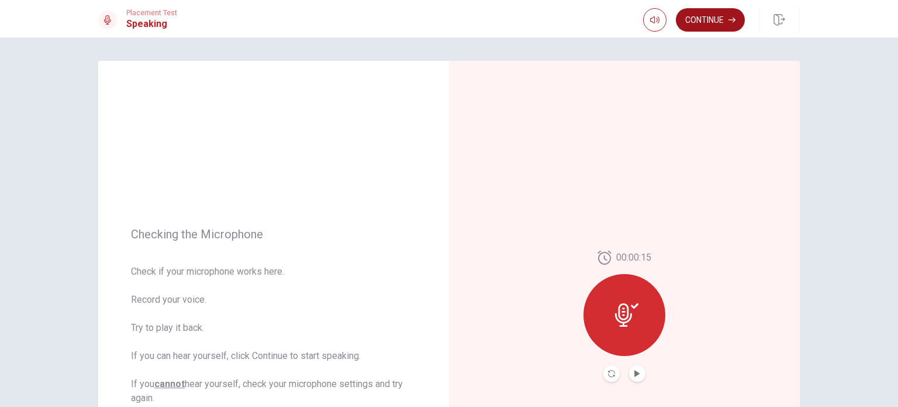
click at [712, 18] on button "Continue" at bounding box center [710, 19] width 69 height 23
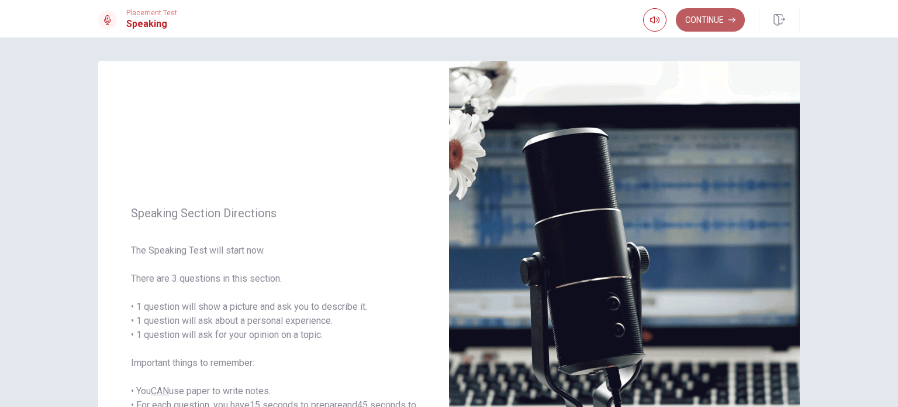
click at [722, 23] on button "Continue" at bounding box center [710, 19] width 69 height 23
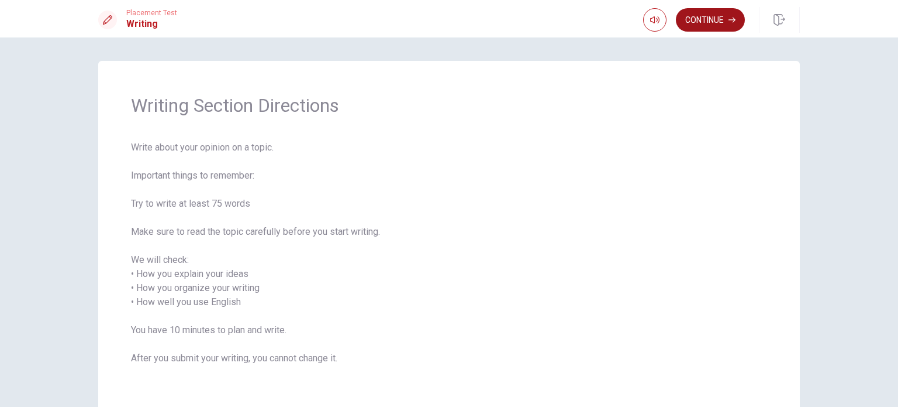
click at [718, 16] on button "Continue" at bounding box center [710, 19] width 69 height 23
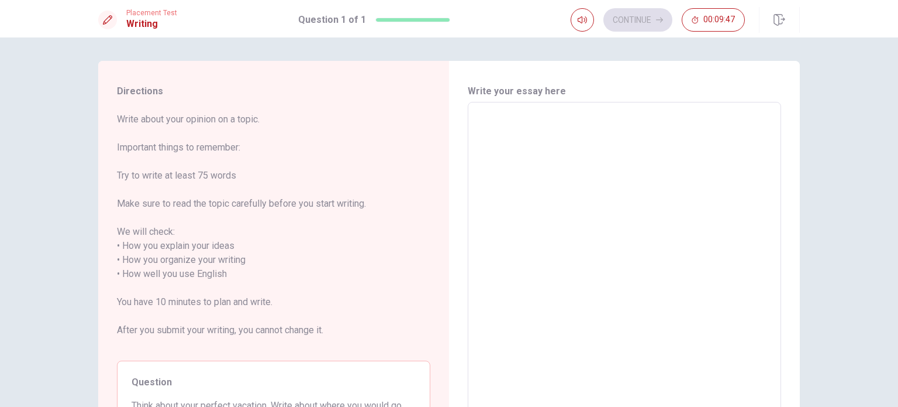
click at [497, 121] on textarea at bounding box center [624, 274] width 297 height 325
click at [519, 124] on textarea at bounding box center [624, 274] width 297 height 325
type textarea "ı"
type textarea "x"
type textarea "ı"
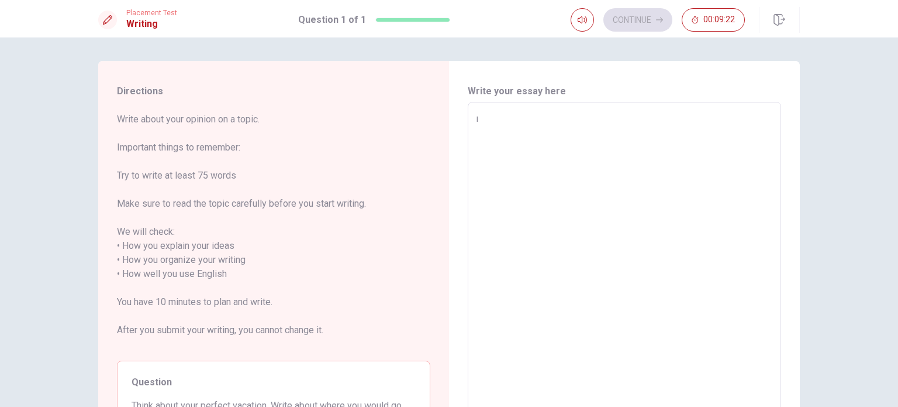
type textarea "x"
type textarea "ı"
type textarea "x"
type textarea "ı"
type textarea "x"
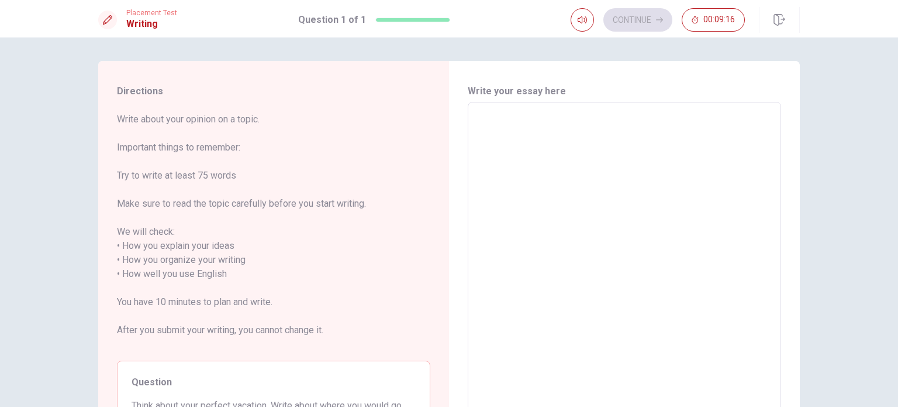
type textarea "I"
type textarea "x"
type textarea "I"
type textarea "x"
type textarea "I w"
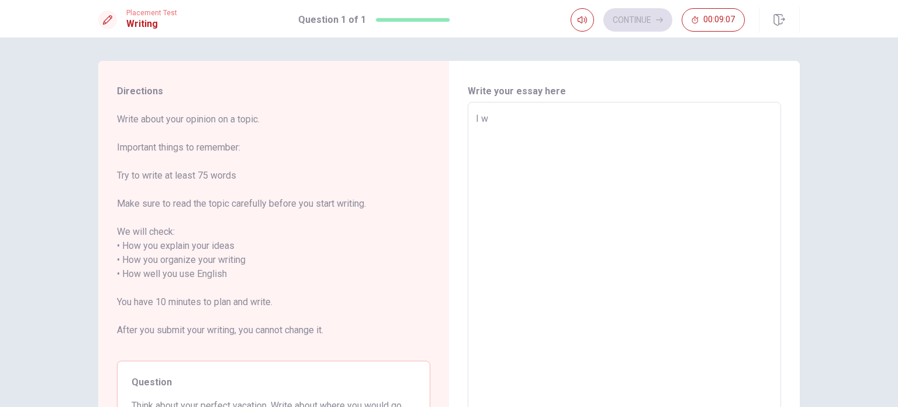
type textarea "x"
type textarea "I wa"
type textarea "x"
type textarea "I wan"
type textarea "x"
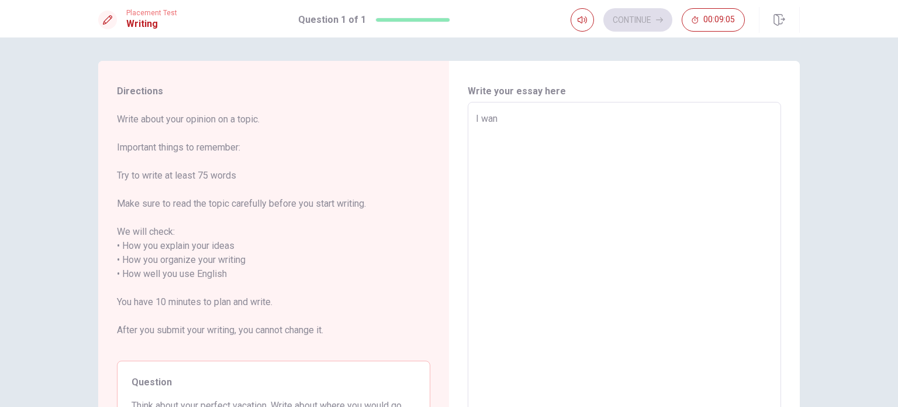
type textarea "I want"
type textarea "x"
type textarea "I want"
type textarea "x"
type textarea "I want t"
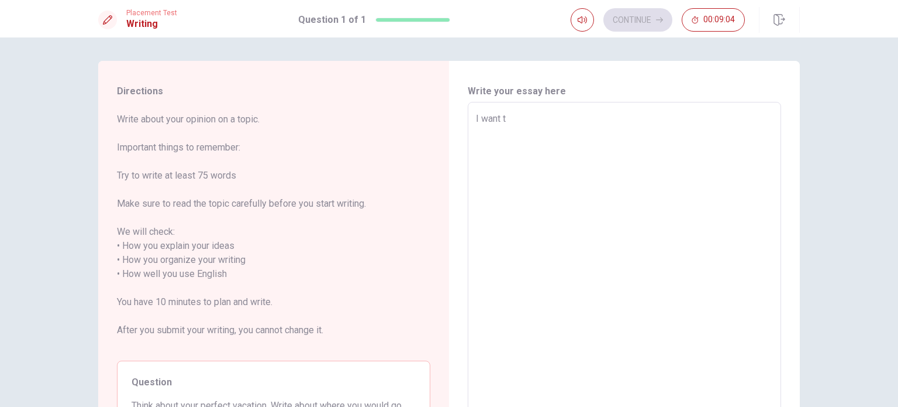
type textarea "x"
type textarea "I want to"
type textarea "x"
type textarea "I want to"
type textarea "x"
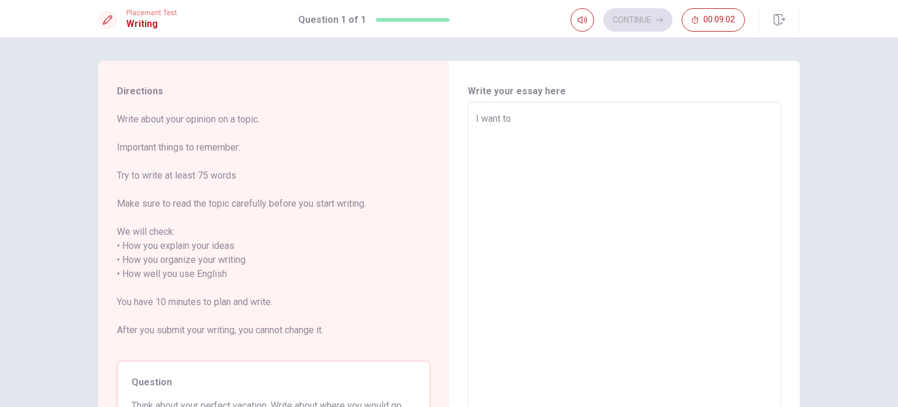
type textarea "I want to"
type textarea "x"
type textarea "I want t"
type textarea "x"
type textarea "I want"
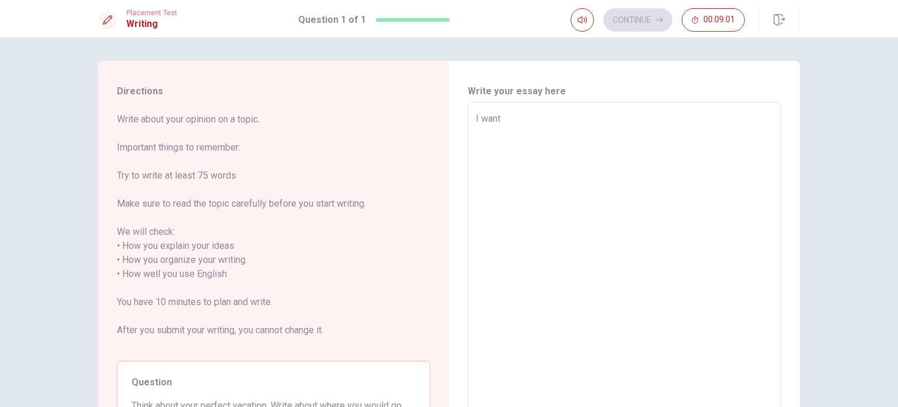
type textarea "x"
type textarea "I want g"
type textarea "x"
type textarea "I want go"
type textarea "x"
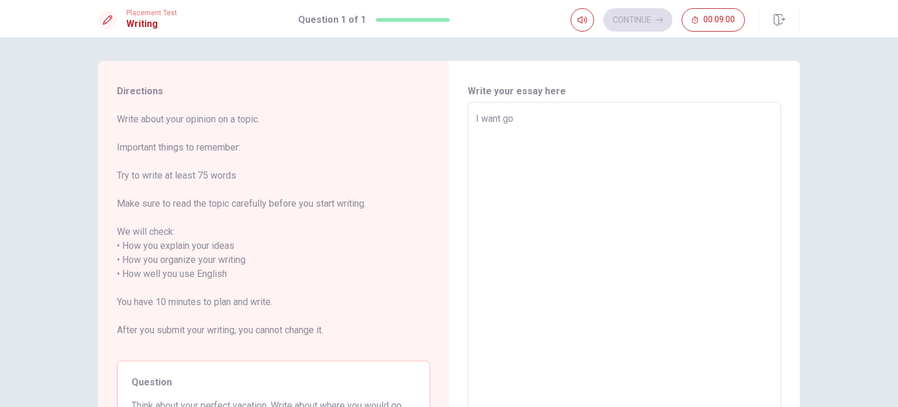
type textarea "I want go"
type textarea "x"
type textarea "I want go t"
type textarea "x"
type textarea "I want go to"
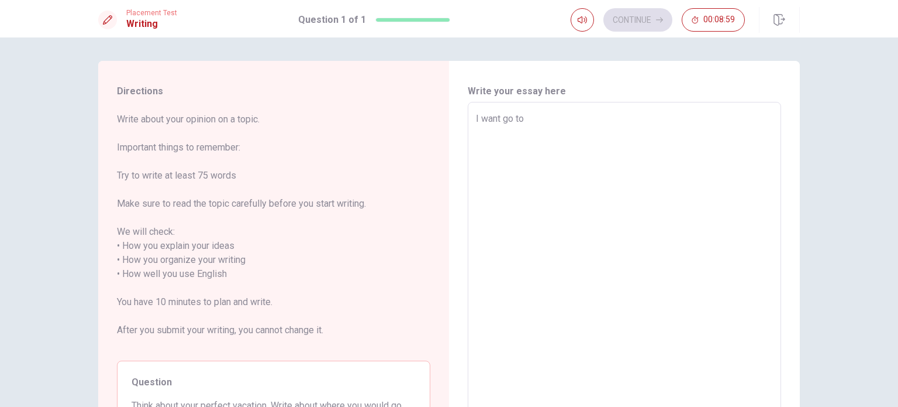
type textarea "x"
type textarea "I want go to"
type textarea "x"
type textarea "I want go to t"
type textarea "x"
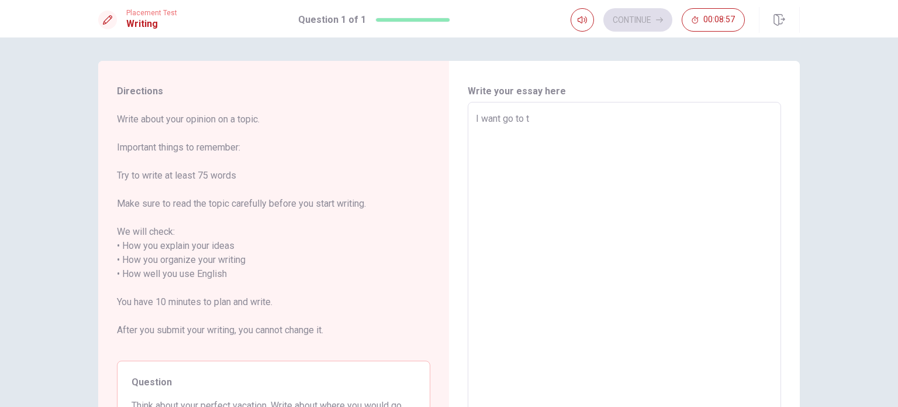
type textarea "I want go to th"
type textarea "x"
type textarea "I want go to the"
type textarea "x"
type textarea "I want go to the"
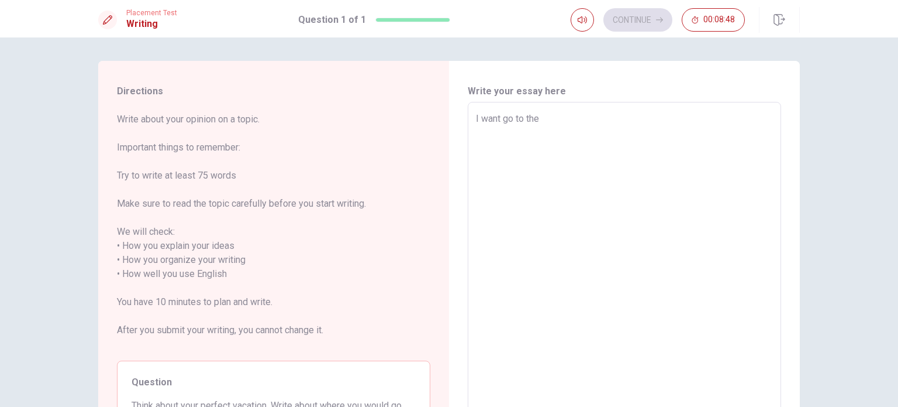
type textarea "x"
type textarea "I want go to the t"
type textarea "x"
type textarea "I want go to the"
type textarea "x"
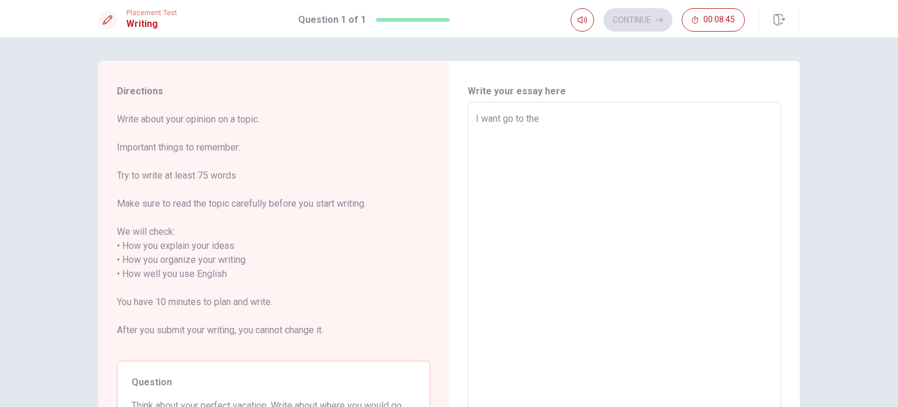
type textarea "I want go to the T"
type textarea "x"
type textarea "I want go to the Tu"
type textarea "x"
type textarea "I want go to the Tur"
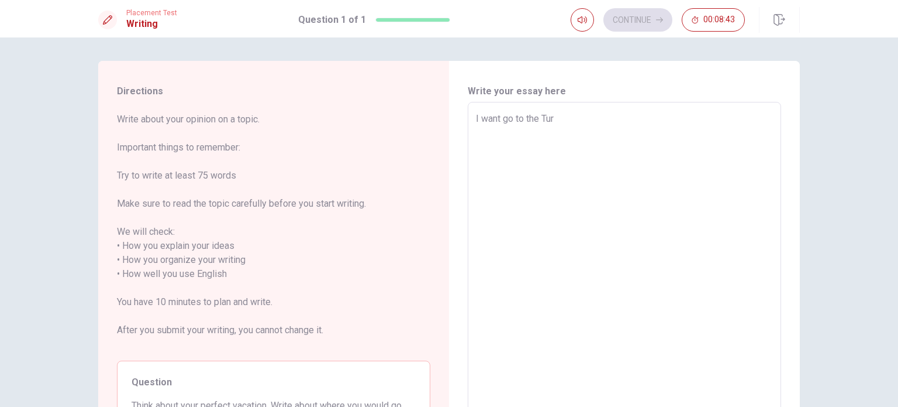
type textarea "x"
type textarea "I want go to the Turk"
type textarea "x"
type textarea "I want go to the Turkı"
type textarea "x"
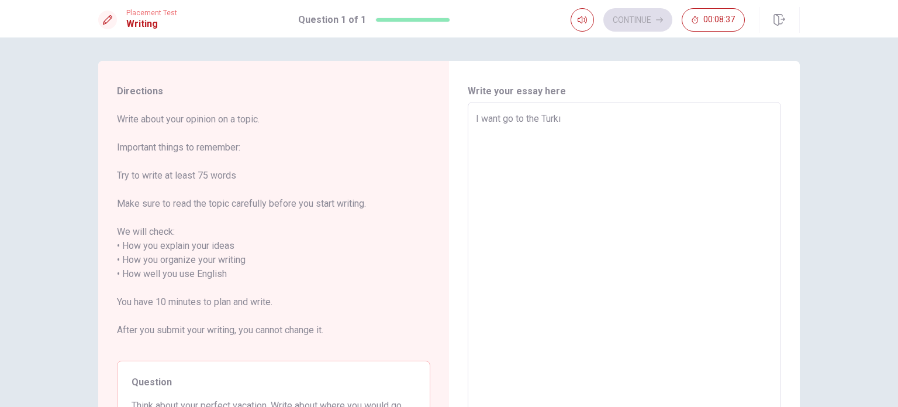
type textarea "I want go to the Turkıy"
type textarea "x"
type textarea "I want go to the Turkıye"
type textarea "x"
type textarea "I want go to the Turkıye"
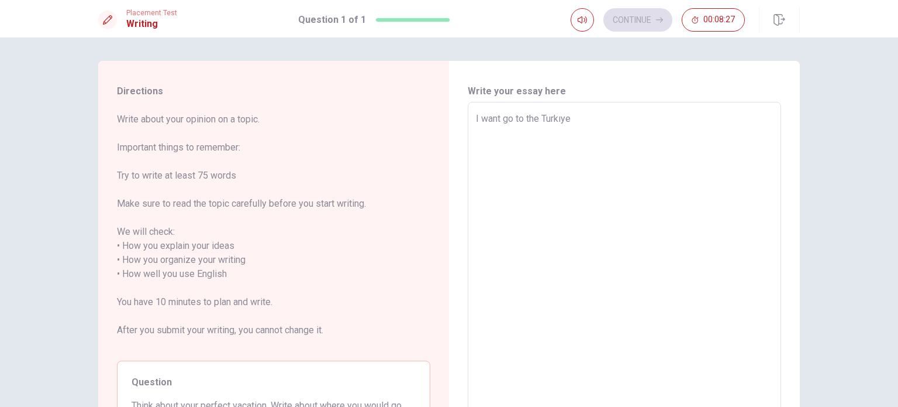
type textarea "x"
type textarea "I want go to the Turkıye v"
type textarea "x"
type textarea "I want go to the Turkıye va"
type textarea "x"
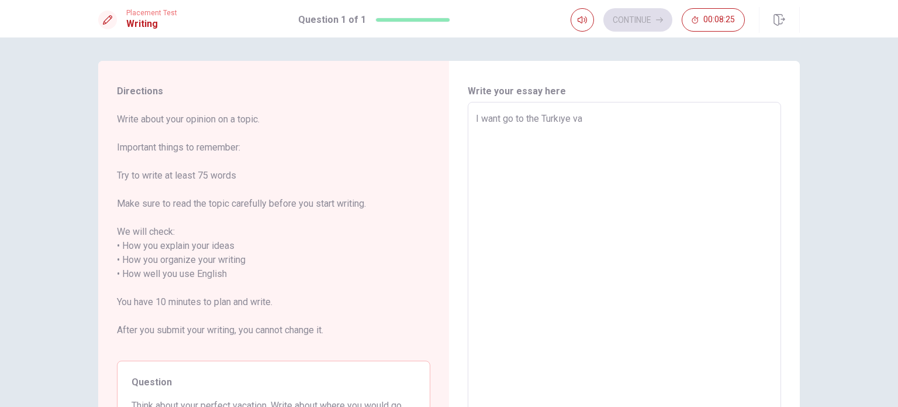
type textarea "I want go to the Turkıye vac"
type textarea "x"
type textarea "I want go to the Turkıye [PERSON_NAME]"
type textarea "x"
type textarea "I want go to the Turkıye vacat"
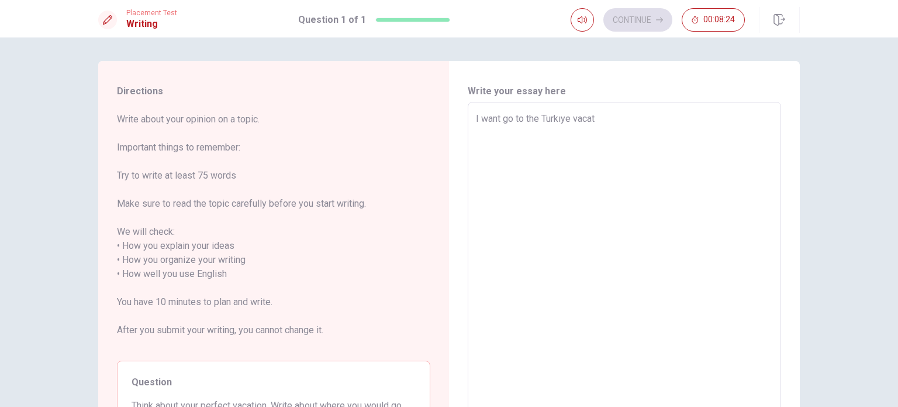
type textarea "x"
type textarea "I want go to the Turkıye vacatı"
type textarea "x"
type textarea "I want go to the Turkıye vacatıo"
type textarea "x"
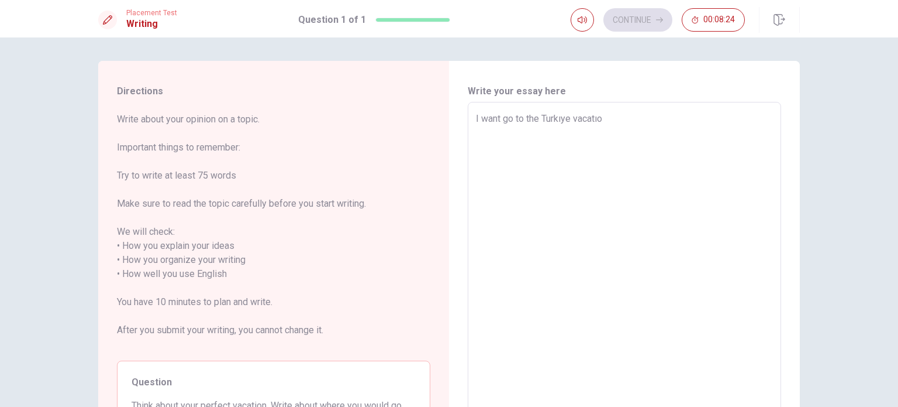
type textarea "I want go to the Turkıye vacatıon"
type textarea "x"
type textarea "I want go to the Turkıye vacatıonç"
type textarea "x"
type textarea "I want go to the Turkıye vacatıon"
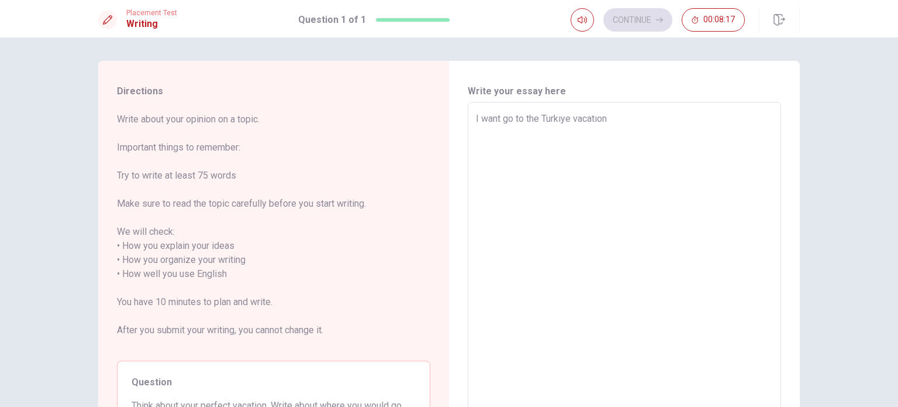
type textarea "x"
type textarea "I want go to the Turkıye vacatıon."
type textarea "x"
type textarea "I want go to the Turkıye vacatıon."
type textarea "x"
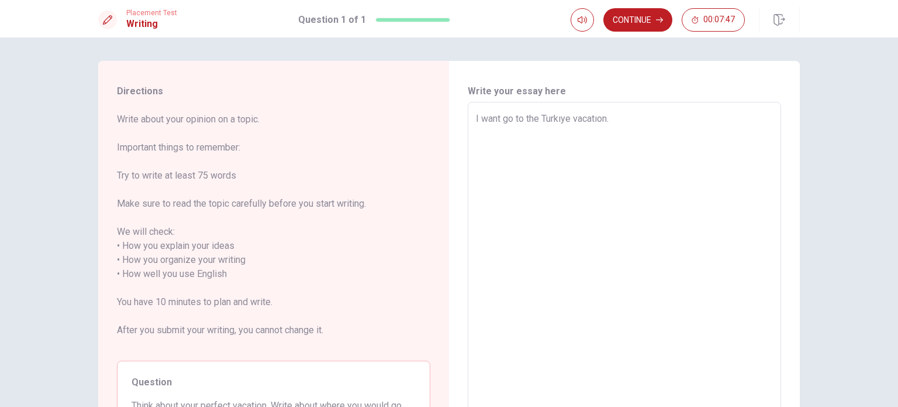
type textarea "I want go to the Turkıye vacatıon. ı"
type textarea "x"
type textarea "I want go to the Turkıye vacatıon. ıf"
type textarea "x"
type textarea "I want go to the Turkıye vacatıon. ıf"
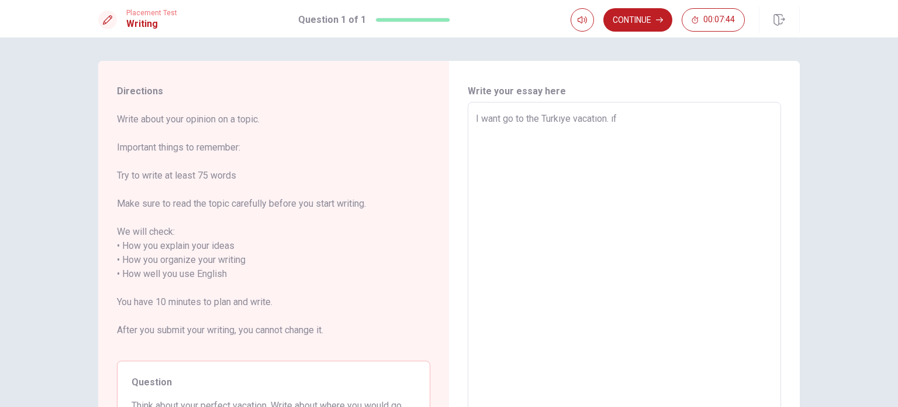
type textarea "x"
type textarea "I want go to the Turkıye vacatıon. ıf m"
type textarea "x"
type textarea "I want go to the Turkıye vacatıon. ıf my"
type textarea "x"
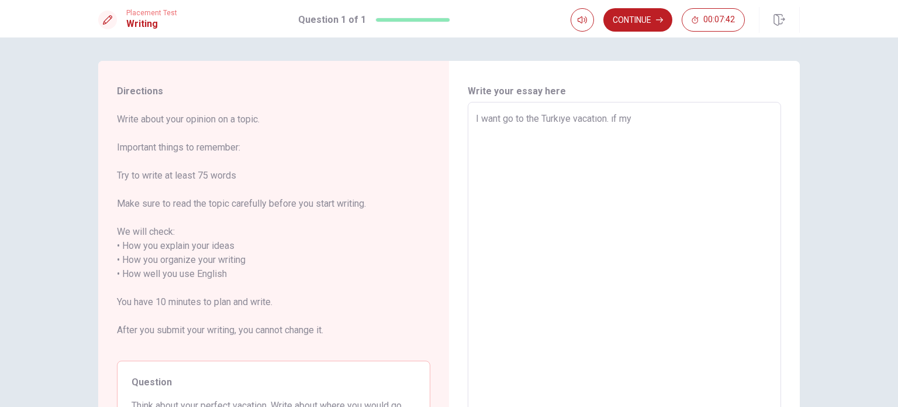
type textarea "I want go to the Turkıye vacatıon. ıf my"
type textarea "x"
type textarea "I want go to the Turkıye vacatıon. ıf my s"
type textarea "x"
type textarea "I want go to the Turkıye vacatıon. ıf my so"
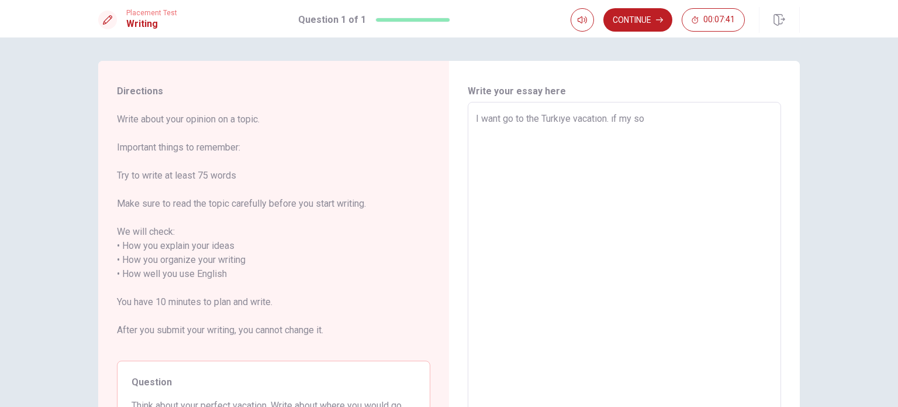
type textarea "x"
type textarea "I want go to the Turkıye vacatıon. ıf my son"
type textarea "x"
type textarea "I want go to the Turkıye vacatıon. ıf my son"
type textarea "x"
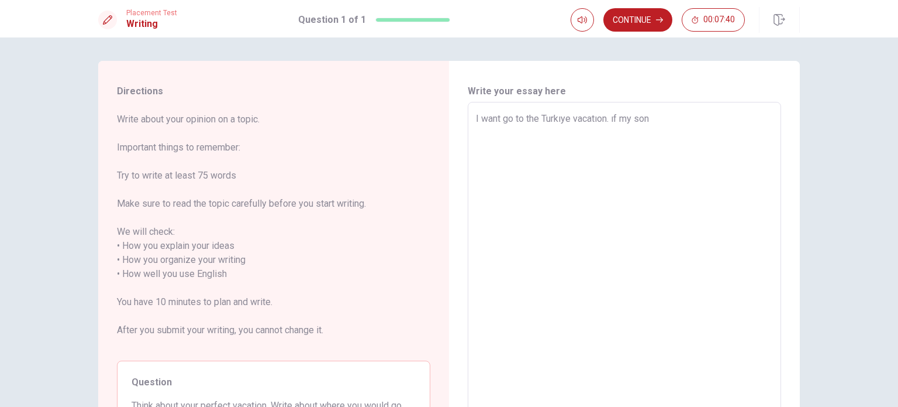
type textarea "I want go to the Turkıye vacatıon. ıf my son a"
type textarea "x"
type textarea "I want go to the Turkıye vacatıon. ıf my son an"
type textarea "x"
type textarea "I want go to the Turkıye vacatıon. ıf my son and"
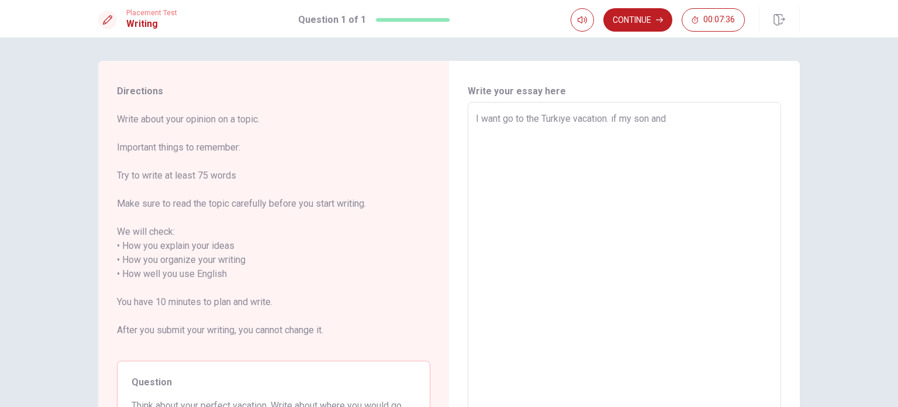
click at [654, 121] on textarea "I want go to the Turkıye vacatıon. ıf my son and" at bounding box center [624, 274] width 297 height 325
type textarea "x"
type textarea "I want go to the Turkıye vacatıon. ıf my sonand"
type textarea "x"
type textarea "I want go to the Turkıye vacatıon. ıf my sonsand"
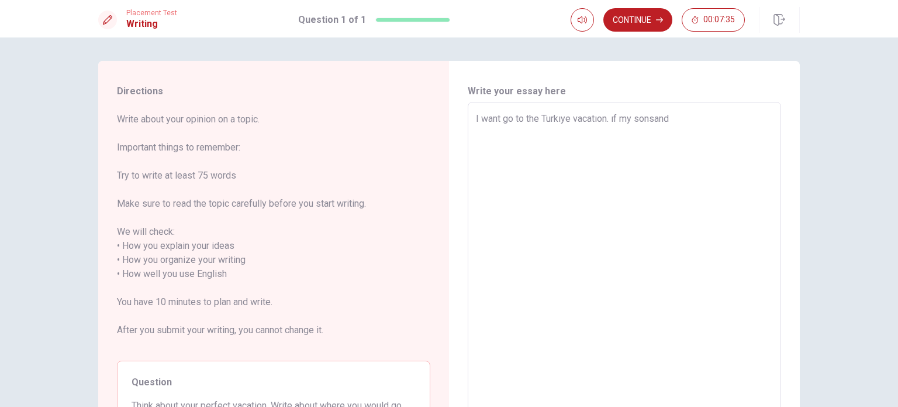
type textarea "x"
type textarea "I want go to the Turkıye vacatıon. ıf my sons and"
click at [704, 126] on textarea "I want go to the Turkıye vacatıon. ıf my sons and" at bounding box center [624, 274] width 297 height 325
type textarea "x"
type textarea "I want go to the Turkıye vacatıon. ıf my sons and"
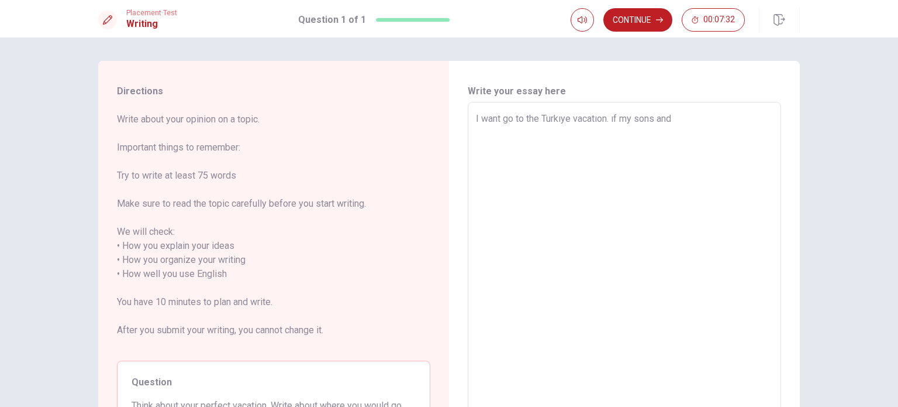
type textarea "x"
type textarea "I want go to the Turkıye vacatıon. ıf my sons and m"
type textarea "x"
type textarea "I want go to the Turkıye vacatıon. ıf my sons and my"
type textarea "x"
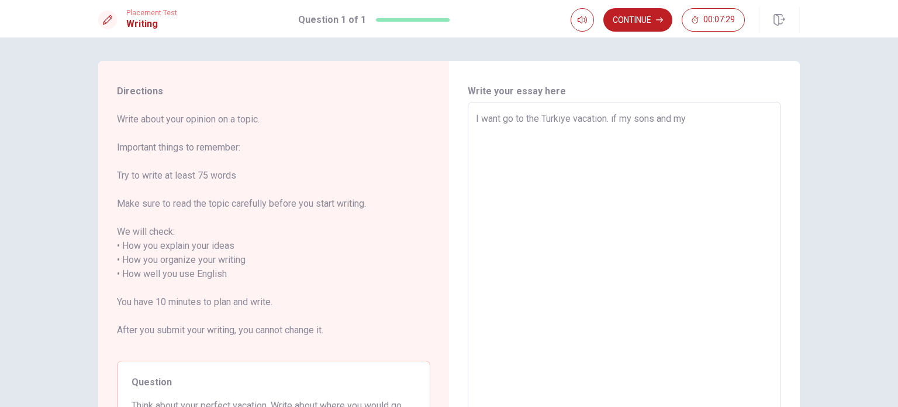
type textarea "I want go to the Turkıye vacatıon. ıf my sons and my"
type textarea "x"
type textarea "I want go to the Turkıye vacatıon. ıf my sons and my h"
type textarea "x"
type textarea "I want go to the Turkıye vacatıon. ıf my sons and my hu"
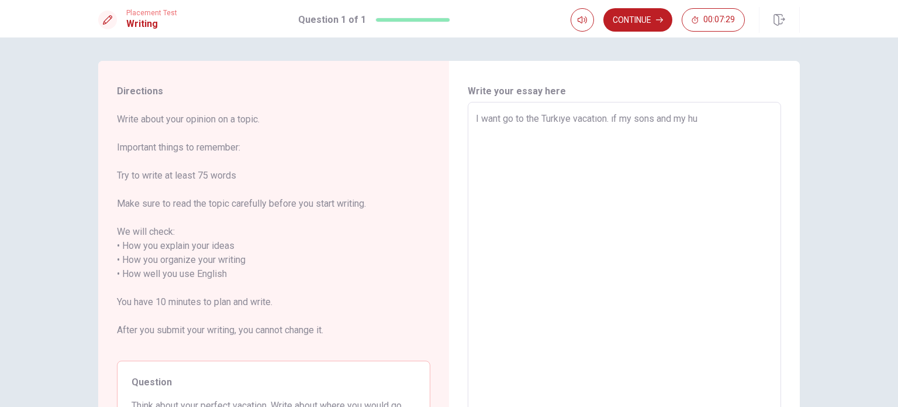
type textarea "x"
type textarea "I want go to the Turkıye vacatıon. ıf my sons and my hus"
type textarea "x"
type textarea "I want go to the Turkıye vacatıon. ıf my sons and my husb"
type textarea "x"
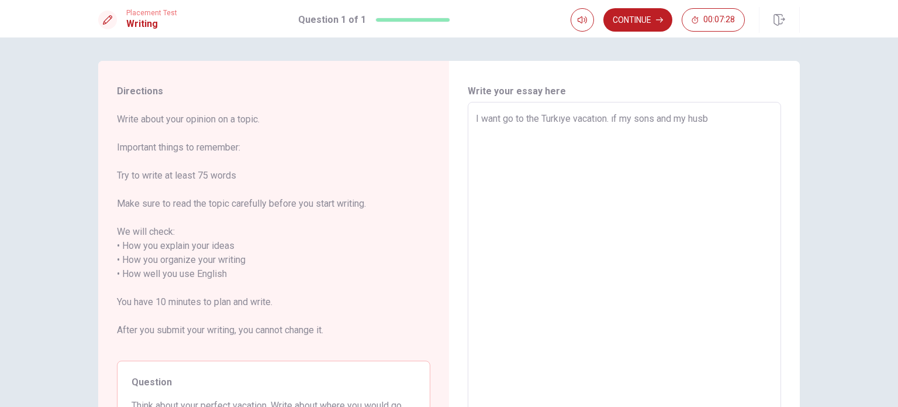
type textarea "I want go to the Turkıye vacatıon. ıf my sons and my husba"
type textarea "x"
type textarea "I want go to the Turkıye vacatıon. ıf my sons and my husban"
type textarea "x"
type textarea "I want go to the Turkıye vacatıon. ıf my sons and my husband"
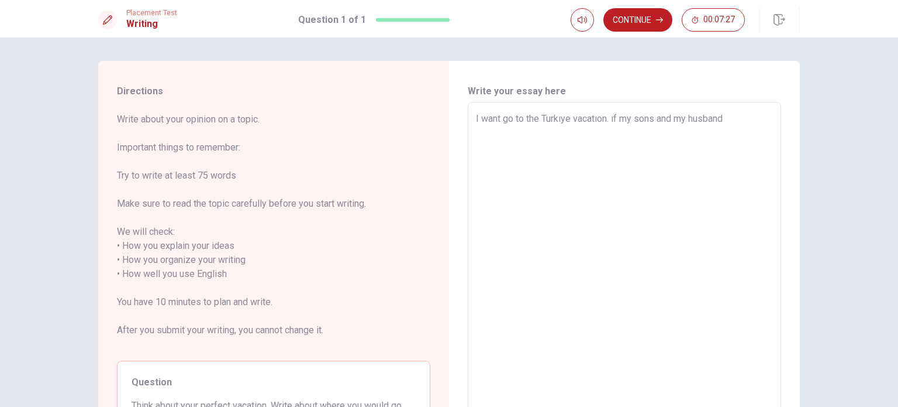
type textarea "x"
type textarea "I want go to the Turkıye vacatıon. ıf my sons and my husband"
type textarea "x"
type textarea "I want go to the Turkıye vacatıon. ıf my sons and my husband w"
type textarea "x"
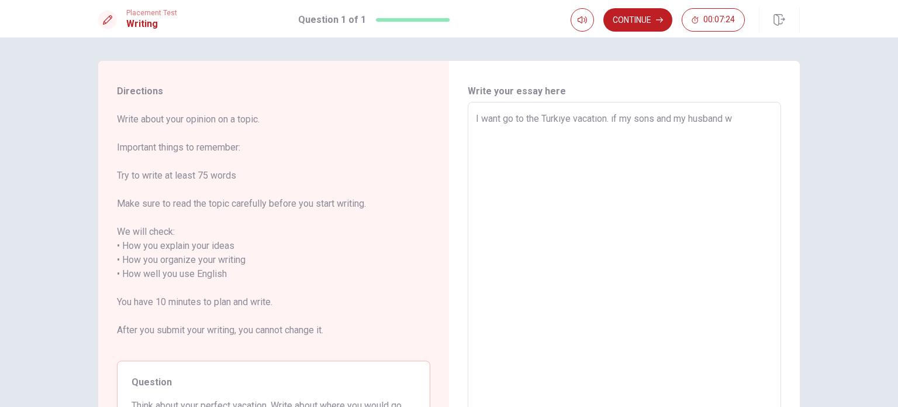
type textarea "I want go to the Turkıye vacatıon. ıf my sons and my husband [PERSON_NAME]"
type textarea "x"
type textarea "I want go to the Turkıye vacatıon. ıf my sons and my husband [PERSON_NAME]"
type textarea "x"
type textarea "I want go to the Turkıye vacatıon. ıf my sons and my husband [PERSON_NAME]"
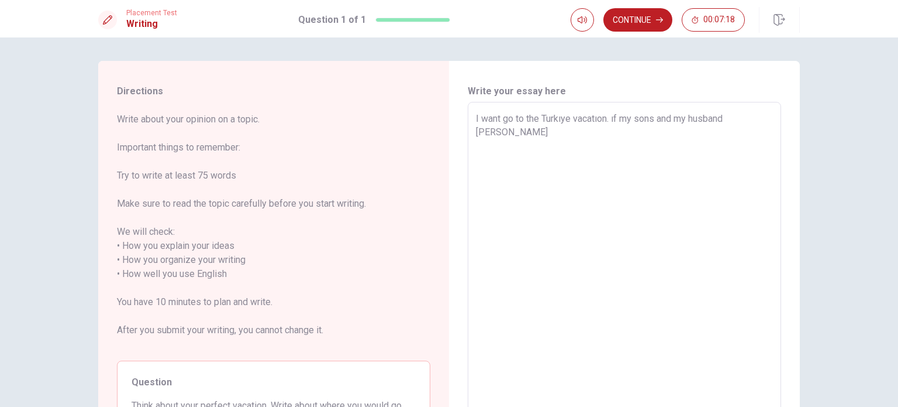
type textarea "x"
type textarea "I want go to the Turkıye vacatıon. ıf my sons and my husband [PERSON_NAME]"
click at [620, 118] on textarea "I want go to the Turkıye vacatıon. ıf my sons and my husband [PERSON_NAME]" at bounding box center [624, 274] width 297 height 325
type textarea "x"
type textarea "I want go to the Turkıye vacatıon. ıfmy sons and my husband [PERSON_NAME]"
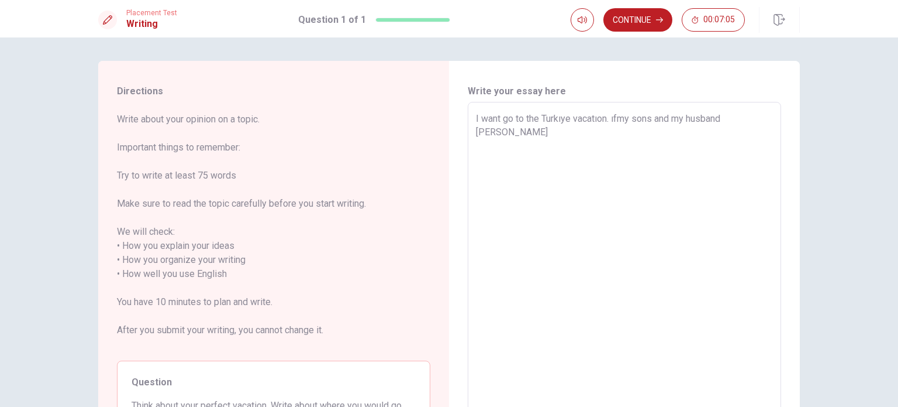
type textarea "x"
type textarea "I want go to the Turkıye vacatıon. [DOMAIN_NAME] sons and my husband [PERSON_NA…"
type textarea "x"
type textarea "I want go to the Turkıye vacatıon. ıfmy sons and my husband [PERSON_NAME]"
type textarea "x"
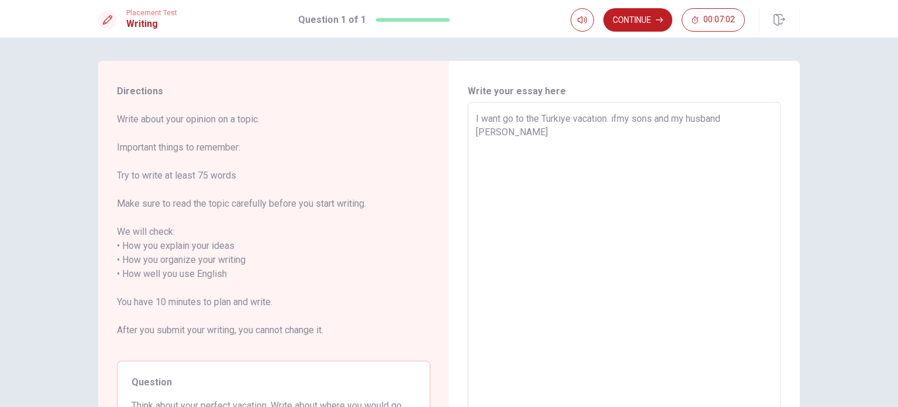
type textarea "I want go to the Turkıye vacatıon. ıfömy sons and my husband [PERSON_NAME]"
type textarea "x"
type textarea "I want go to the Turkıye vacatıon. ıfmy sons and my husband [PERSON_NAME]"
type textarea "x"
type textarea "I want go to the Turkıye vacatıon. ıf my sons and my husband [PERSON_NAME]"
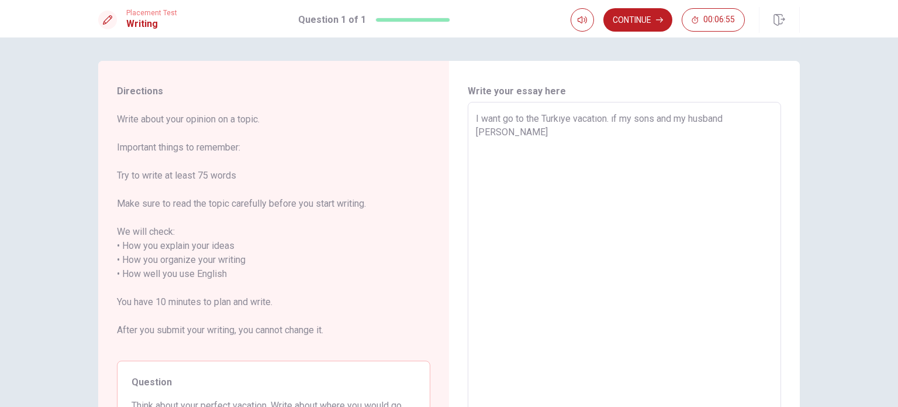
click at [752, 119] on textarea "I want go to the Turkıye vacatıon. ıf my sons and my husband [PERSON_NAME]" at bounding box center [624, 274] width 297 height 325
type textarea "x"
type textarea "I want go to the Turkıye vacatıon. ıf my sons and my husband [PERSON_NAME]"
type textarea "x"
type textarea "I want go to the Turkıye vacatıon. ıf my sons and my husband [PERSON_NAME] go"
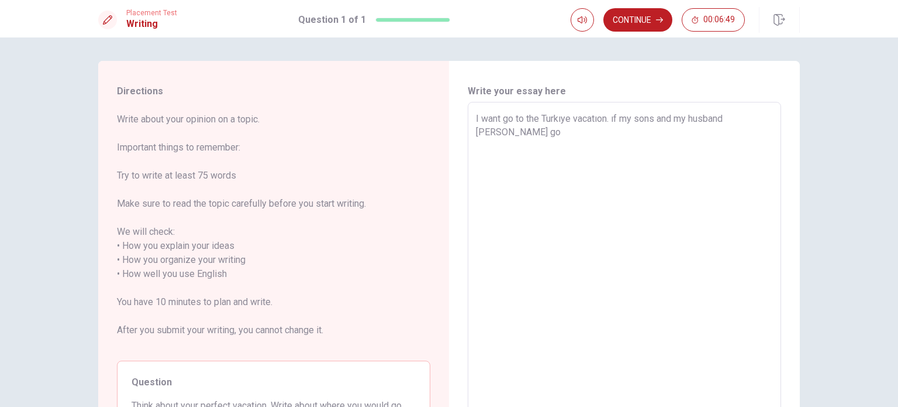
type textarea "x"
type textarea "I want go to the Turkıye vacatıon. ıf my sons and my husband [PERSON_NAME]"
type textarea "x"
type textarea "I want go to the Turkıye vacatıon. ıf my sons and my husband [PERSON_NAME] goın"
type textarea "x"
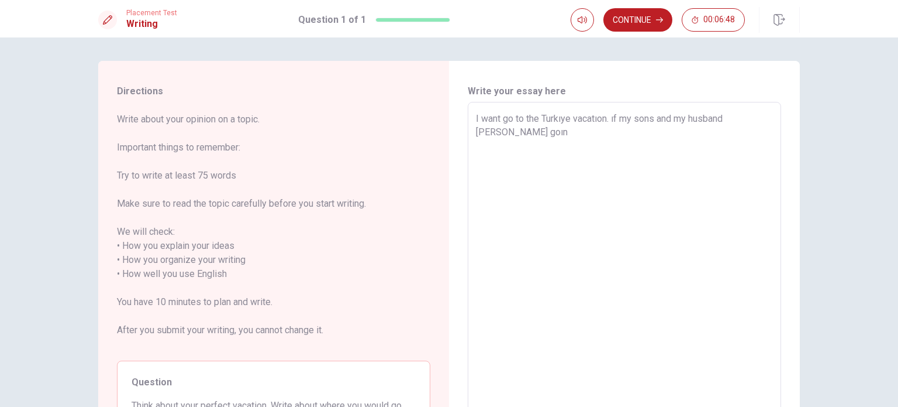
type textarea "I want go to the Turkıye vacatıon. ıf my sons and my husband [PERSON_NAME]"
type textarea "x"
type textarea "I want go to the Turkıye vacatıon. ıf my sons and my husband [PERSON_NAME]"
type textarea "x"
type textarea "I want go to the Turkıye vacatıon. ıf my sons and my husband [PERSON_NAME] t"
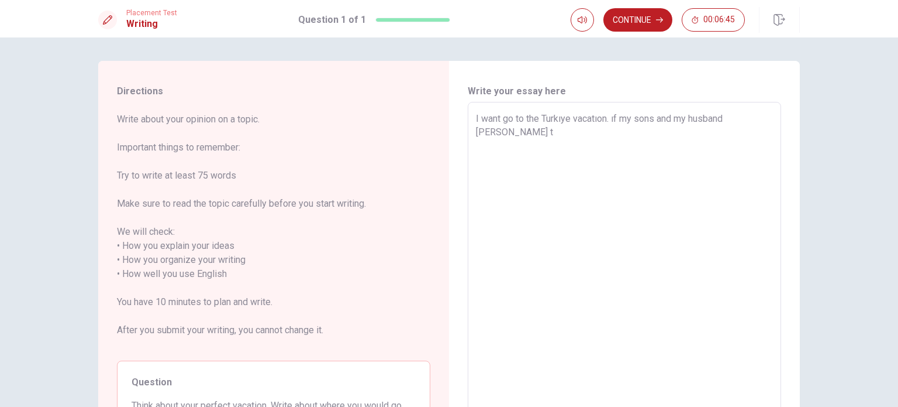
type textarea "x"
type textarea "I want go to the Turkıye vacatıon. ıf my sons and my husband [PERSON_NAME] to"
type textarea "x"
type textarea "I want go to the Turkıye vacatıon. ıf my sons and my husband [PERSON_NAME] to"
type textarea "x"
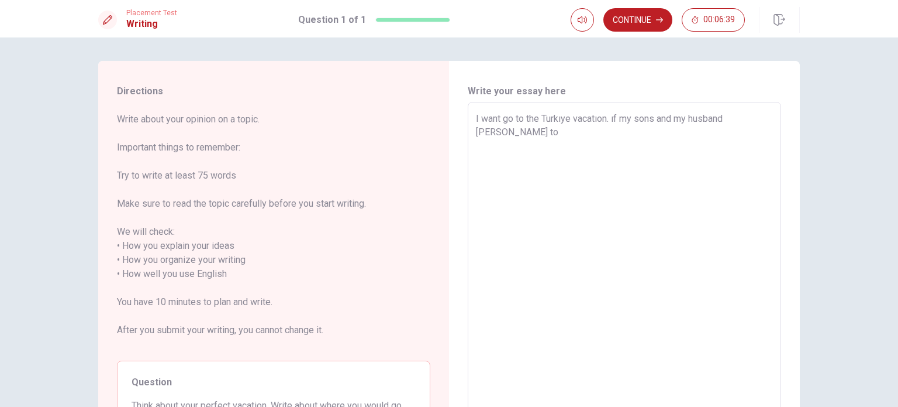
type textarea "I want go to the Turkıye vacatıon. ıf my sons and my husband [PERSON_NAME] to v"
type textarea "x"
type textarea "I want go to the Turkıye vacatıon. ıf my sons and my husband [PERSON_NAME] to […"
click at [675, 170] on textarea "I want go to the Turkıye vacatıon. ıf my sons and my husband [PERSON_NAME] to v…" at bounding box center [624, 274] width 297 height 325
click at [618, 291] on textarea "I want go to the Turkıye vacatıon. ıf my sons and my husband [PERSON_NAME] to v…" at bounding box center [624, 274] width 297 height 325
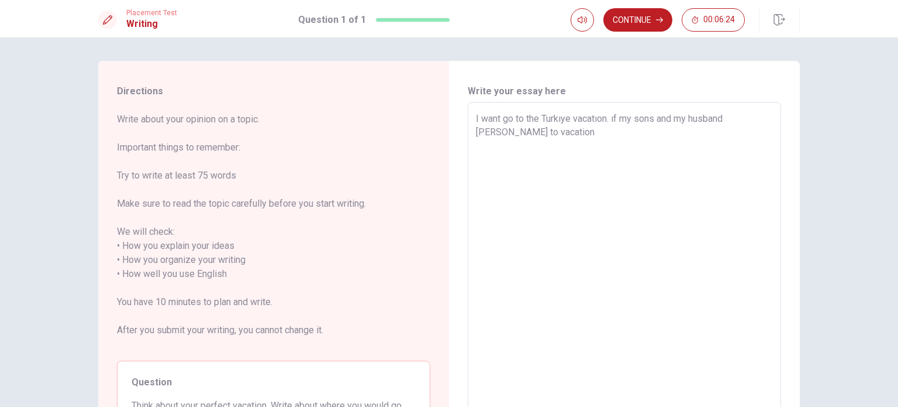
click at [738, 119] on textarea "I want go to the Turkıye vacatıon. ıf my sons and my husband [PERSON_NAME] to v…" at bounding box center [624, 274] width 297 height 325
click at [749, 122] on textarea "I want go to the Turkıye vacatıon. ıf my sons and my husband [PERSON_NAME] to v…" at bounding box center [624, 274] width 297 height 325
click at [551, 137] on textarea "I want go to the Turkıye vacatıon. ıf my sons and my husband [PERSON_NAME] to v…" at bounding box center [624, 274] width 297 height 325
click at [637, 20] on button "Continue" at bounding box center [638, 19] width 69 height 23
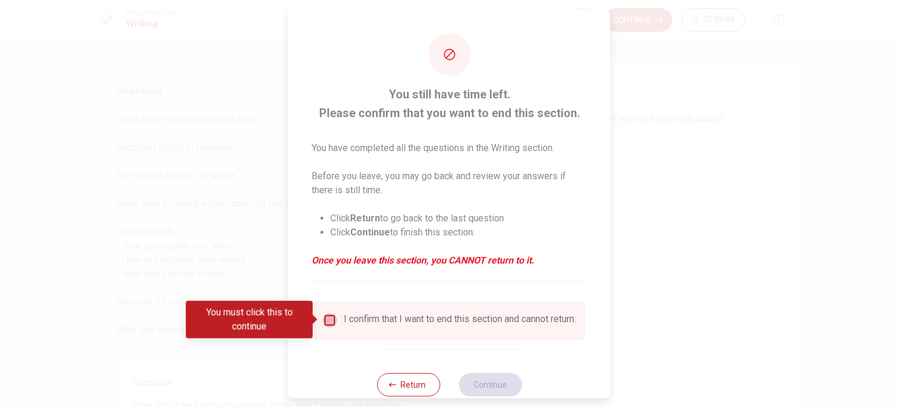
click at [332, 322] on input "You must click this to continue" at bounding box center [330, 319] width 14 height 14
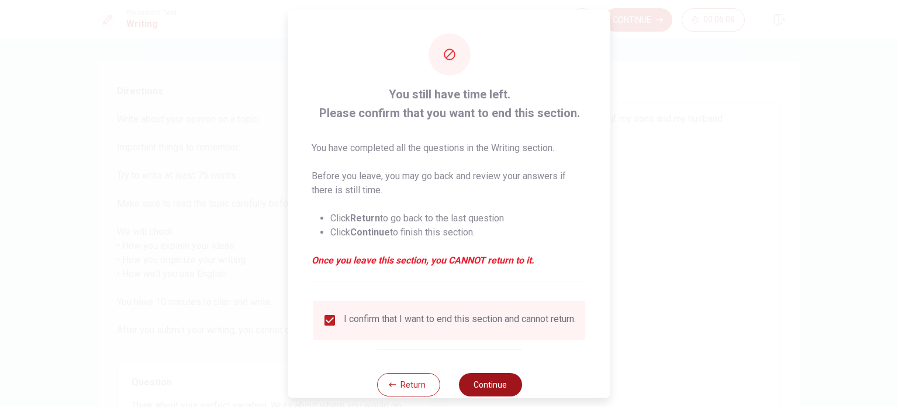
click at [477, 389] on button "Continue" at bounding box center [490, 383] width 63 height 23
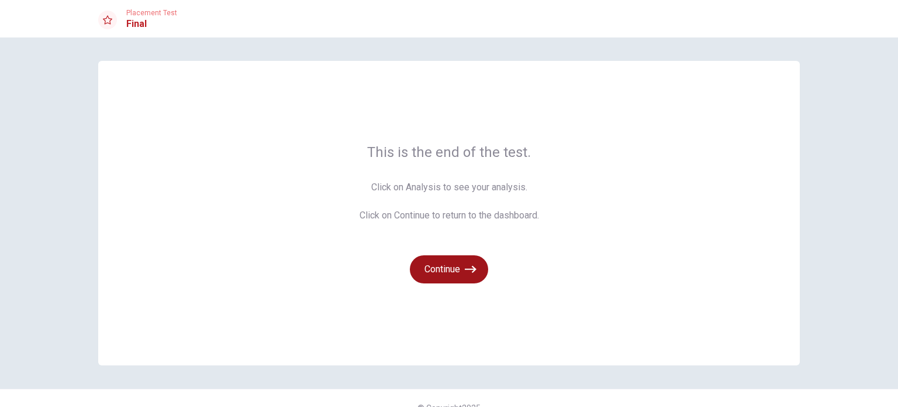
click at [456, 270] on button "Continue" at bounding box center [449, 269] width 78 height 28
